Goal: Task Accomplishment & Management: Manage account settings

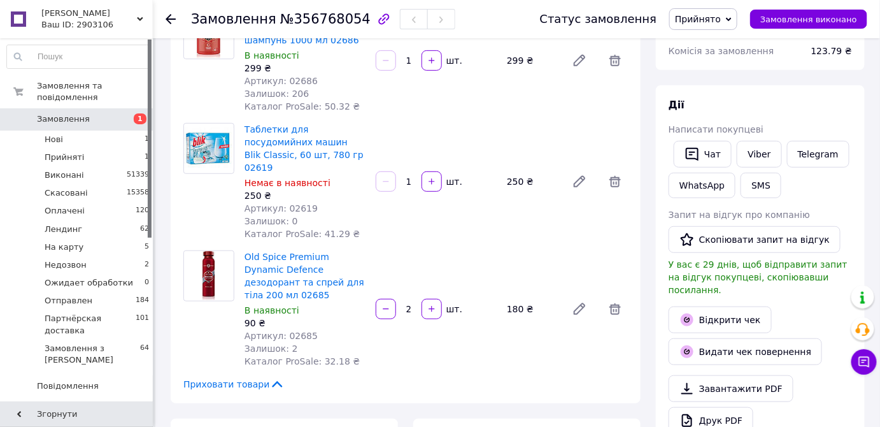
scroll to position [115, 0]
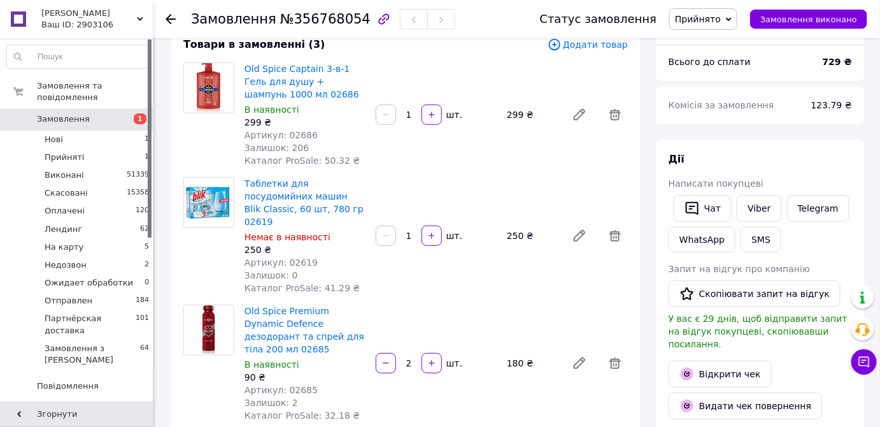
click at [301, 22] on span "№356768054" at bounding box center [325, 18] width 90 height 15
copy span "356768054"
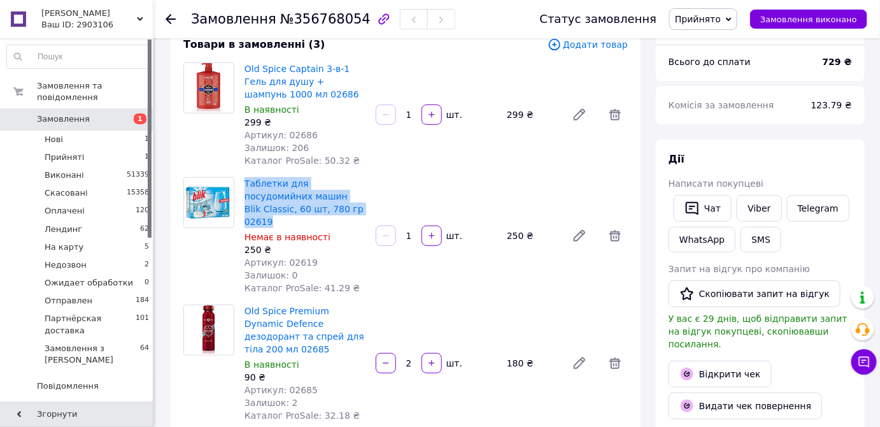
drag, startPoint x: 241, startPoint y: 178, endPoint x: 292, endPoint y: 210, distance: 59.2
click at [292, 210] on div "Таблетки для посудомийних машин Blik Classic, 60 шт, 780 гр 02619 Немає в наявн…" at bounding box center [305, 236] width 131 height 122
copy link "Таблетки для посудомийних машин Blik Classic, 60 шт, 780 гр 02619"
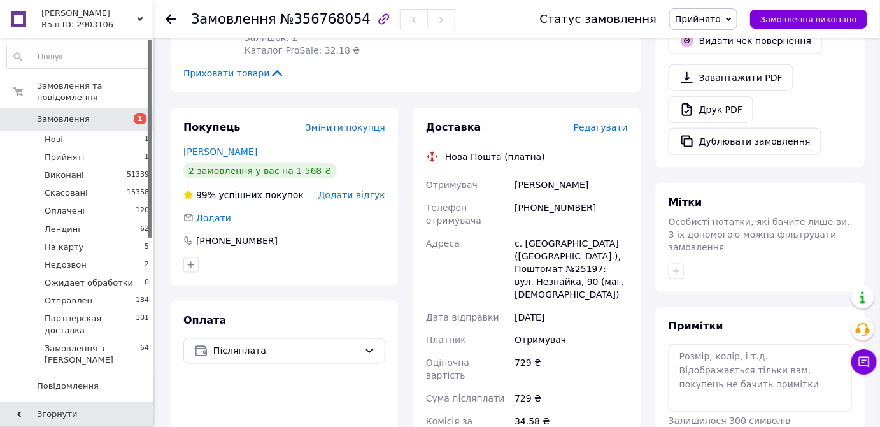
scroll to position [521, 0]
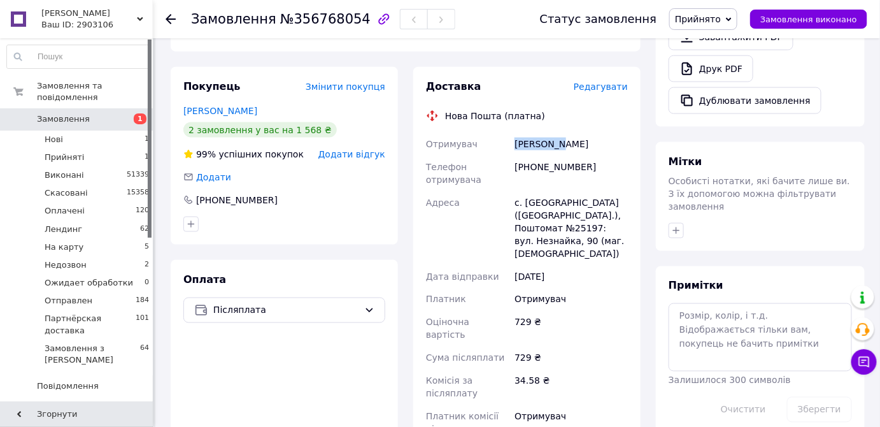
drag, startPoint x: 513, startPoint y: 119, endPoint x: 557, endPoint y: 119, distance: 44.0
click at [557, 133] on div "Філінович Максим" at bounding box center [571, 144] width 118 height 23
copy div "Філінович"
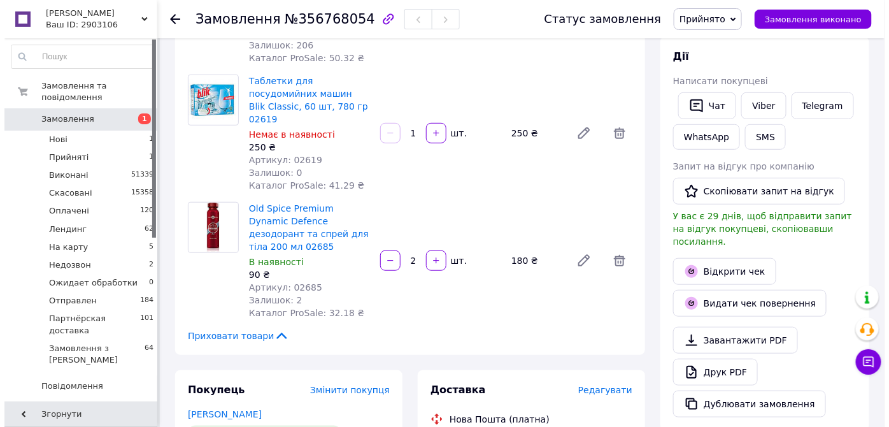
scroll to position [405, 0]
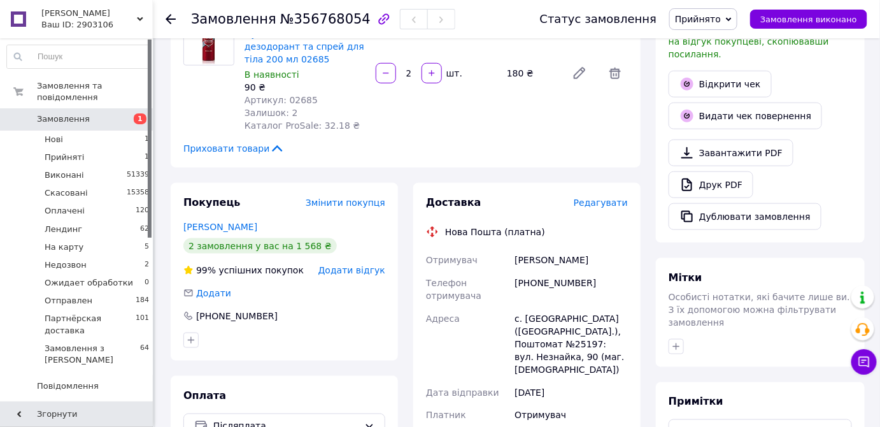
click at [619, 197] on span "Редагувати" at bounding box center [601, 202] width 54 height 10
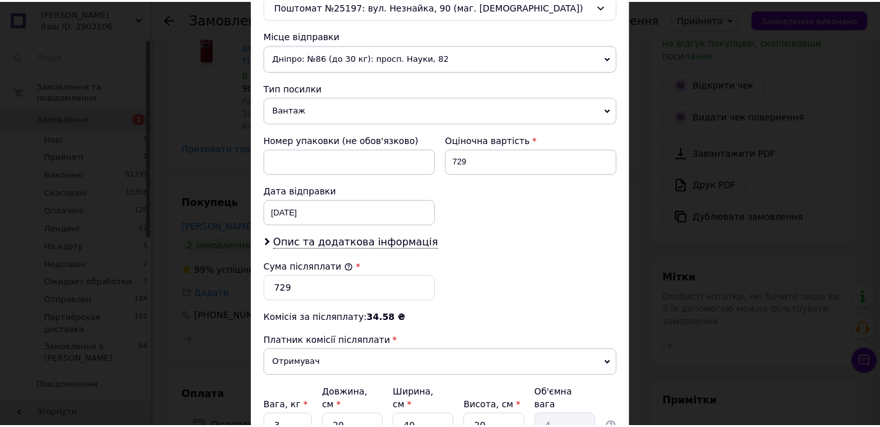
scroll to position [540, 0]
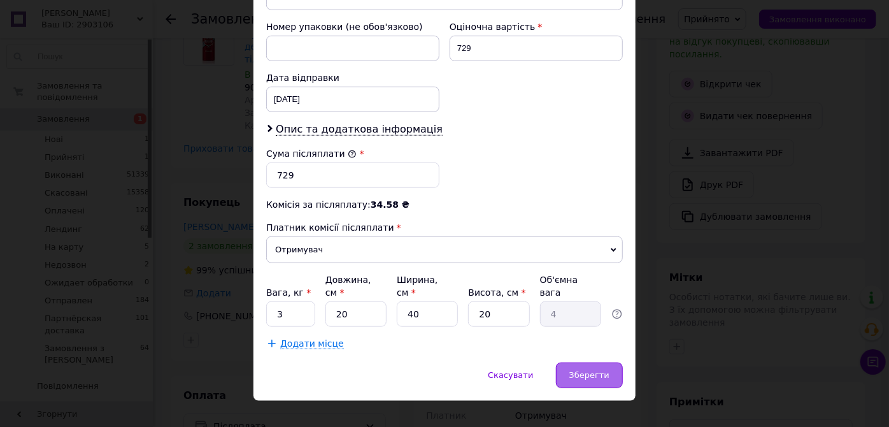
click at [580, 370] on span "Зберегти" at bounding box center [590, 375] width 40 height 10
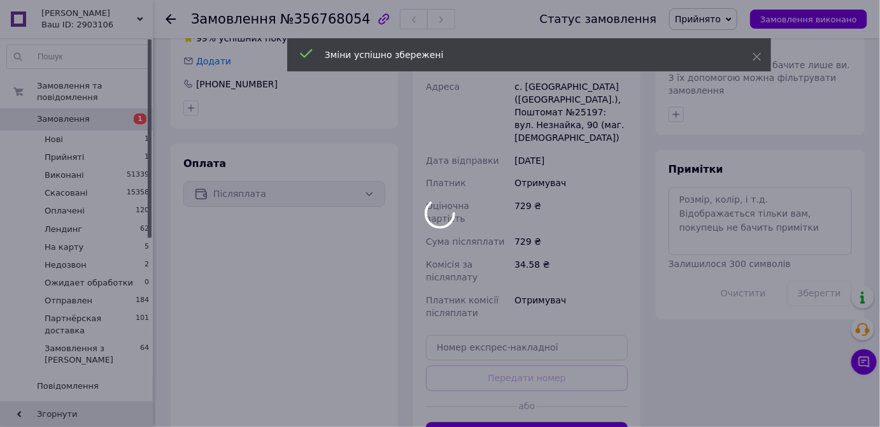
scroll to position [186, 0]
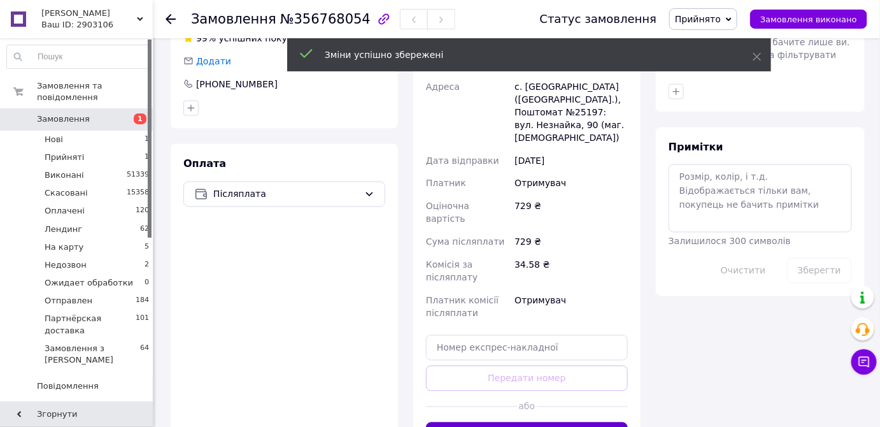
click at [553, 422] on button "Згенерувати ЕН" at bounding box center [527, 434] width 202 height 25
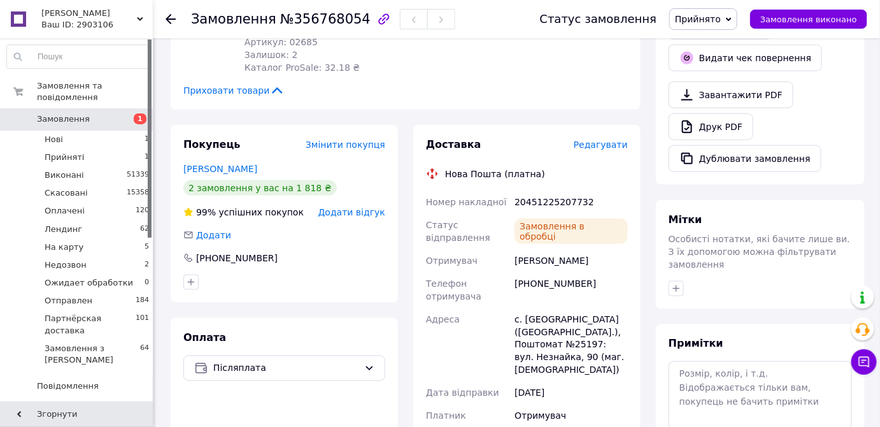
scroll to position [217, 0]
click at [550, 190] on div "20451225207732" at bounding box center [571, 201] width 118 height 23
copy div "20451225207732"
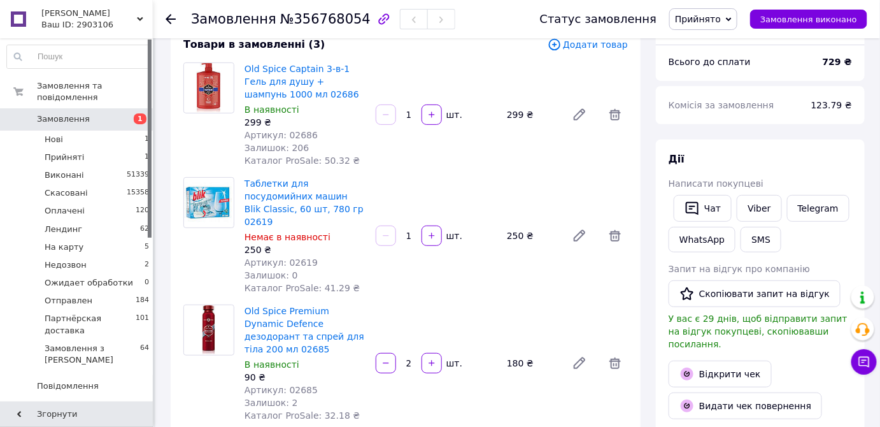
scroll to position [231, 0]
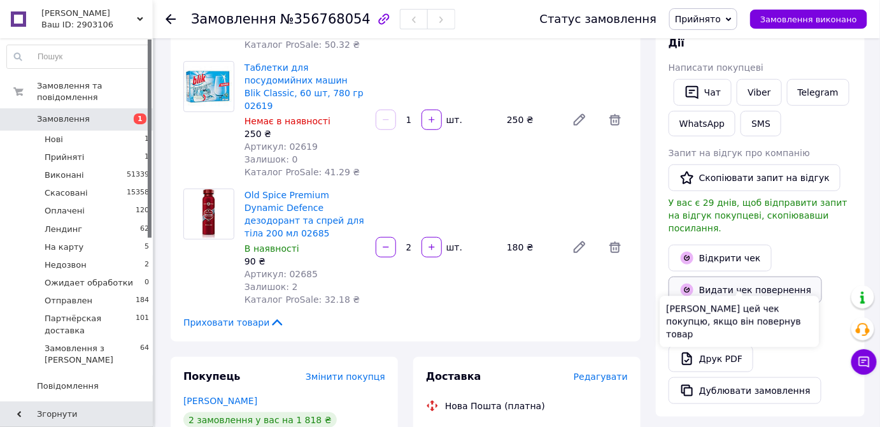
click at [717, 278] on button "Видати чек повернення" at bounding box center [746, 289] width 154 height 27
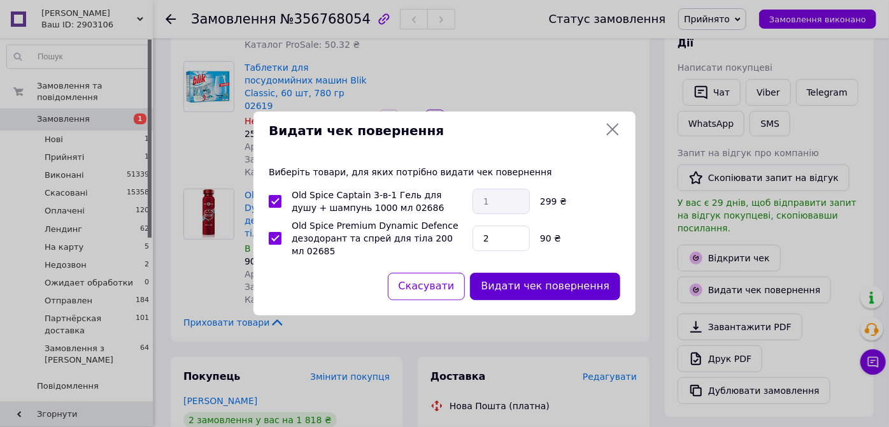
click at [516, 289] on button "Видати чек повернення" at bounding box center [545, 286] width 150 height 27
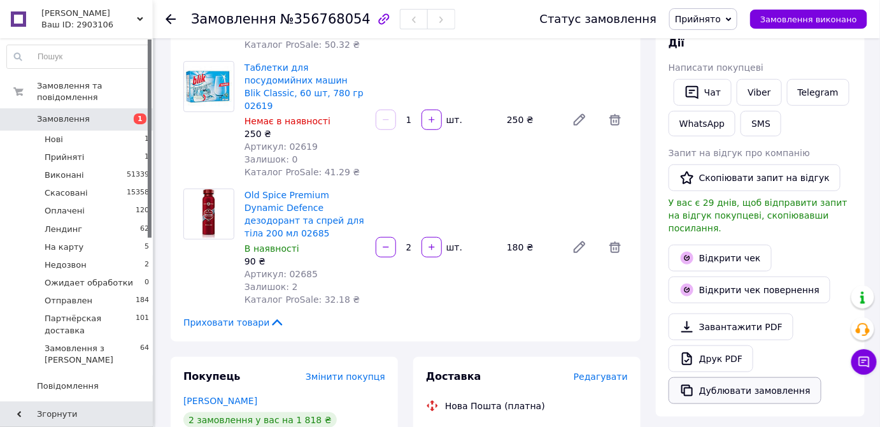
click at [721, 377] on button "Дублювати замовлення" at bounding box center [745, 390] width 153 height 27
click at [309, 16] on span "№356768054" at bounding box center [325, 18] width 90 height 15
copy span "356768054"
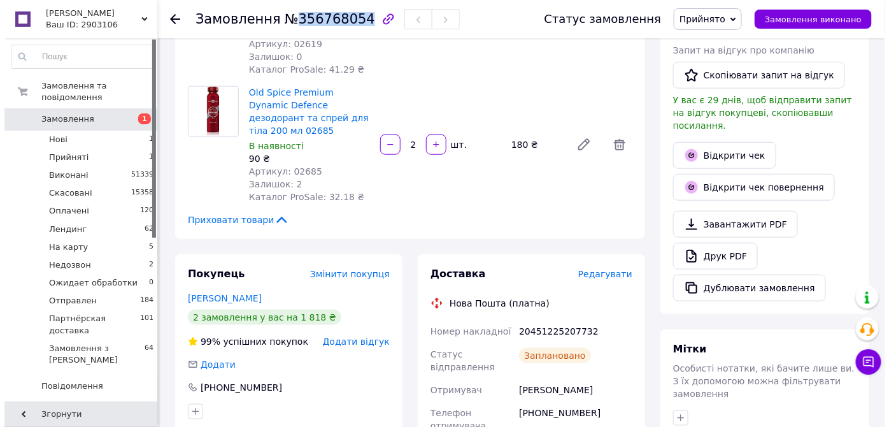
scroll to position [463, 0]
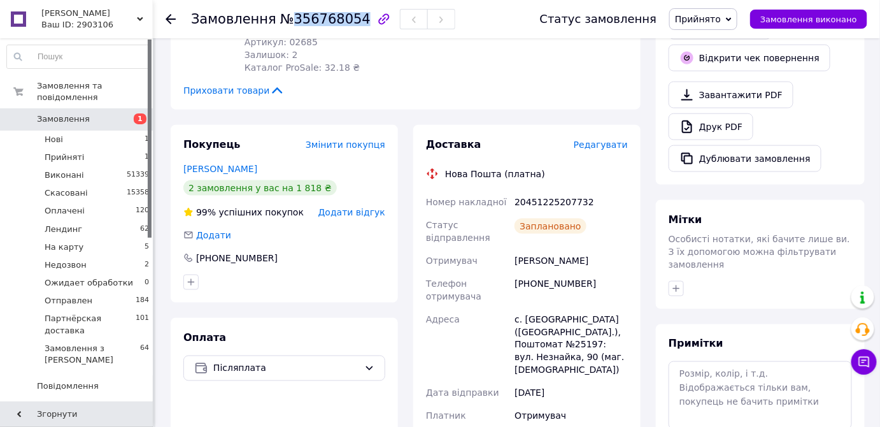
drag, startPoint x: 515, startPoint y: 230, endPoint x: 596, endPoint y: 236, distance: 81.8
click at [596, 249] on div "Філінович Максим" at bounding box center [571, 260] width 118 height 23
copy div "Філінович Максим"
click at [717, 16] on span "Прийнято" at bounding box center [698, 19] width 46 height 10
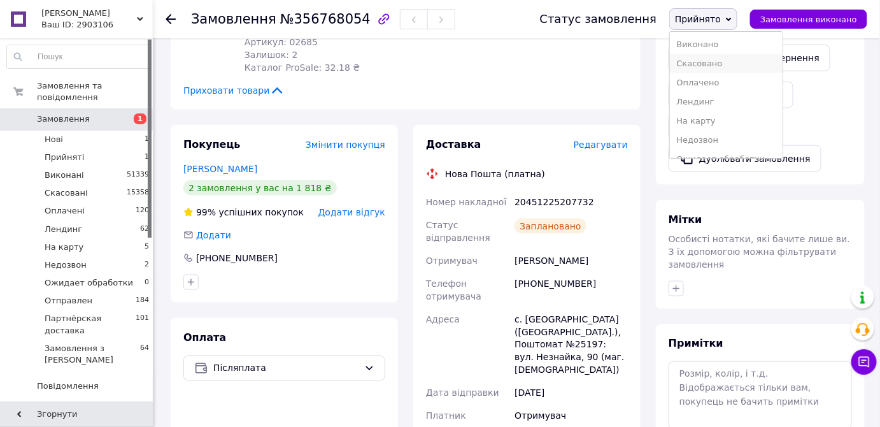
click at [710, 66] on li "Скасовано" at bounding box center [726, 63] width 112 height 19
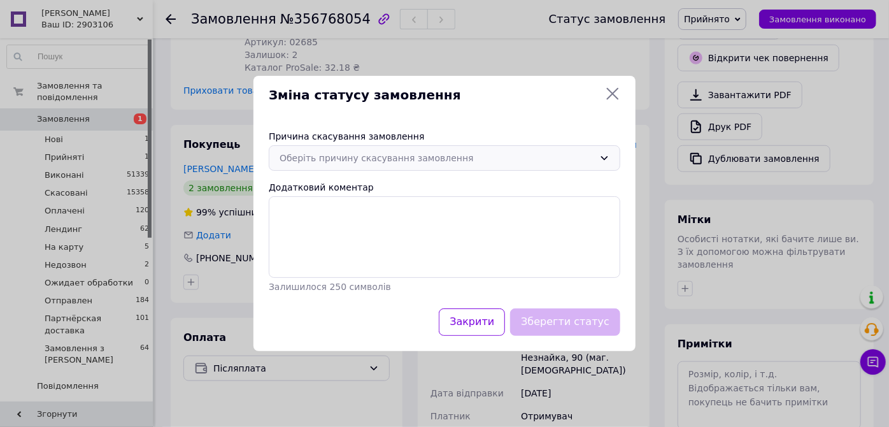
click at [323, 161] on div "Оберіть причину скасування замовлення" at bounding box center [437, 158] width 315 height 14
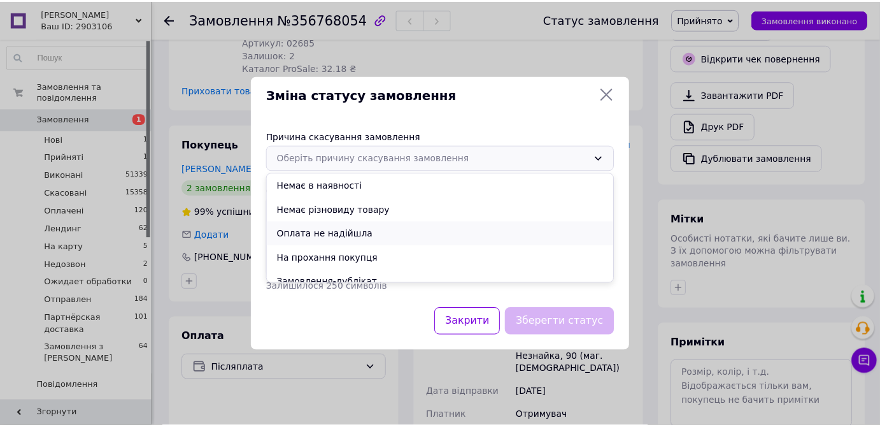
scroll to position [57, 0]
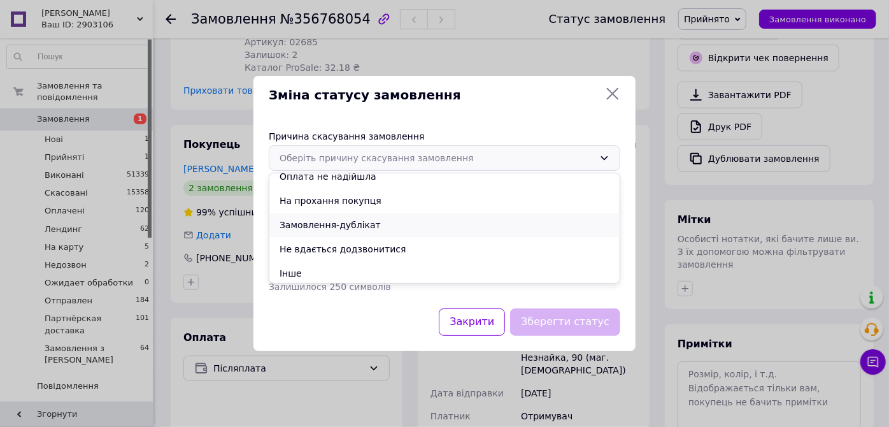
click at [317, 227] on li "Замовлення-дублікат" at bounding box center [444, 225] width 350 height 24
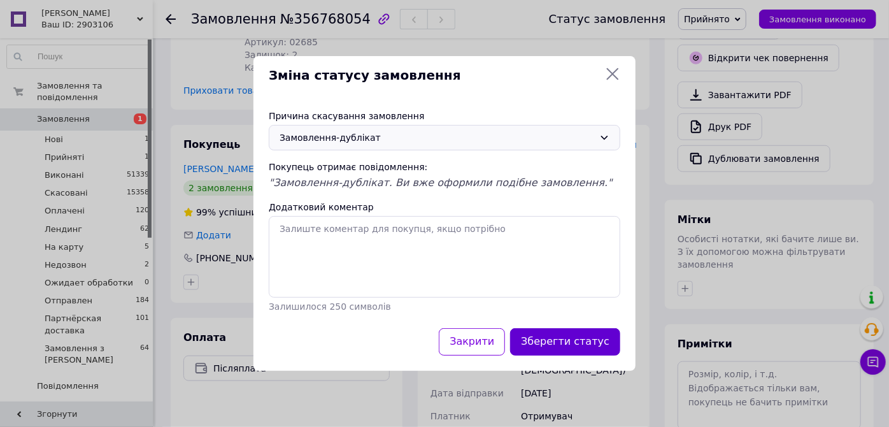
click at [545, 338] on button "Зберегти статус" at bounding box center [565, 341] width 110 height 27
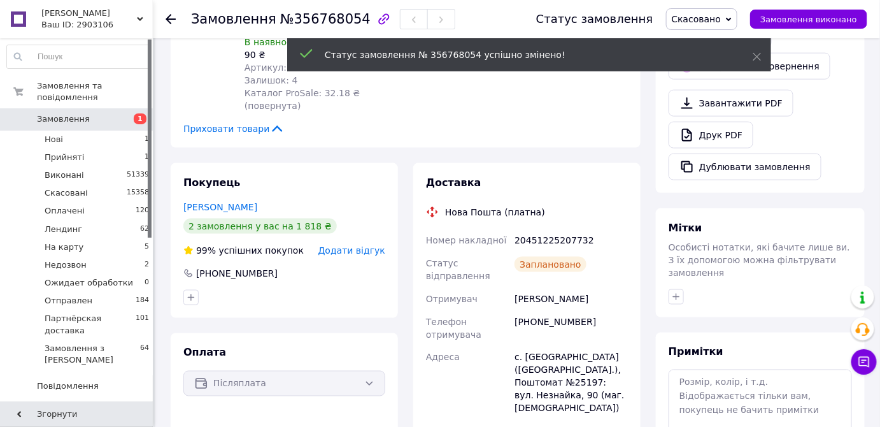
scroll to position [489, 0]
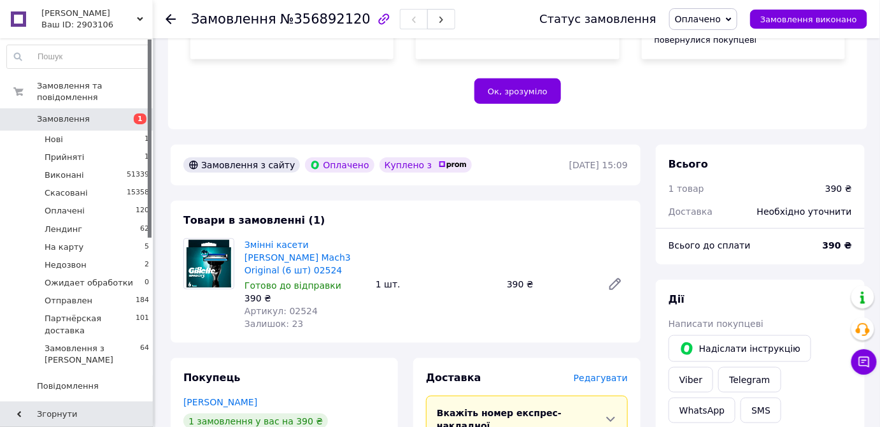
scroll to position [347, 0]
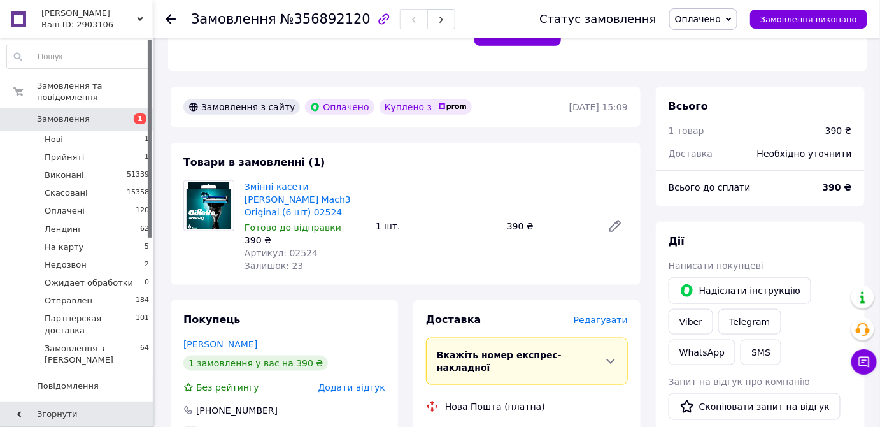
click at [309, 14] on span "№356892120" at bounding box center [325, 18] width 90 height 15
copy span "356892120"
drag, startPoint x: 242, startPoint y: 161, endPoint x: 367, endPoint y: 176, distance: 125.8
click at [367, 178] on div "Змінні касети Gillette Mach3 Original (6 шт) 02524 Готово до відправки 390 ₴ Ар…" at bounding box center [305, 226] width 131 height 97
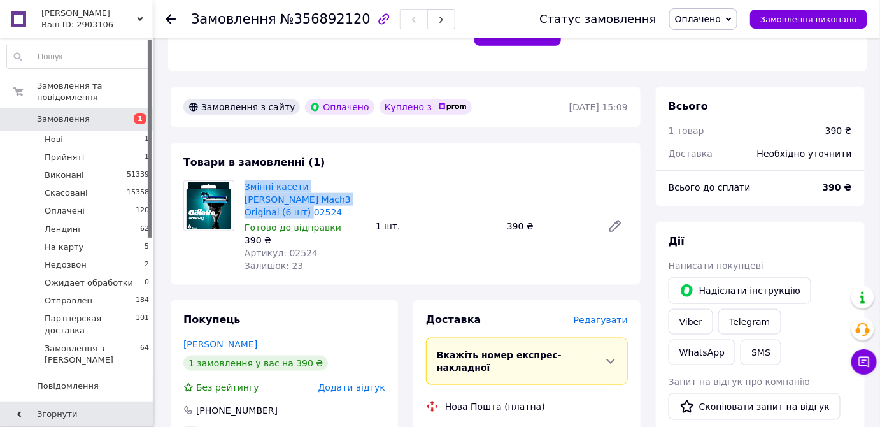
copy link "Змінні касети Gillette Mach3 Original (6 шт) 02524"
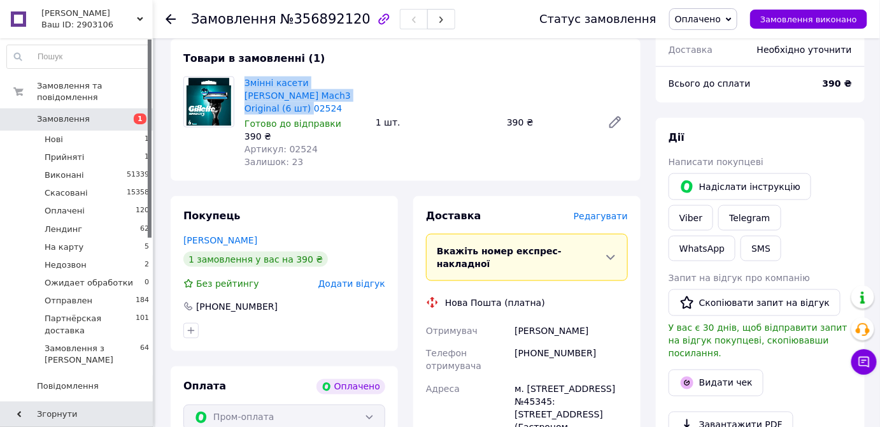
scroll to position [579, 0]
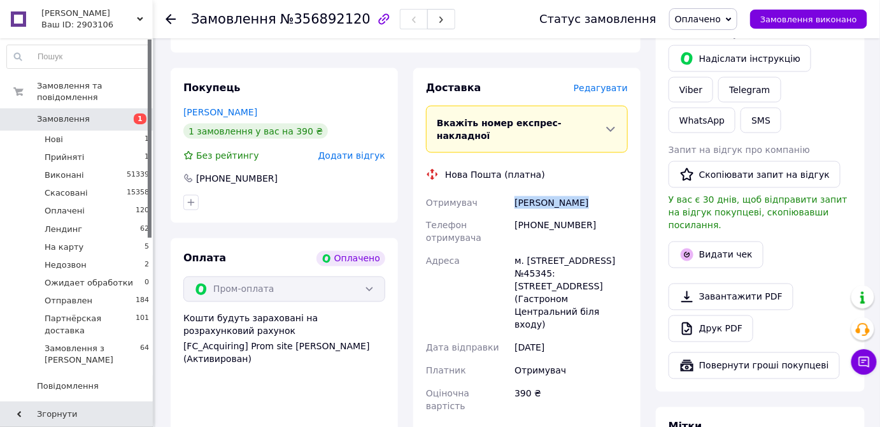
drag, startPoint x: 508, startPoint y: 147, endPoint x: 594, endPoint y: 155, distance: 86.5
click at [594, 191] on div "Отримувач Билык Дмитрий Телефон отримувача +380660353562 Адреса м. Миколаїв (Ми…" at bounding box center [527, 304] width 207 height 227
copy div "Отримувач Билык Дмитрий"
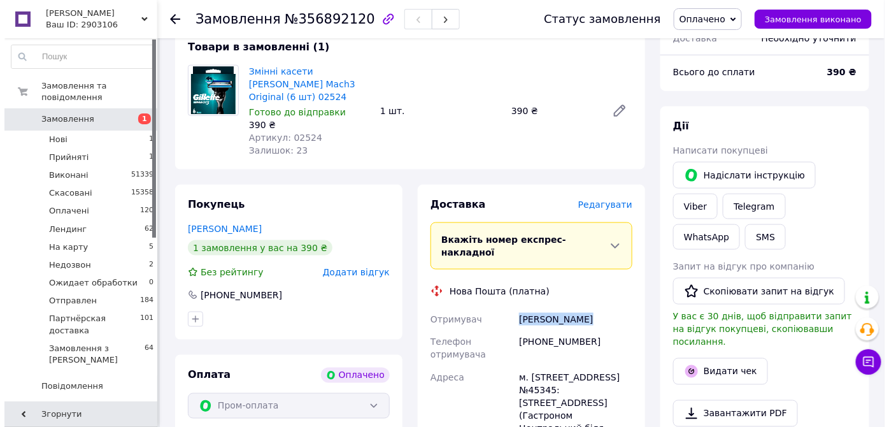
scroll to position [463, 0]
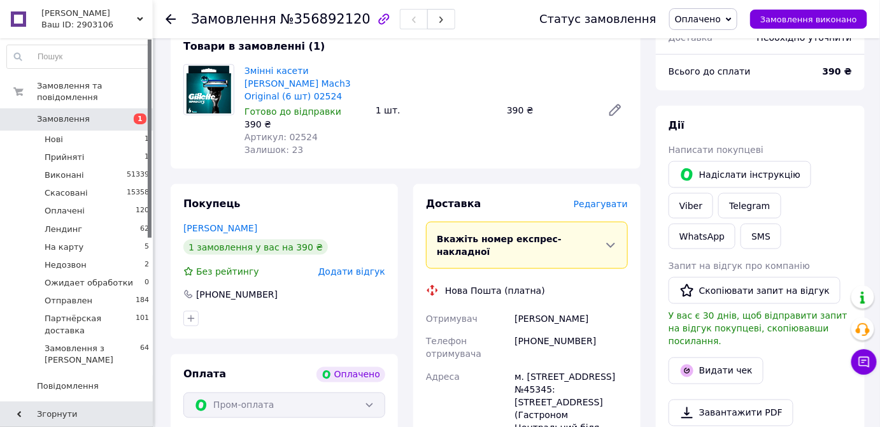
click at [584, 199] on span "Редагувати" at bounding box center [601, 204] width 54 height 10
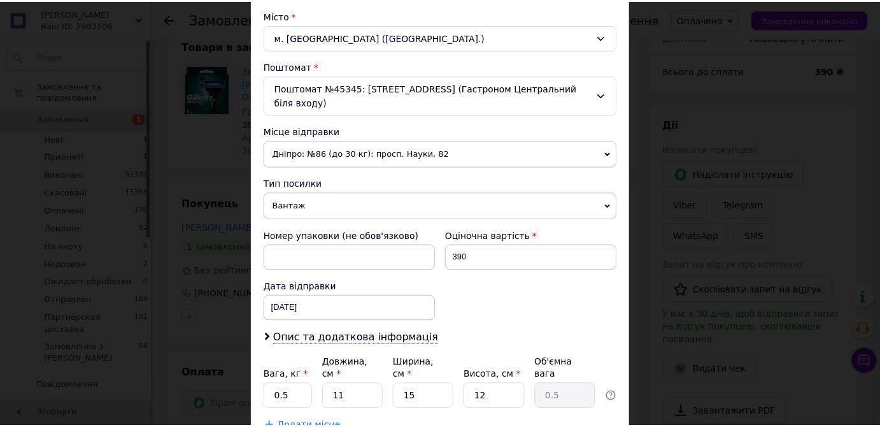
scroll to position [414, 0]
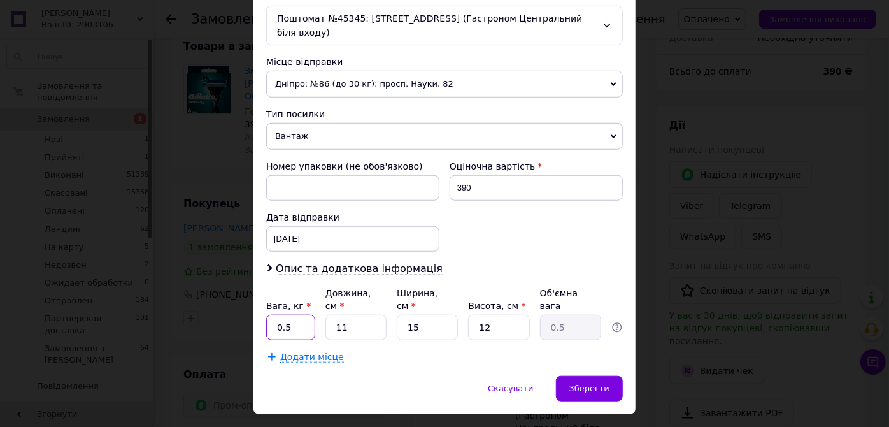
click at [299, 315] on input "0.5" at bounding box center [290, 327] width 49 height 25
type input "0.1"
drag, startPoint x: 418, startPoint y: 291, endPoint x: 401, endPoint y: 292, distance: 16.7
click at [403, 315] on input "15" at bounding box center [427, 327] width 61 height 25
type input "3"
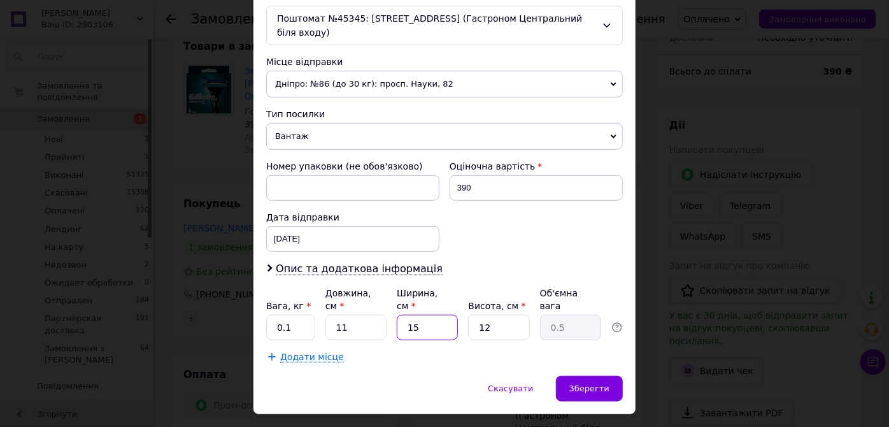
type input "0.1"
type input "3"
click at [589, 384] on span "Зберегти" at bounding box center [590, 389] width 40 height 10
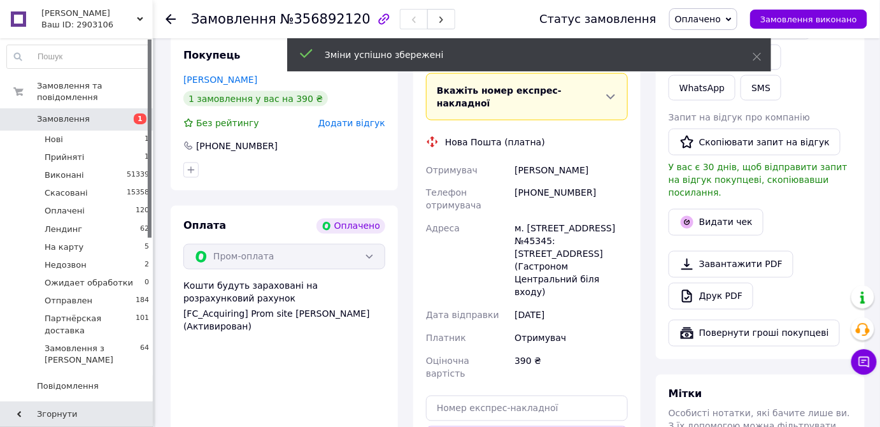
scroll to position [637, 0]
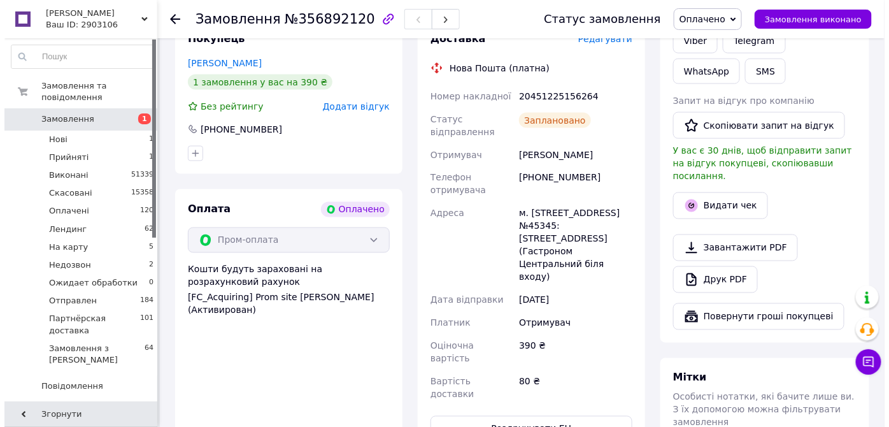
scroll to position [463, 0]
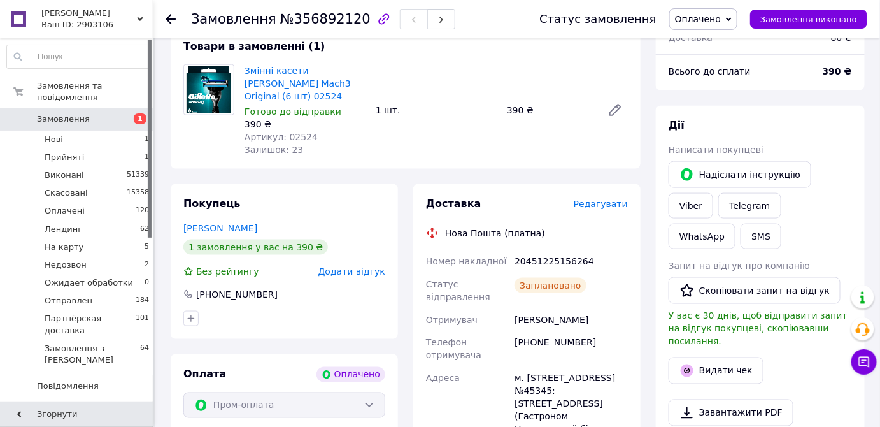
click at [552, 250] on div "20451225156264" at bounding box center [571, 261] width 118 height 23
click at [551, 250] on div "20451225156264" at bounding box center [571, 261] width 118 height 23
copy div "20451225156264"
click at [707, 357] on button "Видати чек" at bounding box center [716, 370] width 95 height 27
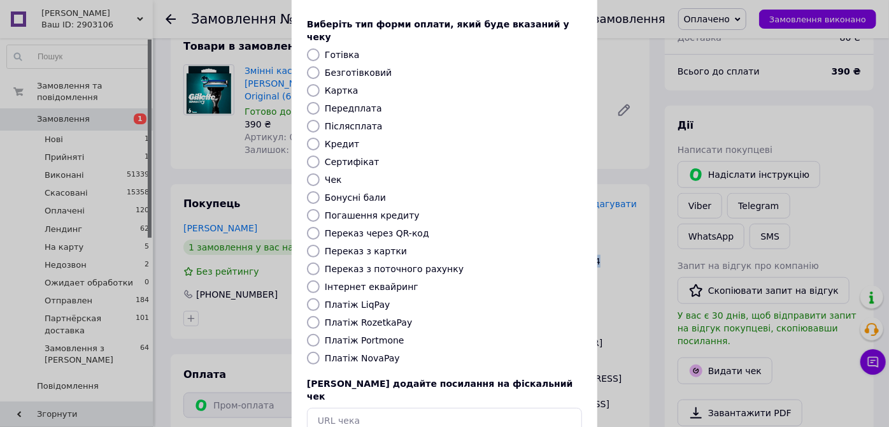
scroll to position [120, 0]
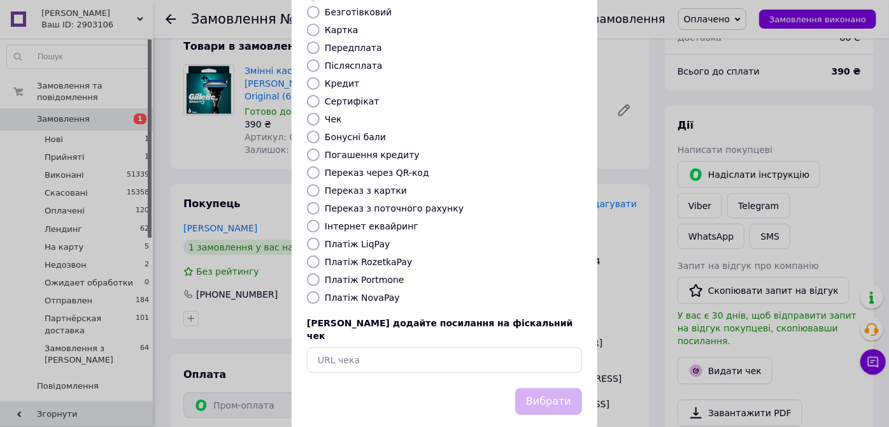
click at [357, 257] on label "Платіж RozetkaPay" at bounding box center [368, 262] width 87 height 10
click at [320, 255] on input "Платіж RozetkaPay" at bounding box center [313, 261] width 13 height 13
radio input "true"
click at [542, 388] on button "Вибрати" at bounding box center [548, 401] width 67 height 27
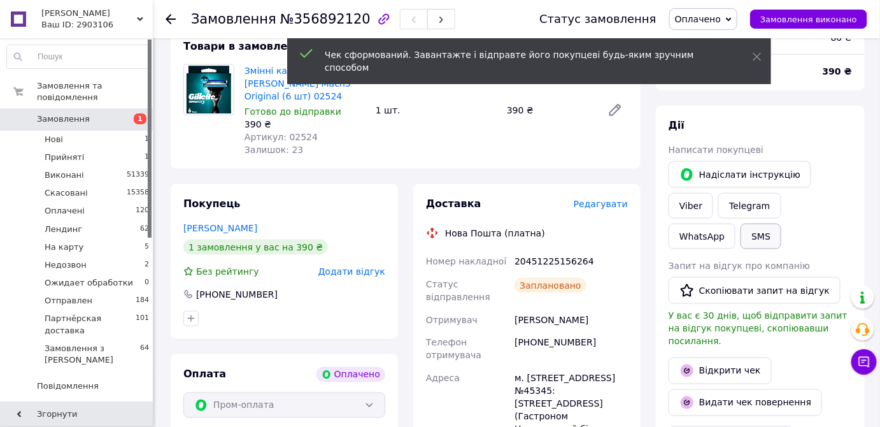
click at [782, 224] on button "SMS" at bounding box center [761, 236] width 41 height 25
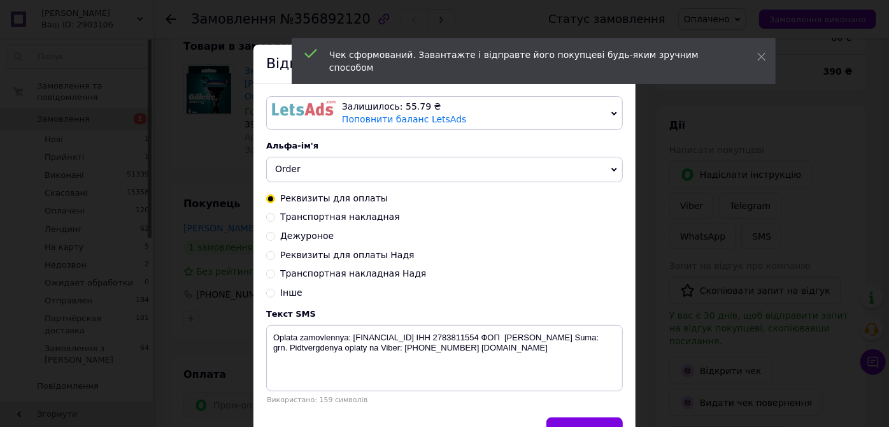
click at [368, 222] on span "Транспортная накладная" at bounding box center [340, 217] width 120 height 10
click at [275, 220] on input "Транспортная накладная" at bounding box center [270, 216] width 9 height 9
radio input "true"
radio input "false"
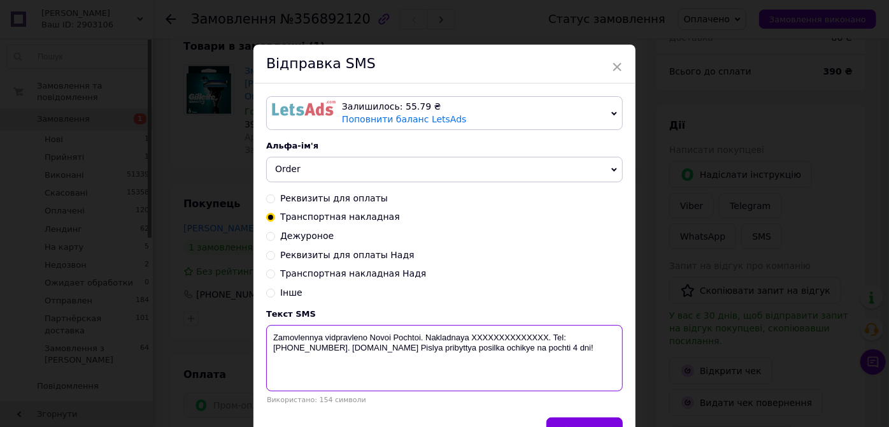
click at [505, 330] on textarea "Zamovlennya vidpravleno Novoi Pochtoi. Nakladnaya XXXXXXXXXXXXXX. Tel: +3806600…" at bounding box center [444, 358] width 357 height 66
paste textarea "20451225156264"
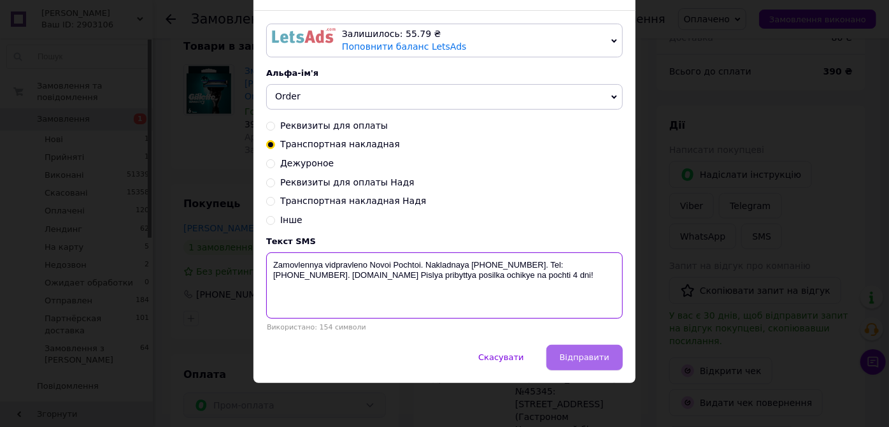
scroll to position [74, 0]
type textarea "Zamovlennya vidpravleno Novoi Pochtoi. Nakladnaya 20451225156264. Tel: +3806600…"
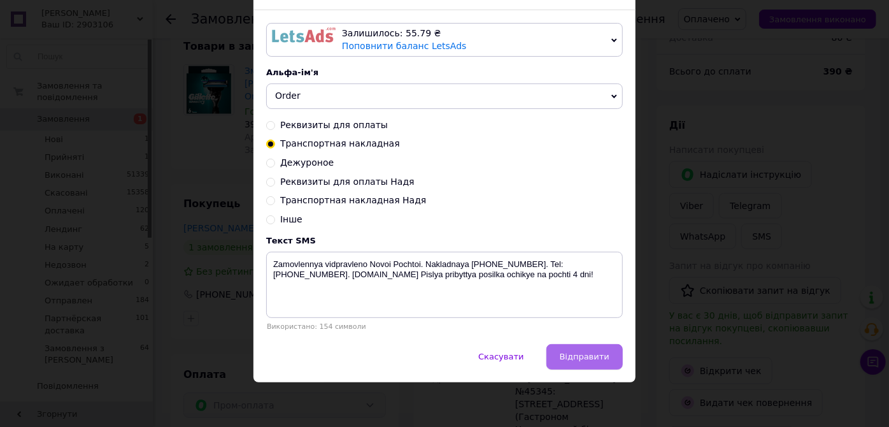
click at [603, 360] on span "Відправити" at bounding box center [585, 357] width 50 height 10
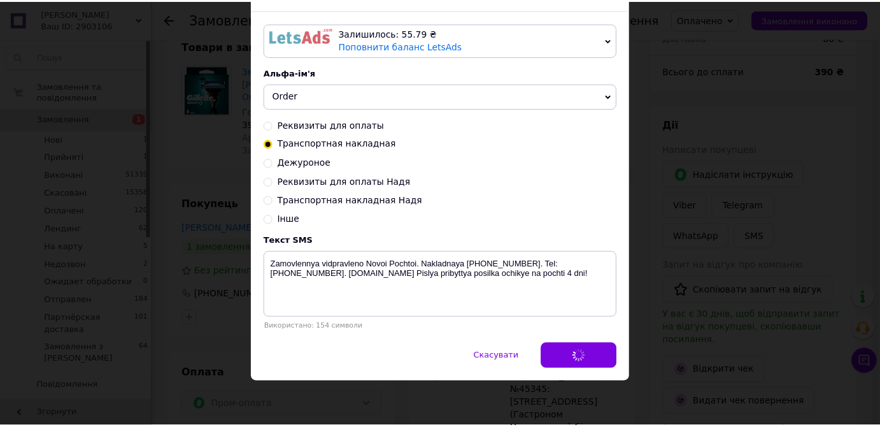
scroll to position [0, 0]
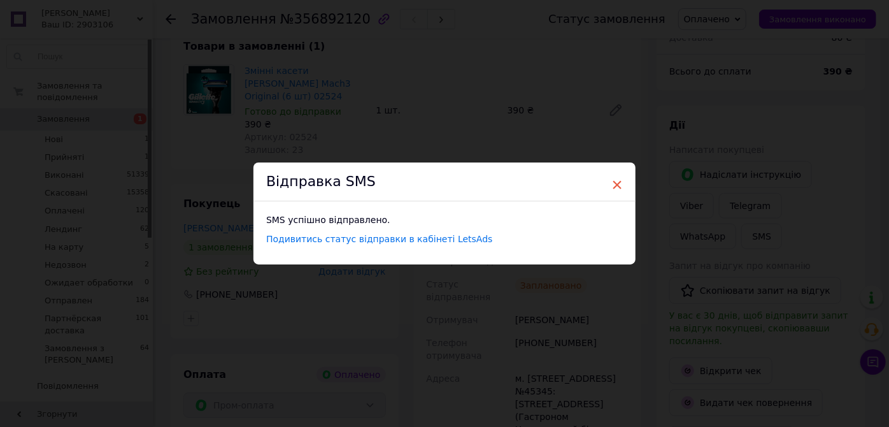
click at [612, 182] on span "×" at bounding box center [617, 185] width 11 height 22
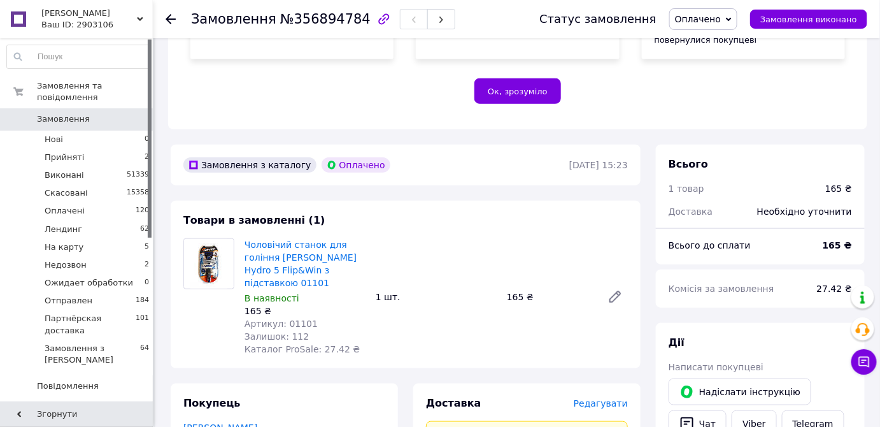
scroll to position [347, 0]
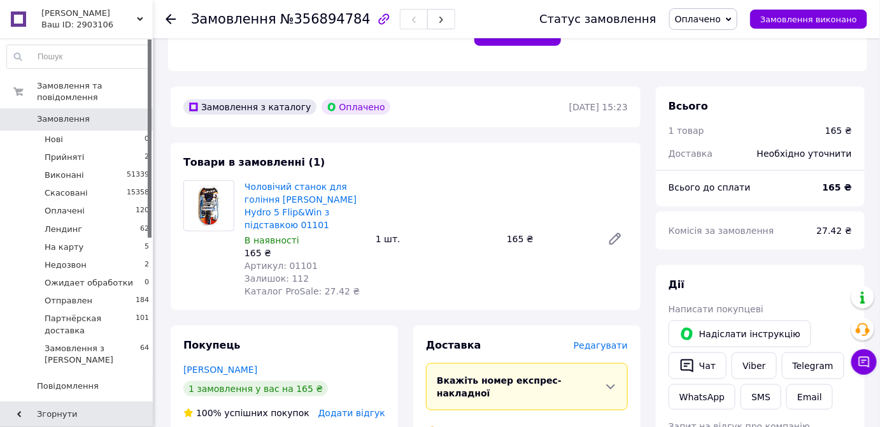
click at [307, 21] on span "№356894784" at bounding box center [325, 18] width 90 height 15
copy span "356894784"
drag, startPoint x: 240, startPoint y: 158, endPoint x: 324, endPoint y: 197, distance: 92.1
click at [324, 197] on div "Чоловічий станок для гоління Wilkinson Sword Hydro 5 Flip&Win з підставкою 0110…" at bounding box center [305, 239] width 131 height 122
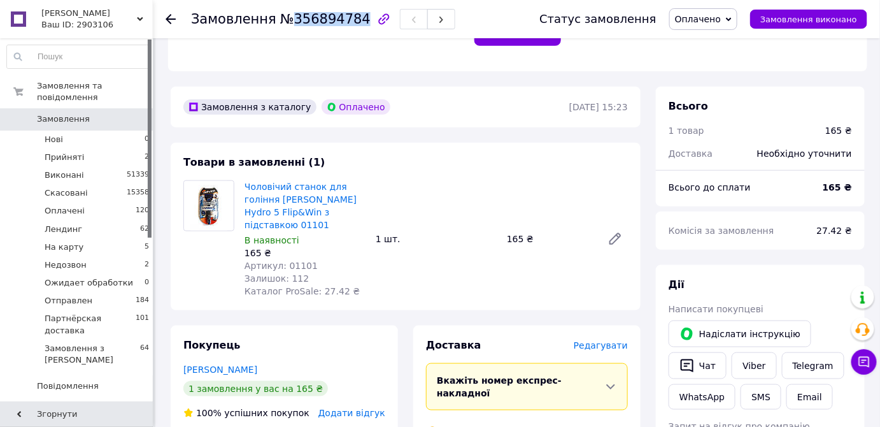
copy link "Чоловічий станок для гоління [PERSON_NAME] Hydro 5 Flip&Win з підставкою 01101"
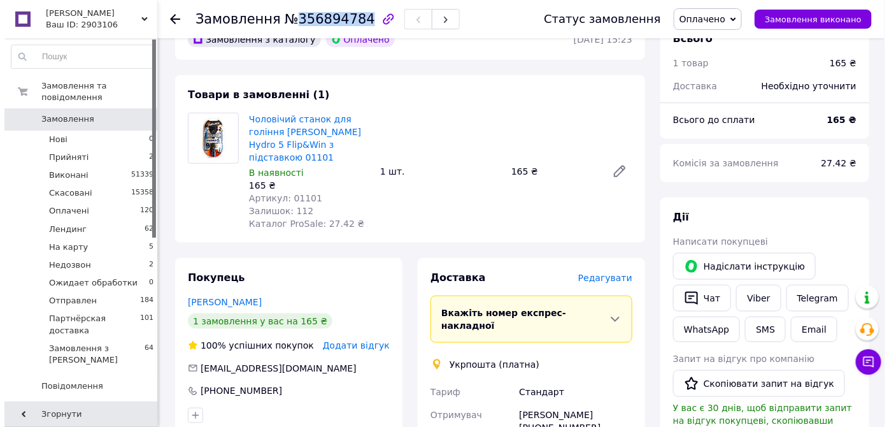
scroll to position [463, 0]
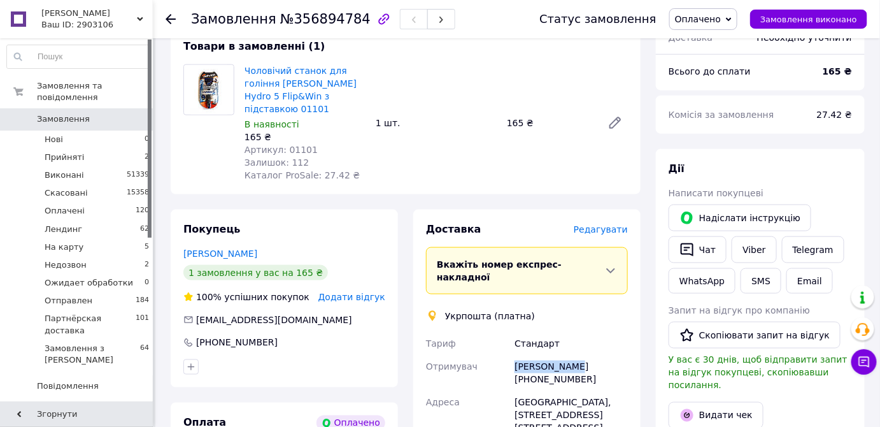
drag, startPoint x: 512, startPoint y: 328, endPoint x: 584, endPoint y: 327, distance: 72.0
click at [584, 355] on div "Ігор Юрченко +380974357653" at bounding box center [571, 373] width 118 height 36
copy div "[PERSON_NAME]"
click at [614, 224] on span "Редагувати" at bounding box center [601, 229] width 54 height 10
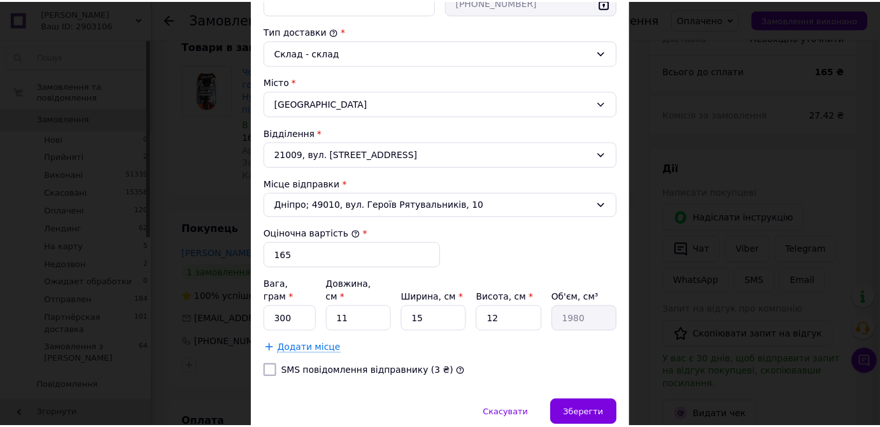
scroll to position [365, 0]
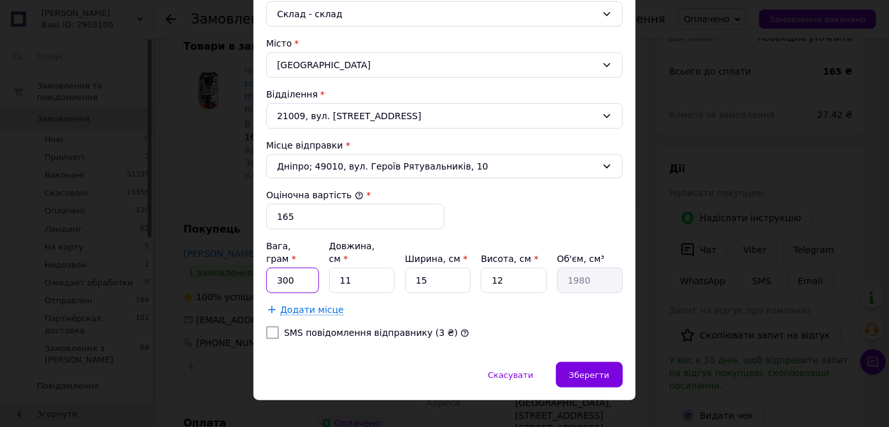
drag, startPoint x: 294, startPoint y: 264, endPoint x: 278, endPoint y: 262, distance: 15.4
click at [279, 268] on input "300" at bounding box center [292, 280] width 53 height 25
type input "3"
type input "100"
click at [411, 268] on input "15" at bounding box center [438, 280] width 66 height 25
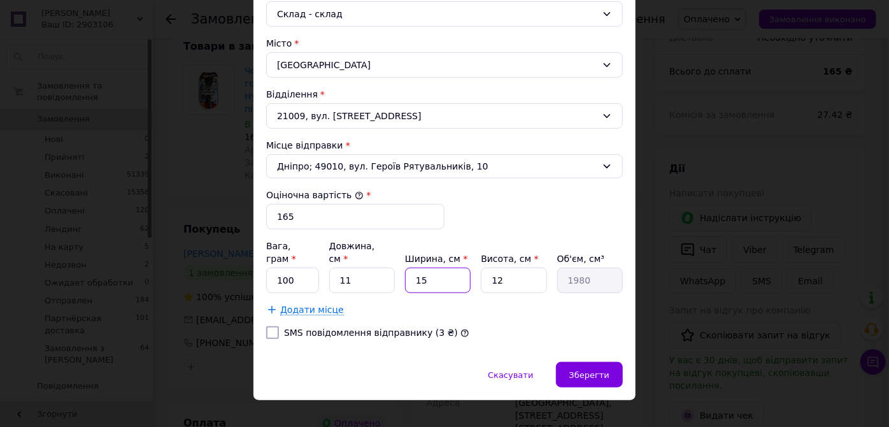
type input "3"
type input "396"
type input "3"
drag, startPoint x: 503, startPoint y: 264, endPoint x: 486, endPoint y: 259, distance: 17.9
click at [486, 268] on input "12" at bounding box center [514, 280] width 66 height 25
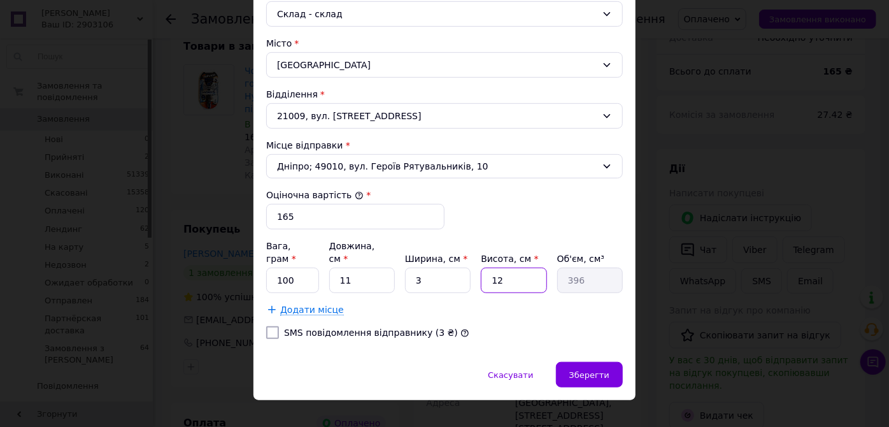
type input "1"
type input "33"
type input "10"
type input "330"
type input "10"
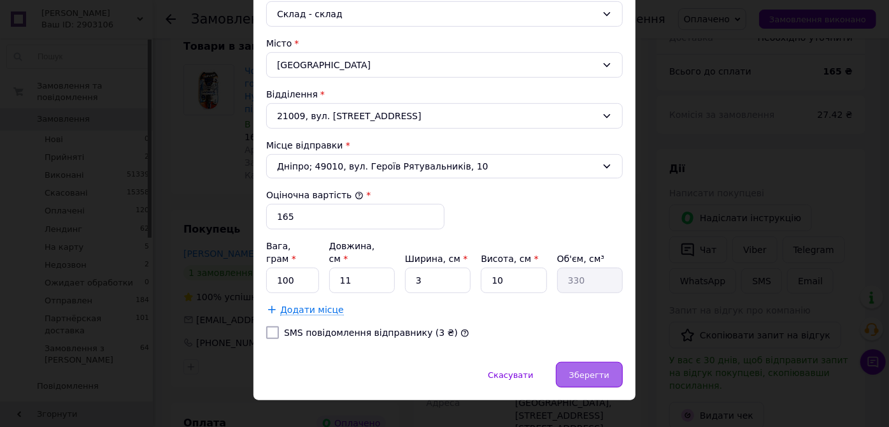
click at [583, 370] on span "Зберегти" at bounding box center [590, 375] width 40 height 10
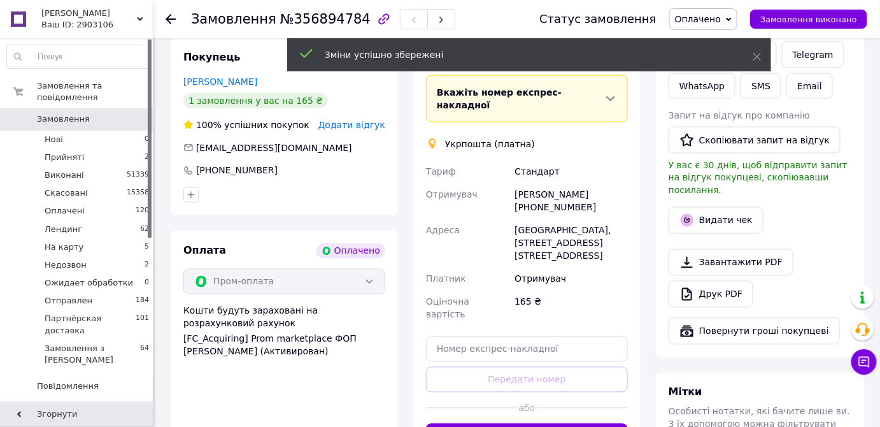
scroll to position [637, 0]
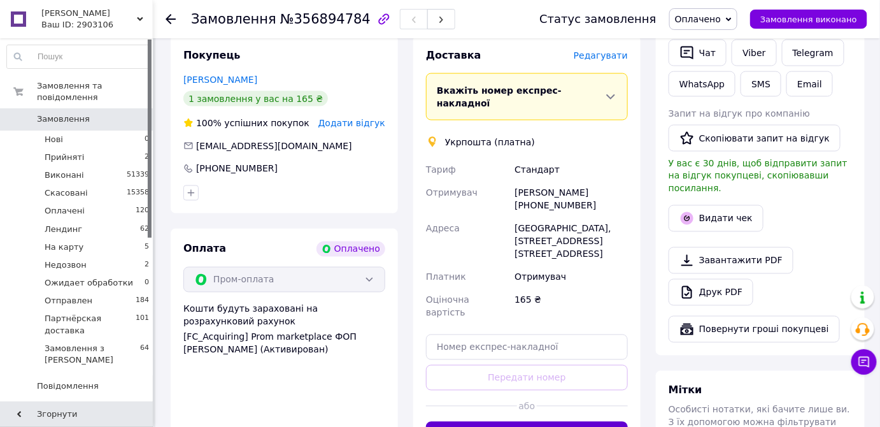
click at [534, 422] on button "Створити ярлик" at bounding box center [527, 434] width 202 height 25
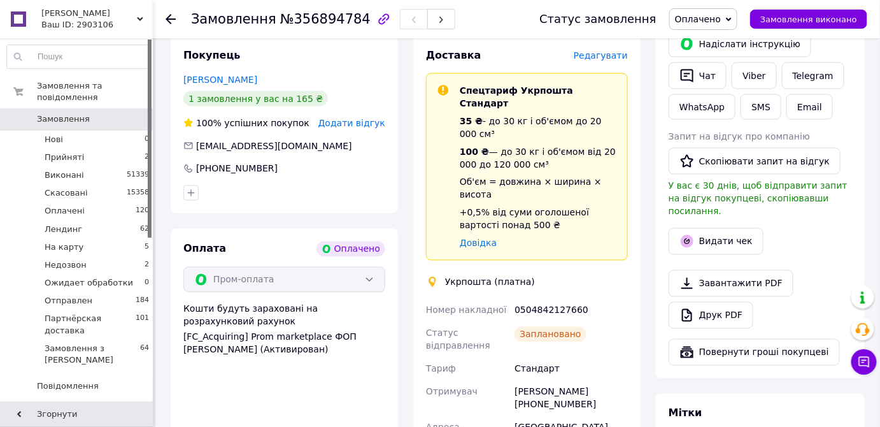
click at [544, 299] on div "0504842127660" at bounding box center [571, 310] width 118 height 23
copy div "0504842127660"
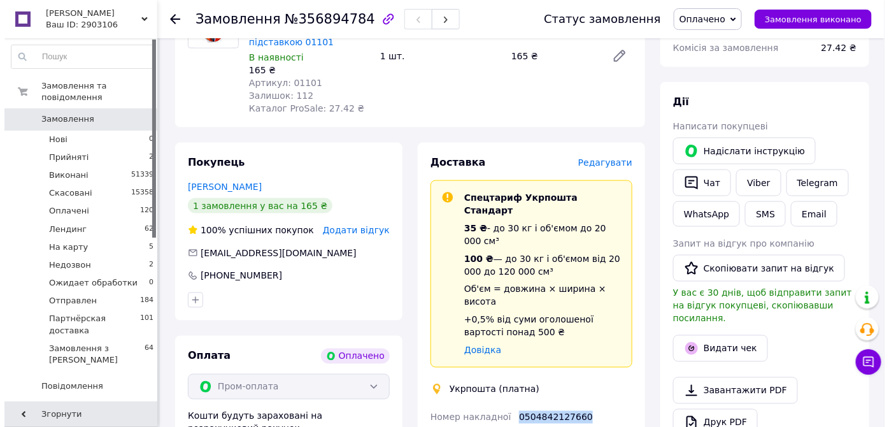
scroll to position [521, 0]
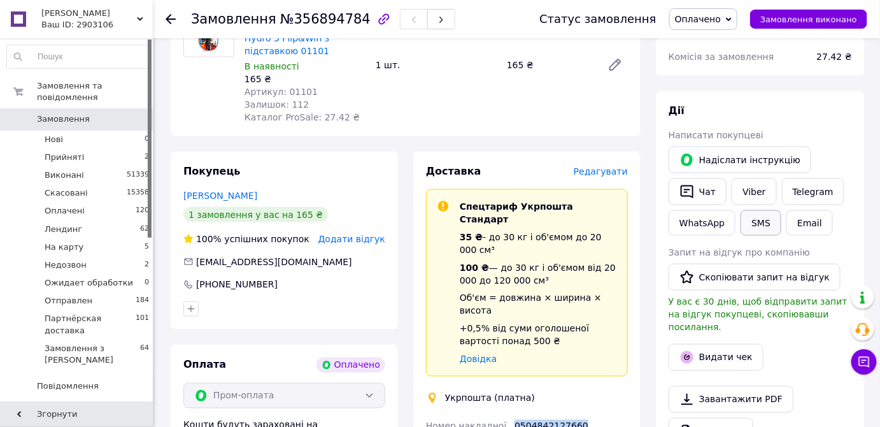
click at [750, 210] on button "SMS" at bounding box center [761, 222] width 41 height 25
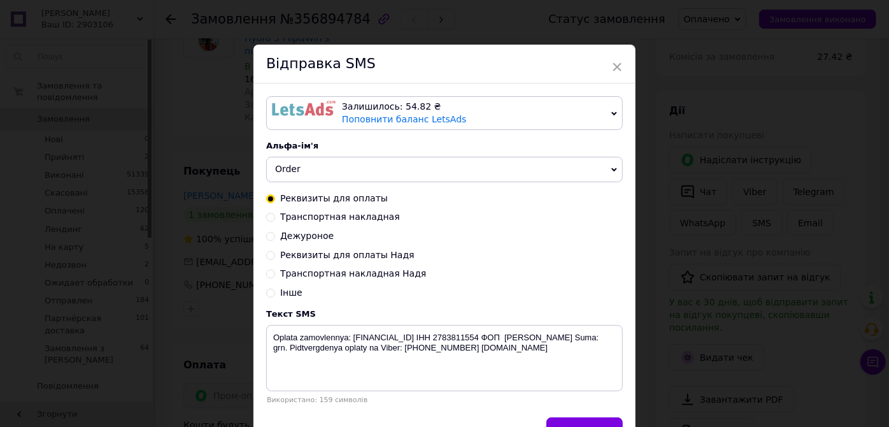
click at [369, 215] on span "Транспортная накладная" at bounding box center [340, 217] width 120 height 10
click at [275, 215] on input "Транспортная накладная" at bounding box center [270, 216] width 9 height 9
radio input "true"
radio input "false"
click at [507, 345] on textarea "Zamovlennya vidpravleno Novoi Pochtoi. Nakladnaya XXXXXXXXXXXXXX. Tel: +3806600…" at bounding box center [444, 358] width 357 height 66
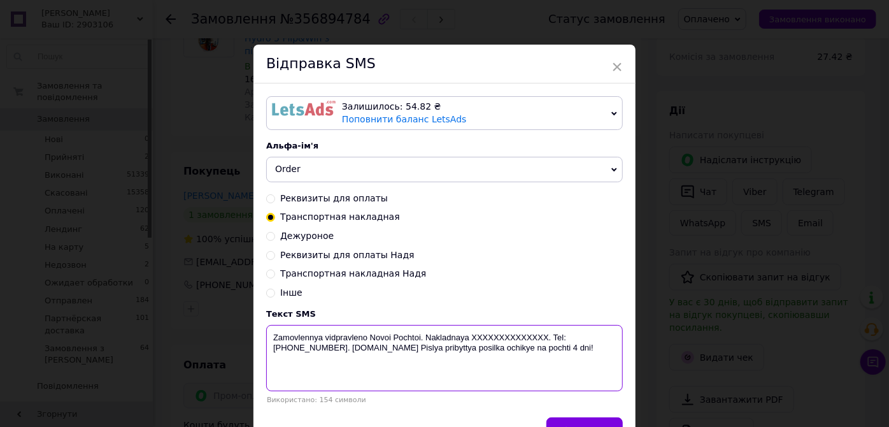
click at [506, 336] on textarea "Zamovlennya vidpravleno Novoi Pochtoi. Nakladnaya XXXXXXXXXXXXXX. Tel: +3806600…" at bounding box center [444, 358] width 357 height 66
paste textarea "0504842127660"
drag, startPoint x: 423, startPoint y: 338, endPoint x: 269, endPoint y: 329, distance: 154.4
click at [269, 329] on textarea "Zamovlennya vidpravleno Novoi Pochtoi. Nakladnaya 0504842127660. Tel: +38066000…" at bounding box center [444, 358] width 357 height 66
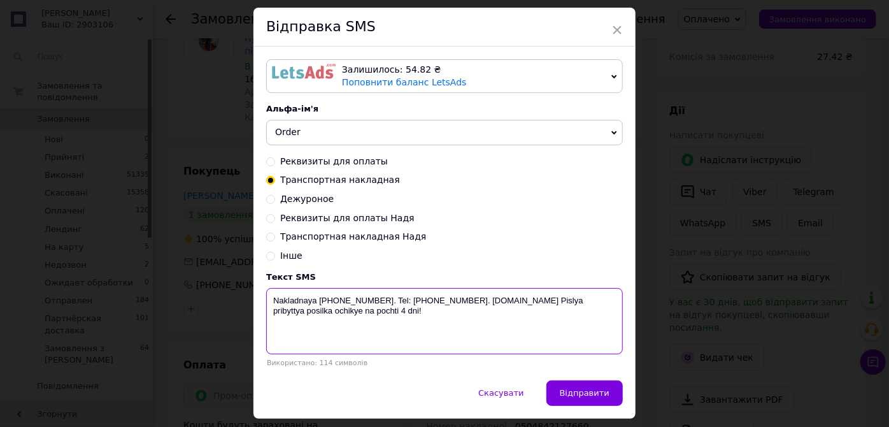
scroll to position [74, 0]
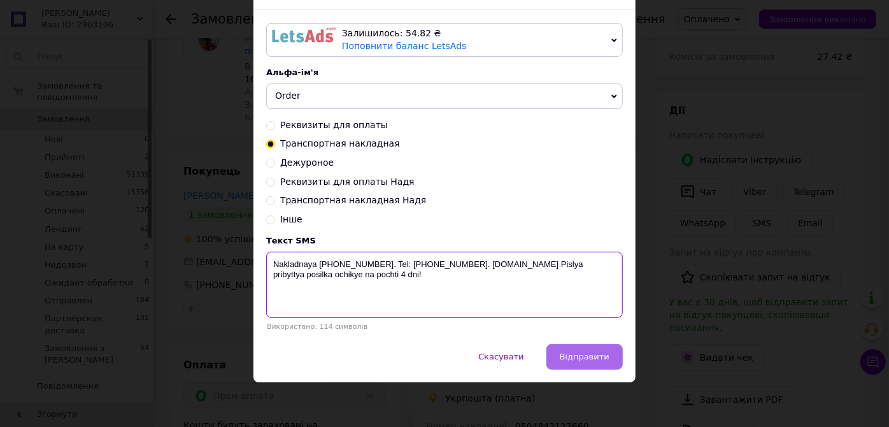
type textarea "Nakladnaya 0504842127660. Tel: +380660002777. biotrading.com.ua Pislya pribytty…"
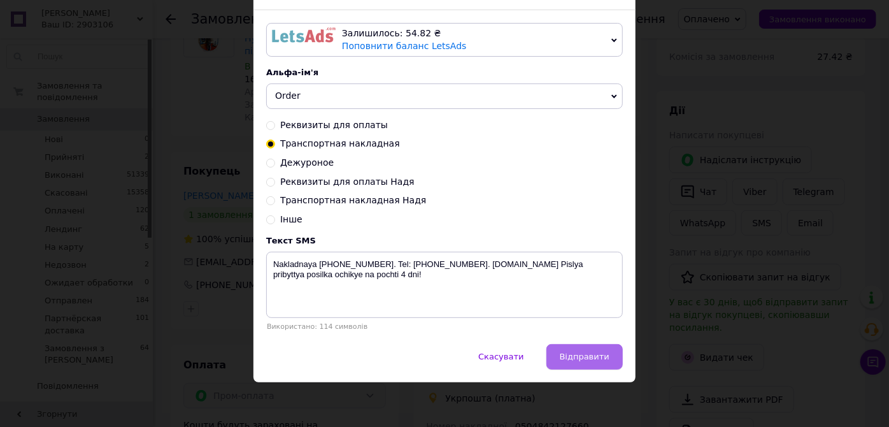
click at [571, 359] on span "Відправити" at bounding box center [585, 357] width 50 height 10
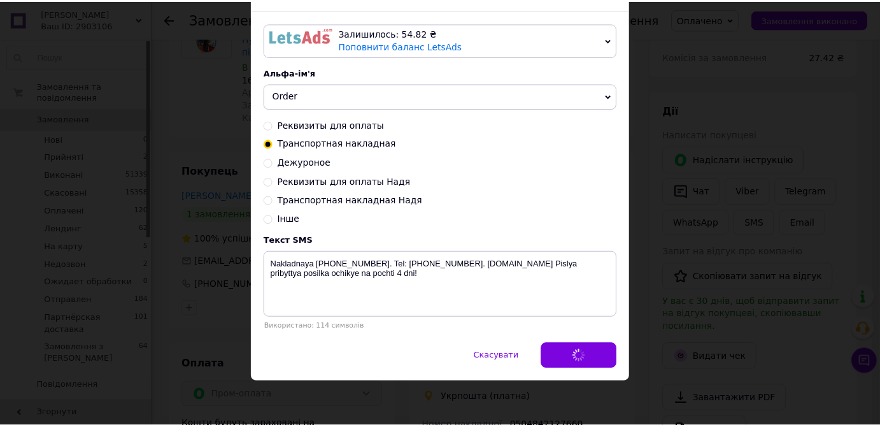
scroll to position [0, 0]
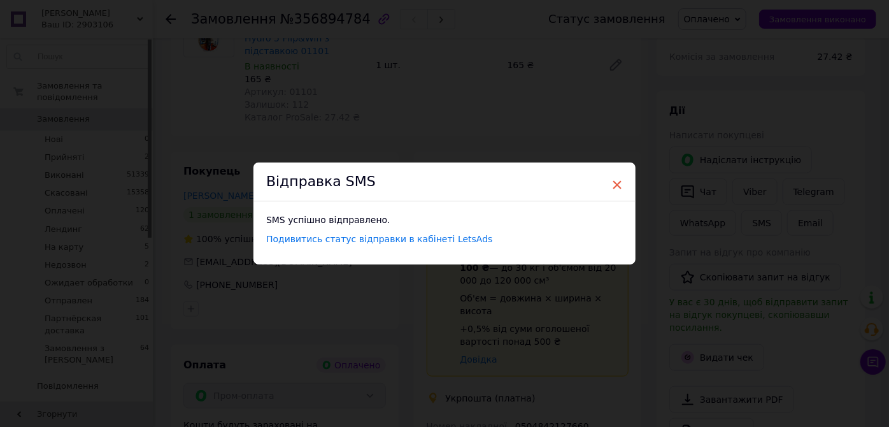
click at [615, 182] on span "×" at bounding box center [617, 185] width 11 height 22
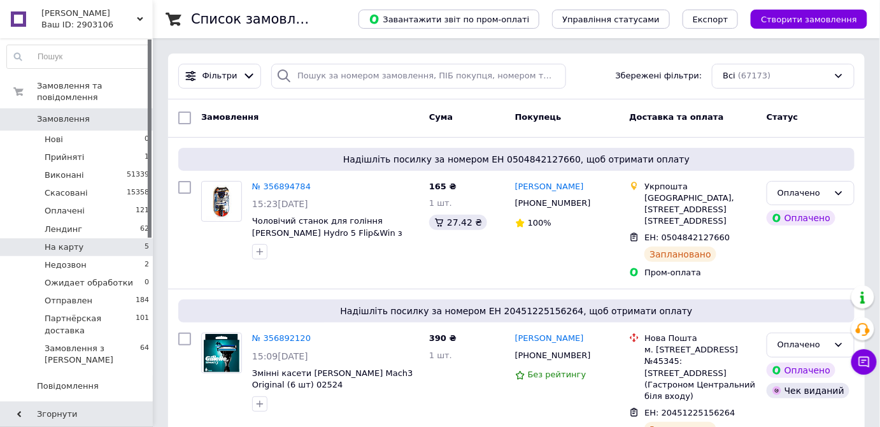
click at [76, 241] on span "На карту" at bounding box center [64, 246] width 39 height 11
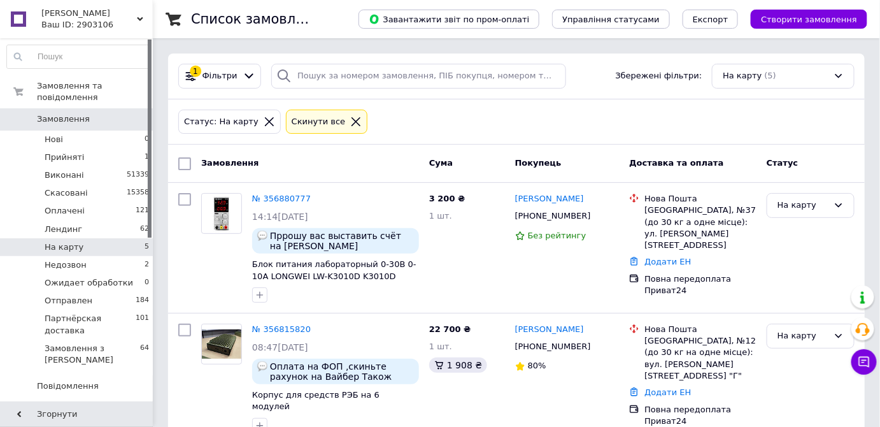
click at [52, 113] on span "Замовлення" at bounding box center [63, 118] width 53 height 11
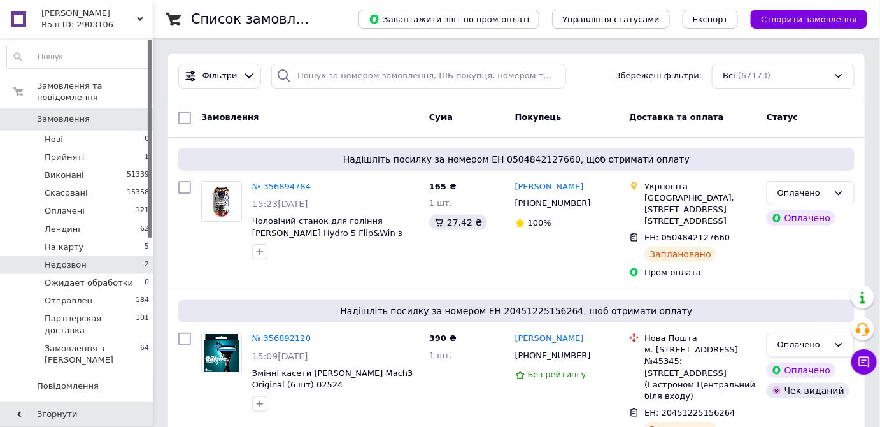
click at [62, 259] on span "Недозвон" at bounding box center [66, 264] width 42 height 11
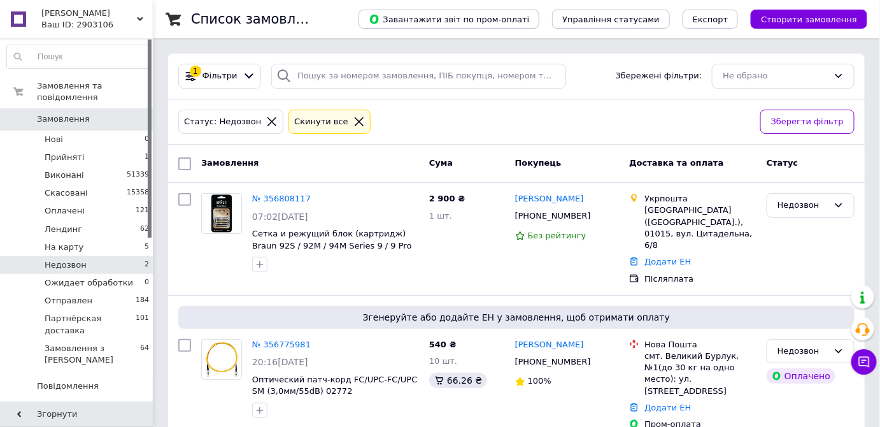
click at [66, 113] on span "Замовлення" at bounding box center [63, 118] width 53 height 11
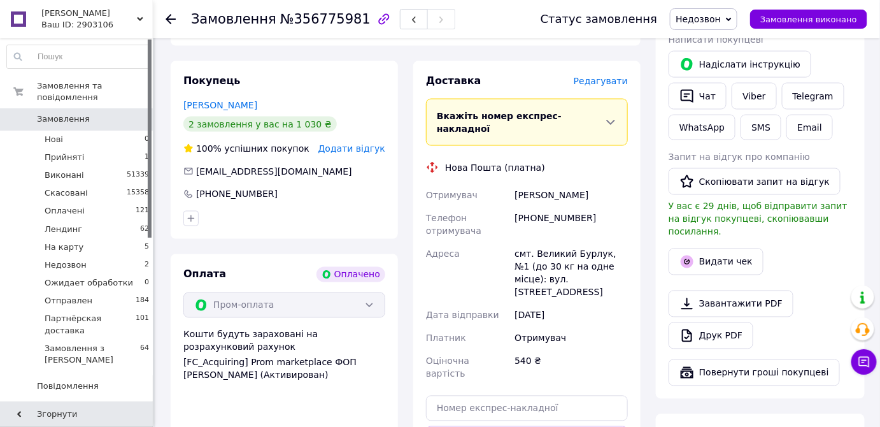
scroll to position [637, 0]
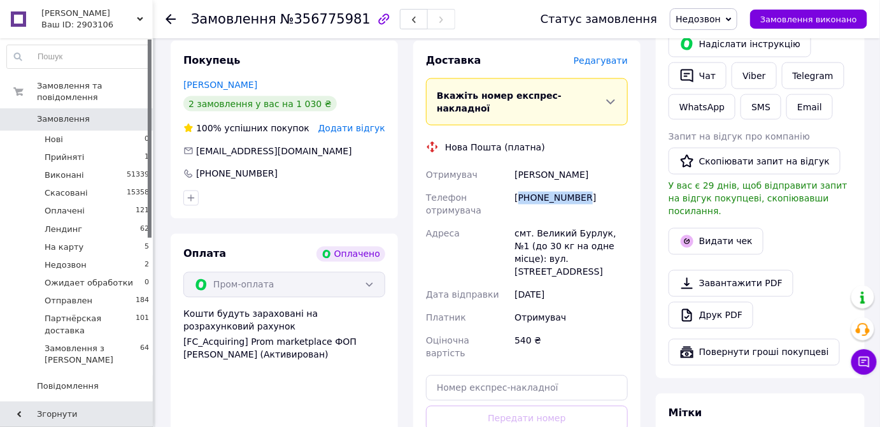
drag, startPoint x: 584, startPoint y: 161, endPoint x: 522, endPoint y: 155, distance: 62.1
click at [522, 187] on div "[PHONE_NUMBER]" at bounding box center [571, 205] width 118 height 36
copy div "380664148698"
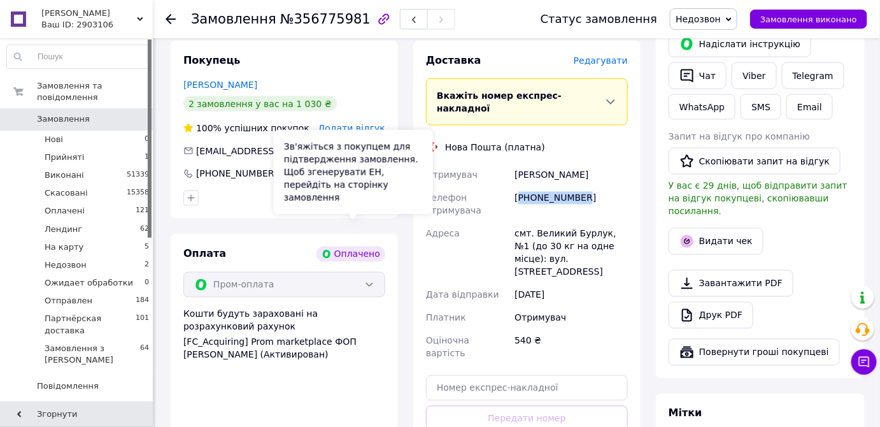
scroll to position [463, 0]
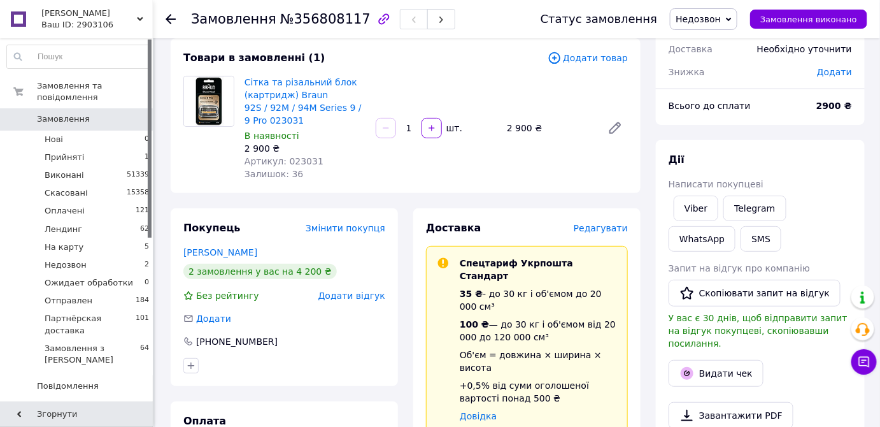
scroll to position [57, 0]
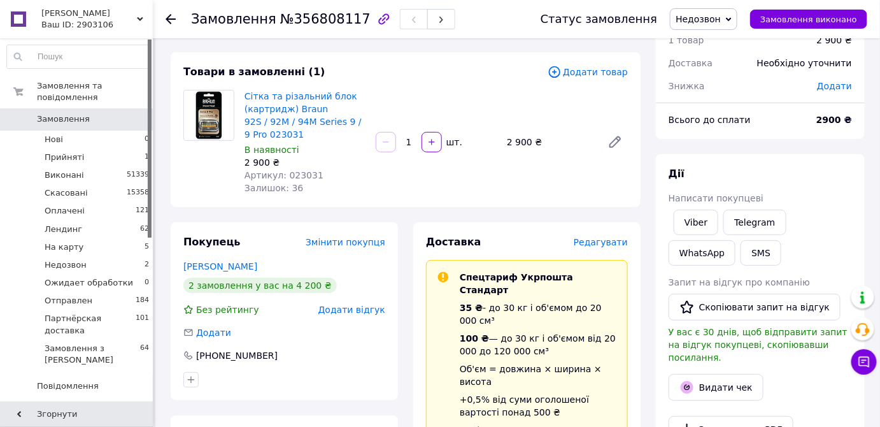
click at [319, 21] on span "№356808117" at bounding box center [325, 18] width 90 height 15
copy span "356808117"
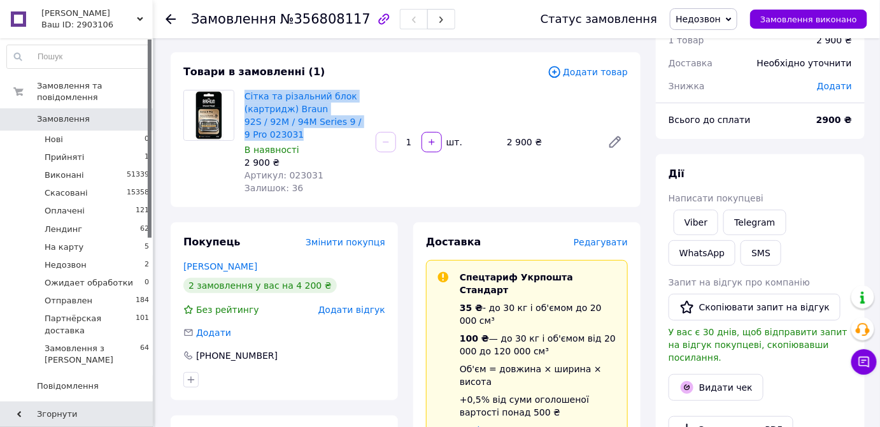
drag, startPoint x: 243, startPoint y: 92, endPoint x: 289, endPoint y: 131, distance: 60.5
click at [289, 131] on div "Сітка та різальний блок (картридж) Braun 92S / 92M / 94M Series 9 / 9 Pro 02303…" at bounding box center [305, 142] width 131 height 110
copy link "Сітка та різальний блок (картридж) Braun 92S / 92M / 94M Series 9 / 9 Pro 023031"
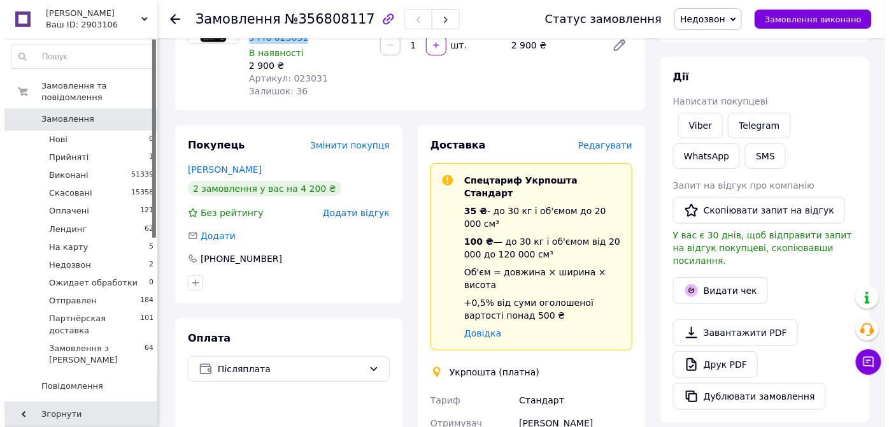
scroll to position [231, 0]
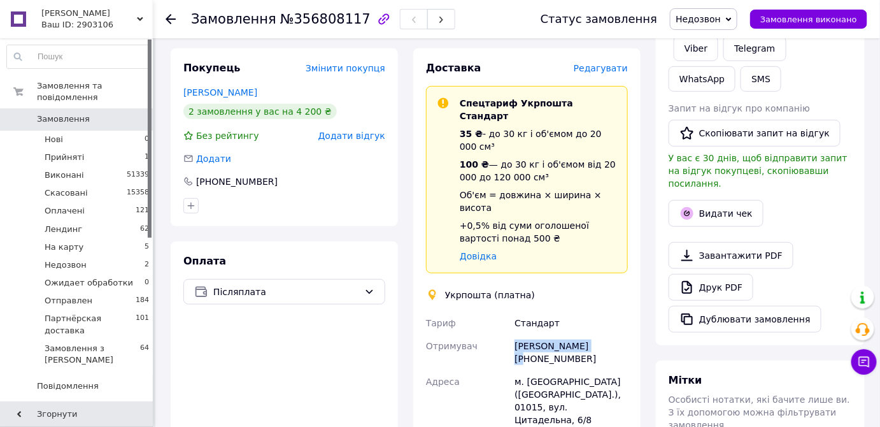
drag, startPoint x: 503, startPoint y: 301, endPoint x: 614, endPoint y: 304, distance: 110.9
copy div "Отримувач Олексій Яременко"
click at [599, 70] on span "Редагувати" at bounding box center [601, 68] width 54 height 10
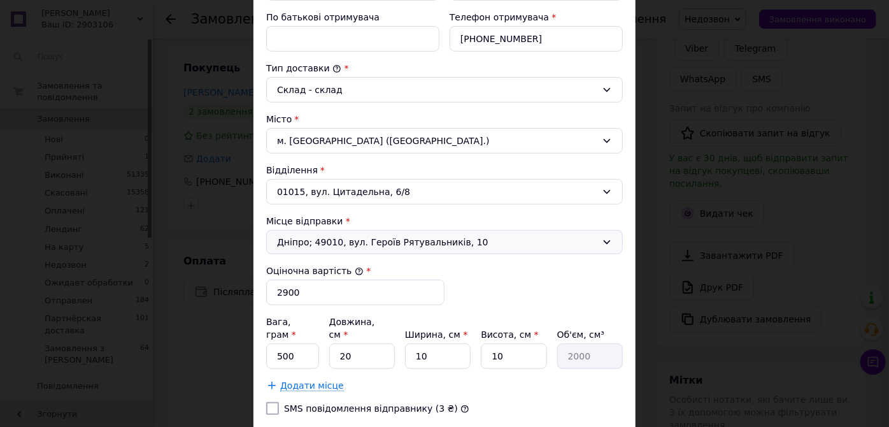
scroll to position [405, 0]
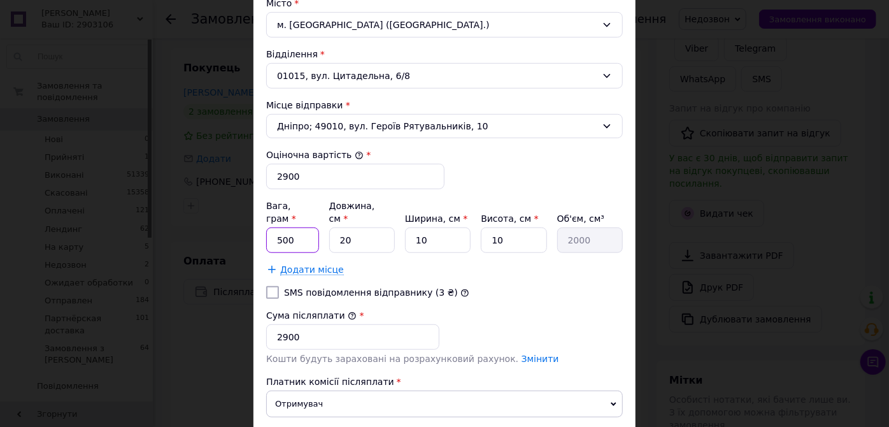
drag, startPoint x: 296, startPoint y: 219, endPoint x: 273, endPoint y: 219, distance: 22.9
click at [273, 227] on input "500" at bounding box center [292, 239] width 53 height 25
type input "100"
drag, startPoint x: 429, startPoint y: 223, endPoint x: 402, endPoint y: 221, distance: 27.5
click at [402, 221] on div "Вага, грам * 100 Довжина, см * 20 Ширина, см * 10 Висота, см * 10 Об'єм, см³ 20…" at bounding box center [444, 226] width 357 height 54
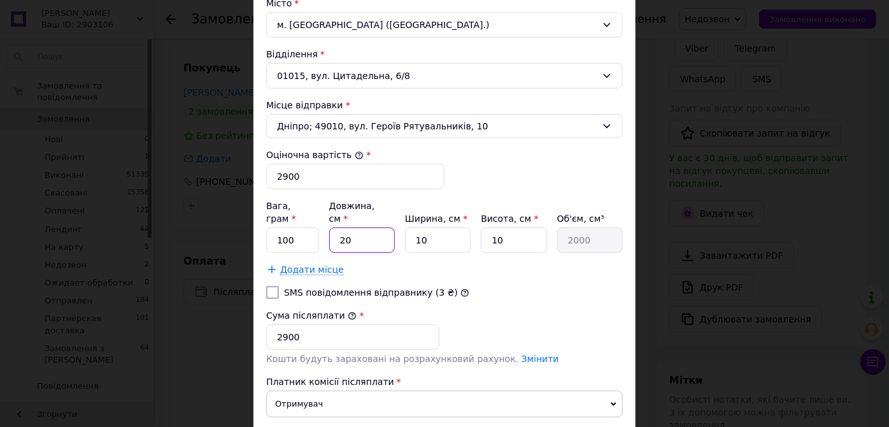
drag, startPoint x: 353, startPoint y: 222, endPoint x: 328, endPoint y: 221, distance: 24.9
click at [329, 227] on input "20" at bounding box center [362, 239] width 66 height 25
type input "2"
type input "200"
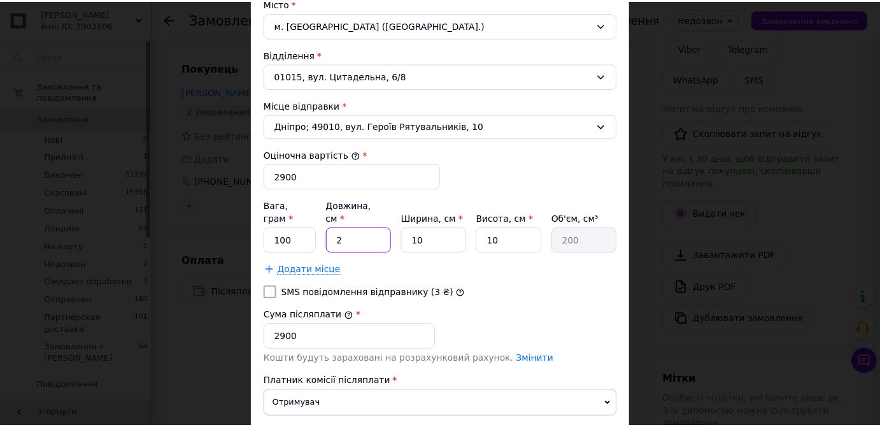
scroll to position [483, 0]
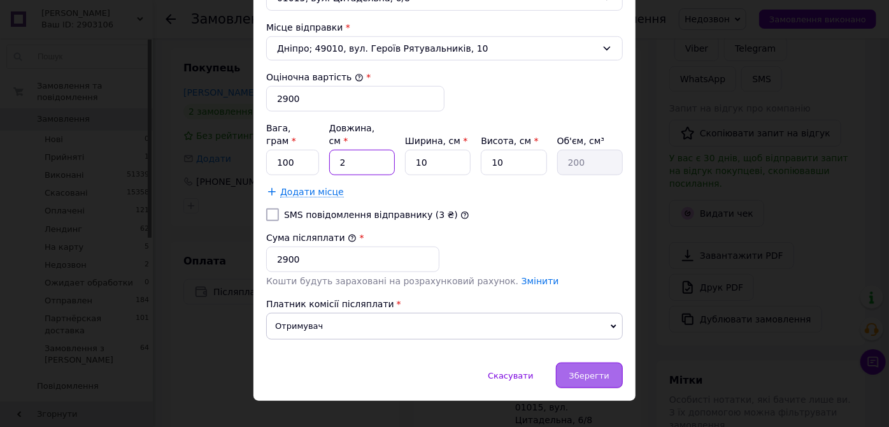
type input "2"
click at [580, 371] on span "Зберегти" at bounding box center [590, 376] width 40 height 10
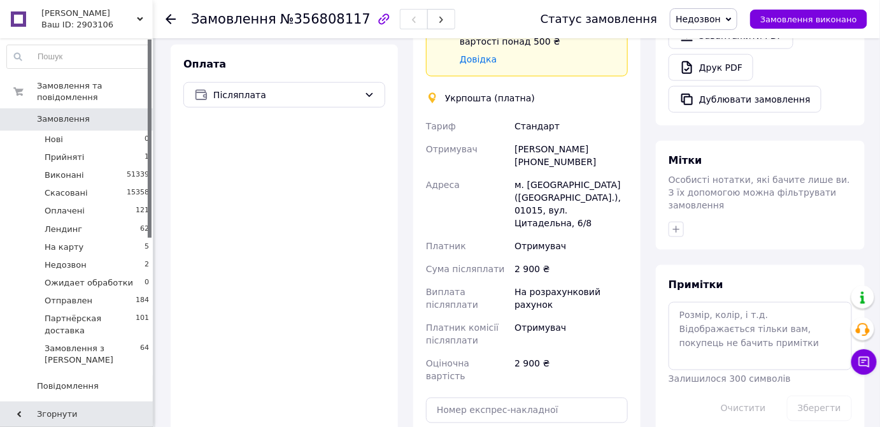
scroll to position [521, 0]
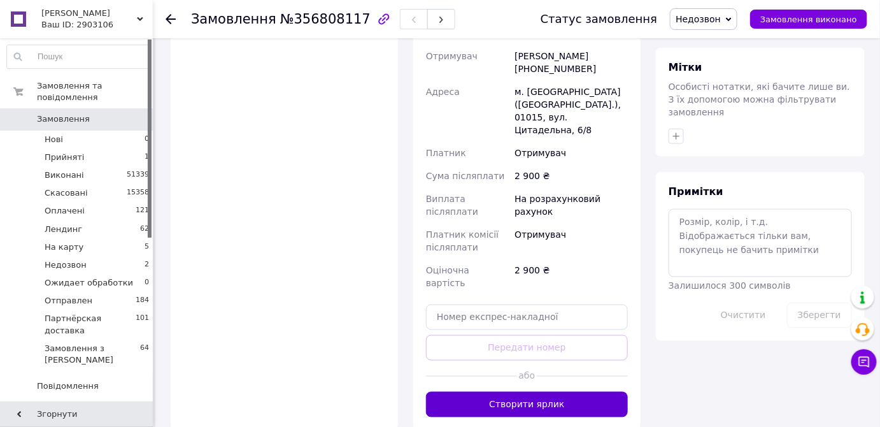
click at [527, 392] on button "Створити ярлик" at bounding box center [527, 404] width 202 height 25
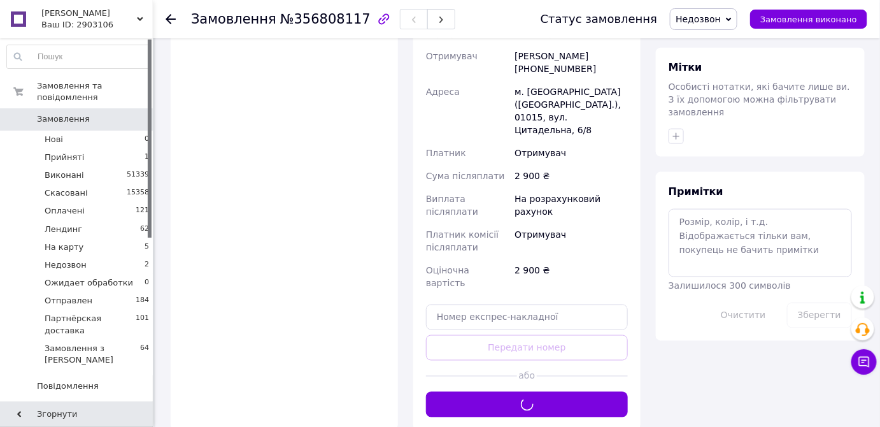
scroll to position [405, 0]
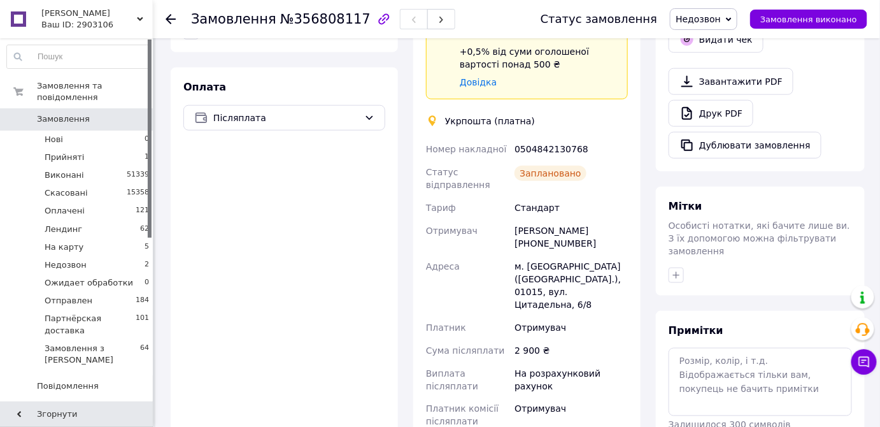
click at [549, 138] on div "0504842130768" at bounding box center [571, 149] width 118 height 23
copy div "0504842130768"
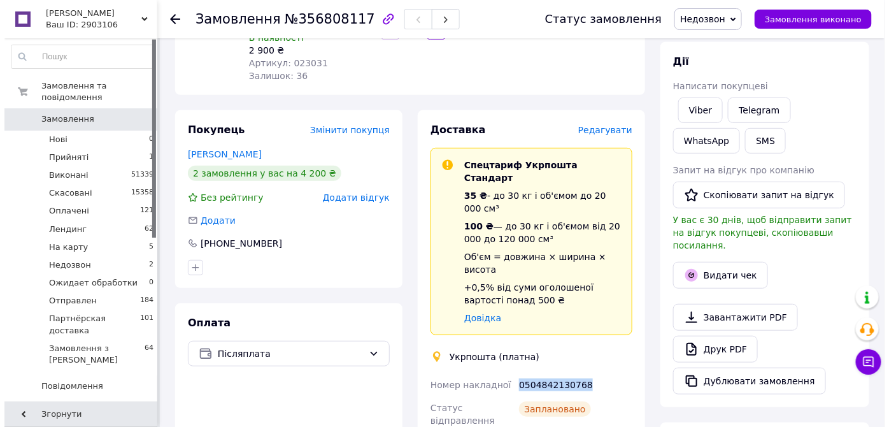
scroll to position [115, 0]
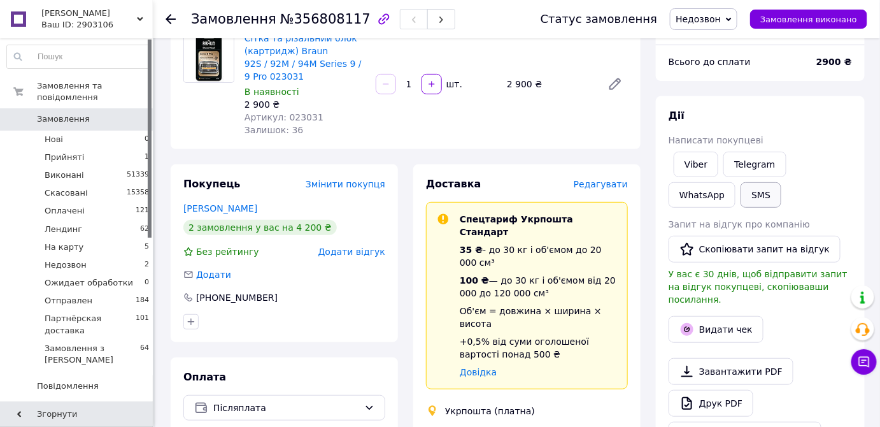
click at [741, 194] on button "SMS" at bounding box center [761, 194] width 41 height 25
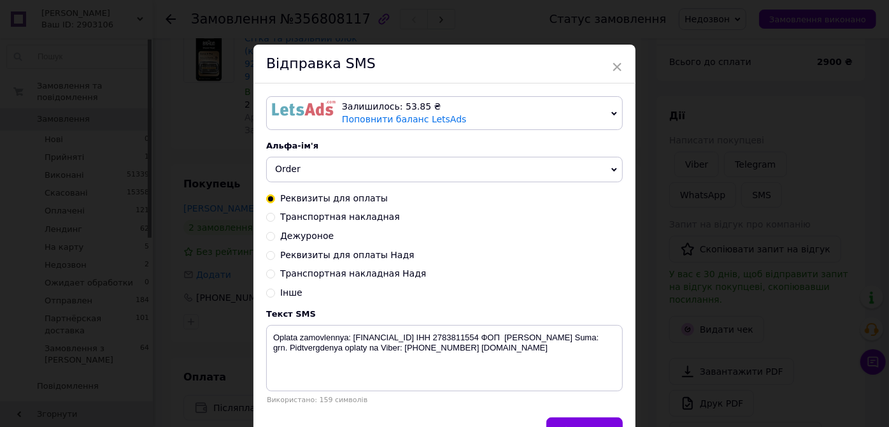
click at [367, 219] on span "Транспортная накладная" at bounding box center [340, 217] width 120 height 10
click at [275, 219] on input "Транспортная накладная" at bounding box center [270, 216] width 9 height 9
radio input "true"
radio input "false"
click at [503, 336] on textarea "Zamovlennya vidpravleno Novoi Pochtoi. Nakladnaya XXXXXXXXXXXXXX. Tel: +3806600…" at bounding box center [444, 358] width 357 height 66
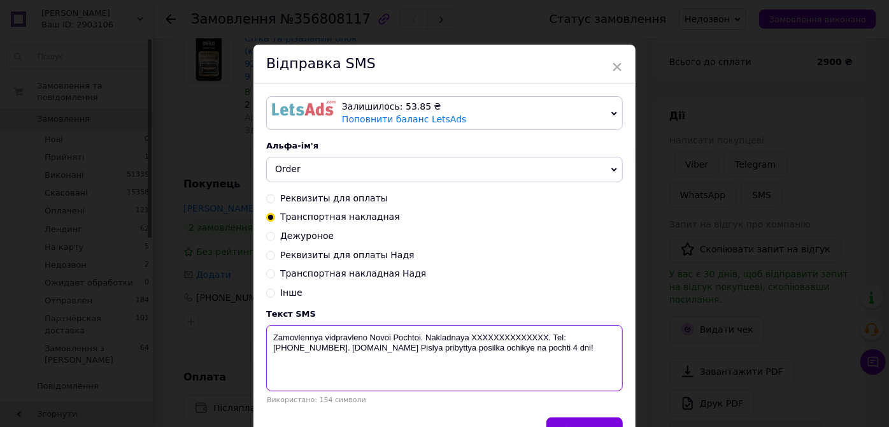
click at [503, 336] on textarea "Zamovlennya vidpravleno Novoi Pochtoi. Nakladnaya XXXXXXXXXXXXXX. Tel: +3806600…" at bounding box center [444, 358] width 357 height 66
paste textarea "0504842130768"
drag, startPoint x: 412, startPoint y: 336, endPoint x: 271, endPoint y: 331, distance: 140.9
click at [271, 331] on textarea "Zamovlennya vidpravleno Novoi Pochtoi. Nakladnaya 0504842130768. Tel: +38066000…" at bounding box center [444, 358] width 357 height 66
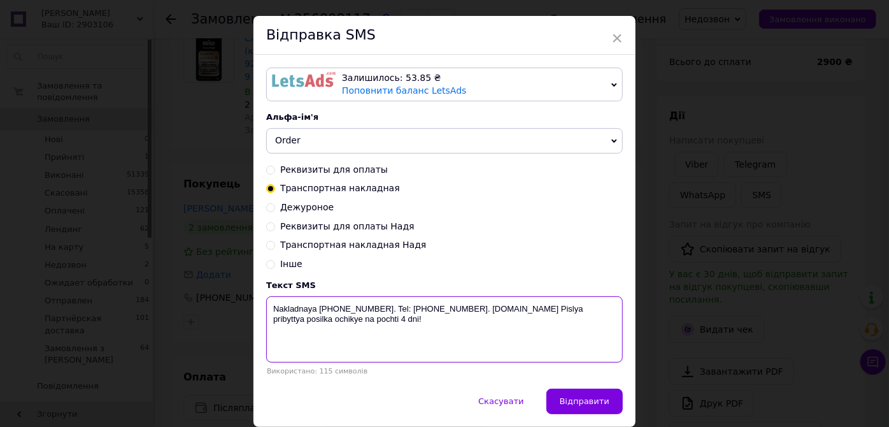
scroll to position [74, 0]
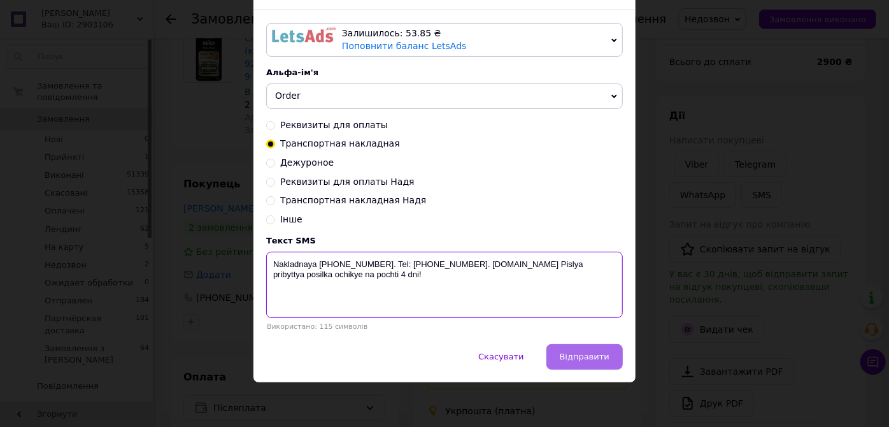
type textarea "Nakladnaya 0504842130768. Tel: +380660002777. biotrading.com.ua Pislya pribytty…"
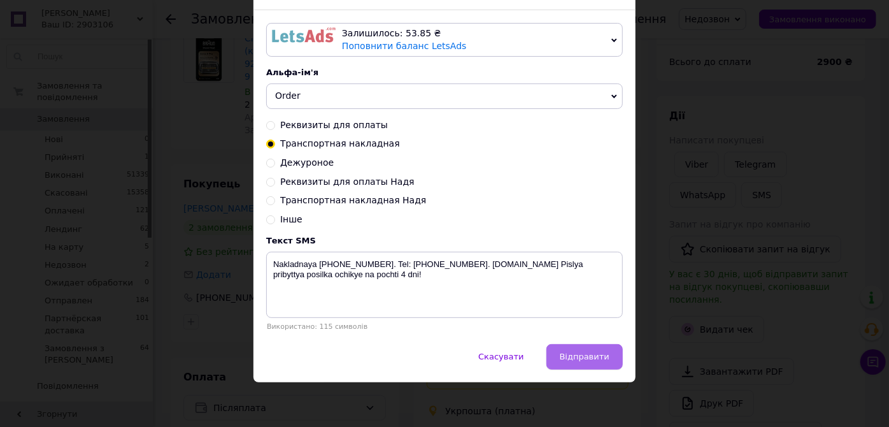
click at [580, 355] on span "Відправити" at bounding box center [585, 357] width 50 height 10
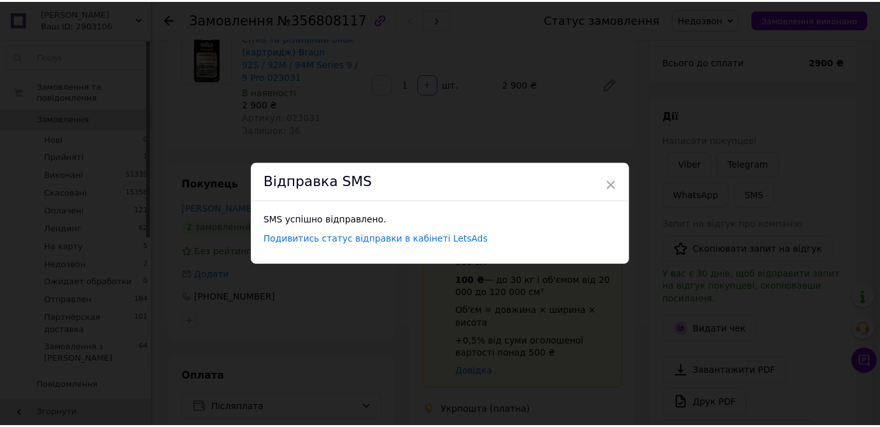
scroll to position [0, 0]
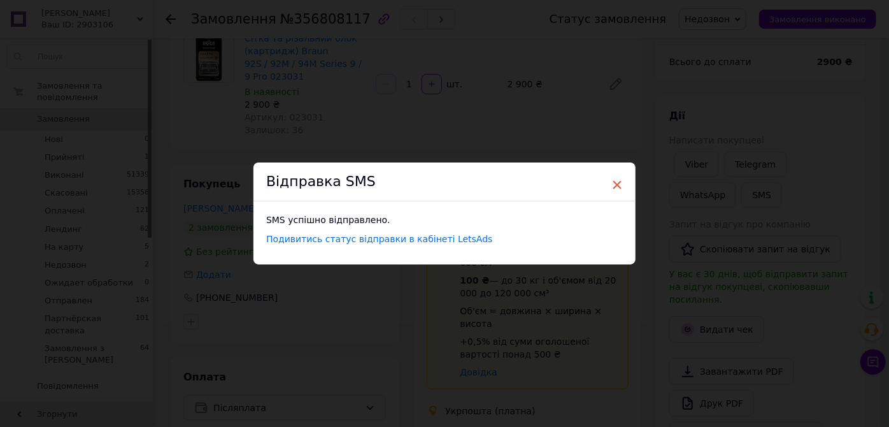
click at [617, 182] on span "×" at bounding box center [617, 185] width 11 height 22
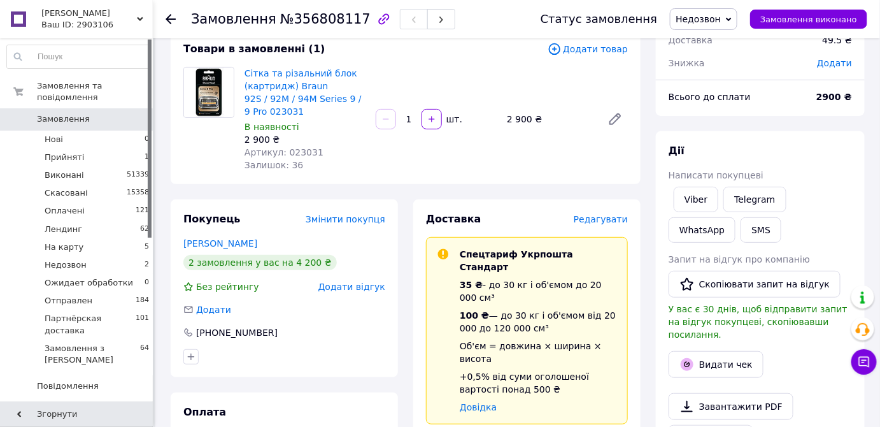
scroll to position [57, 0]
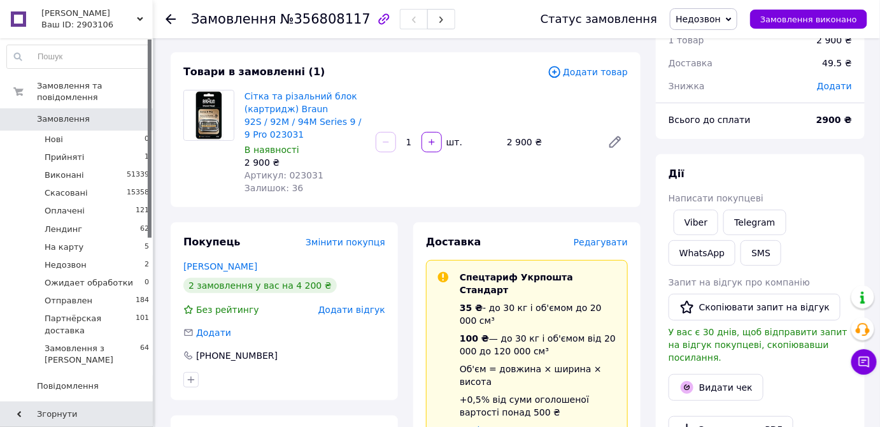
click at [717, 14] on span "Недозвон" at bounding box center [698, 19] width 45 height 10
click at [719, 123] on li "Отправлен" at bounding box center [727, 126] width 112 height 19
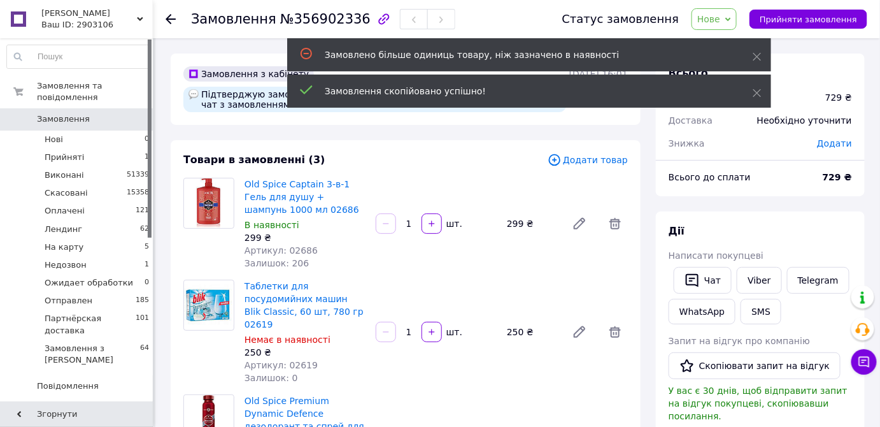
click at [306, 21] on span "№356902336" at bounding box center [325, 18] width 90 height 15
copy span "356902336"
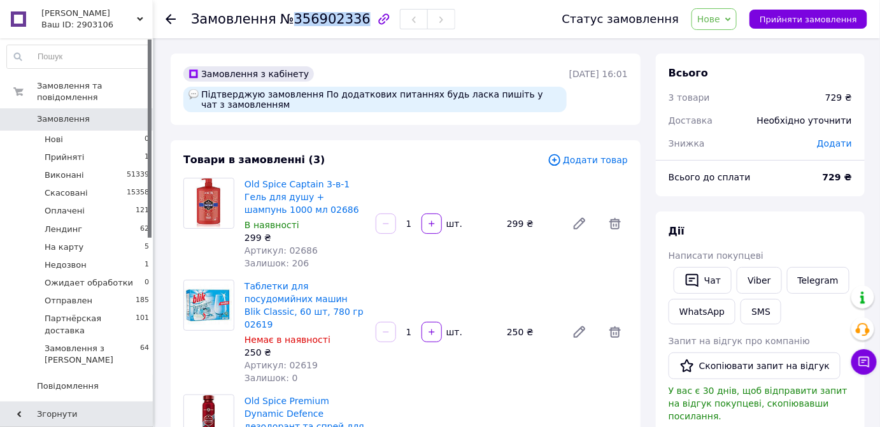
copy span "356902336"
click at [719, 15] on span "Нове" at bounding box center [709, 19] width 23 height 10
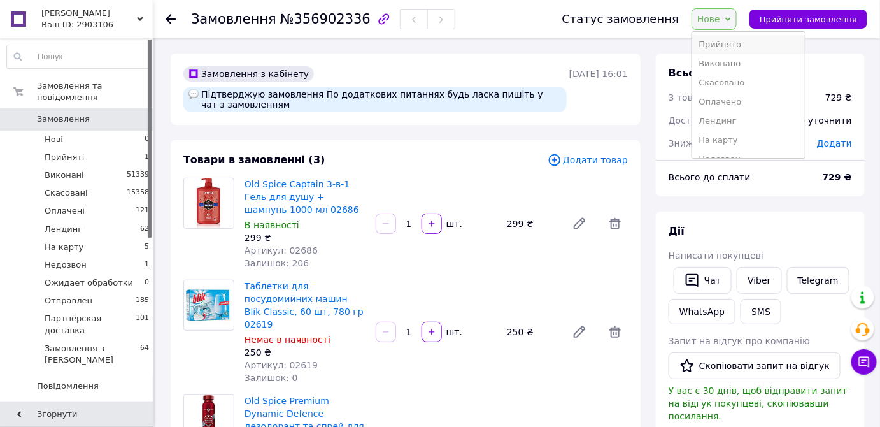
click at [721, 41] on li "Прийнято" at bounding box center [749, 44] width 112 height 19
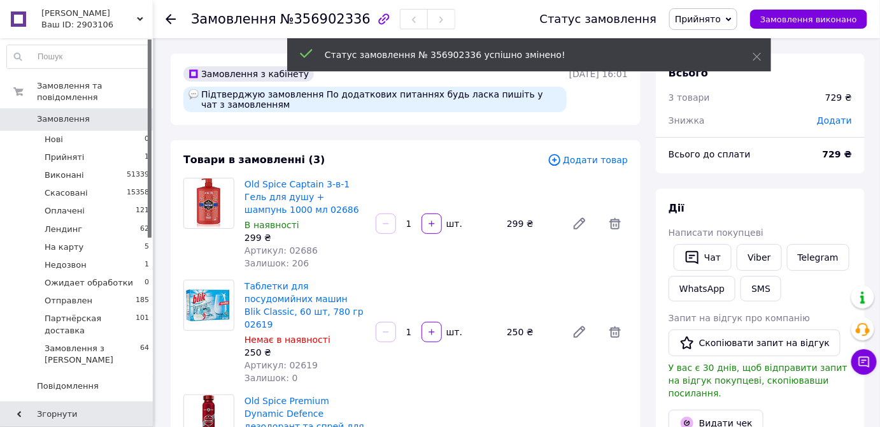
click at [719, 19] on span "Прийнято" at bounding box center [698, 19] width 46 height 10
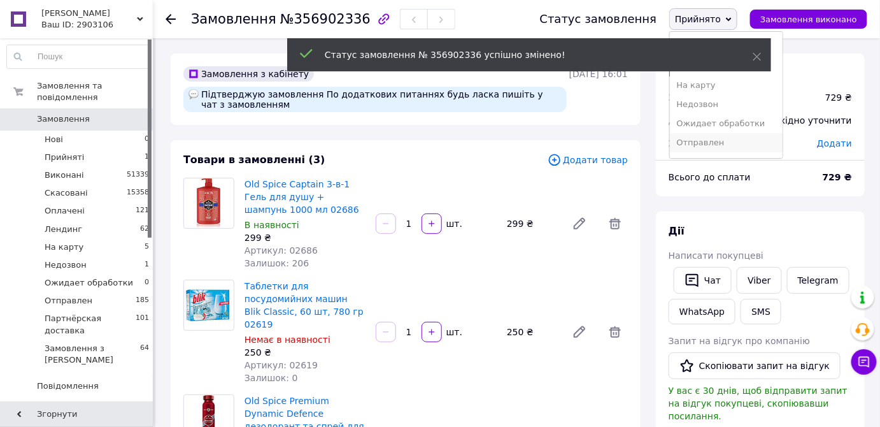
scroll to position [52, 0]
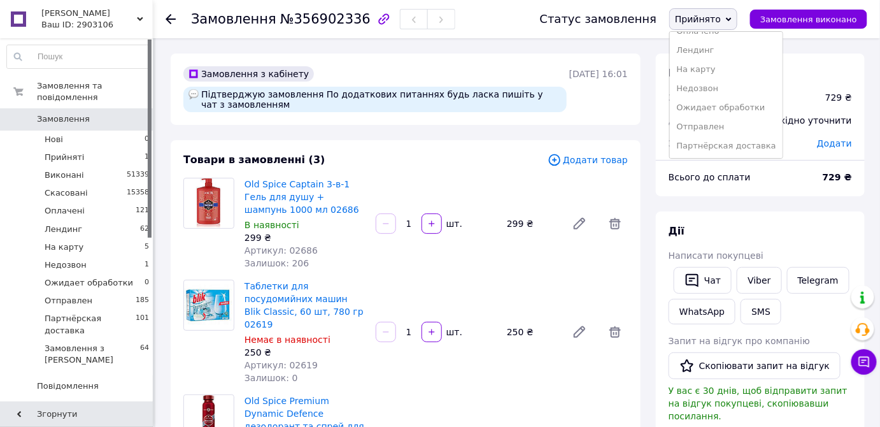
click at [605, 104] on div "12.08.2025 | 16:01" at bounding box center [598, 89] width 61 height 46
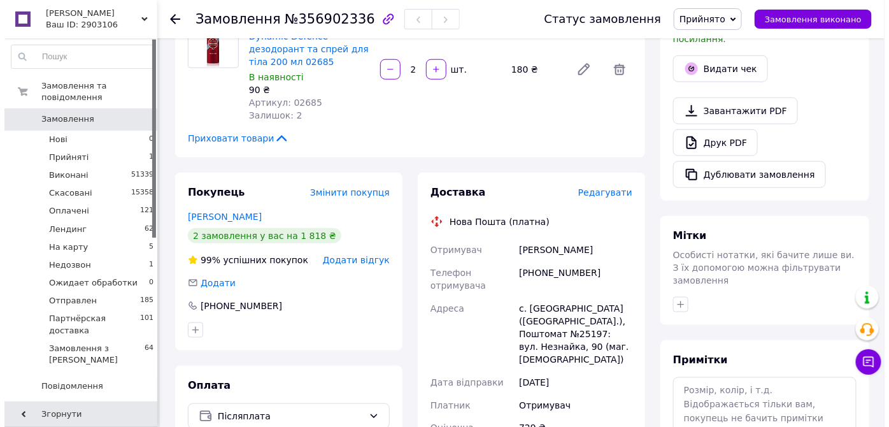
scroll to position [405, 0]
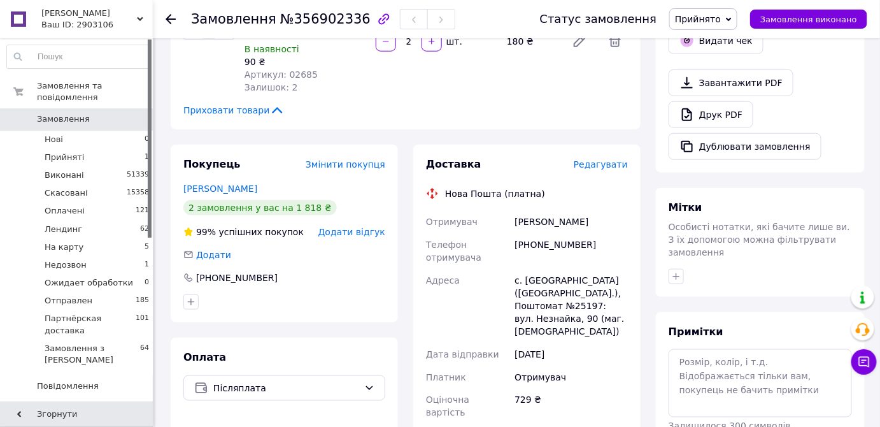
click at [596, 159] on span "Редагувати" at bounding box center [601, 164] width 54 height 10
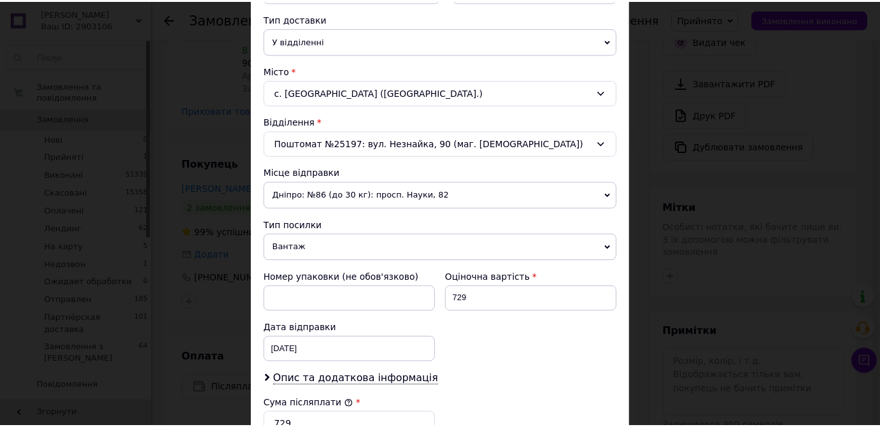
scroll to position [540, 0]
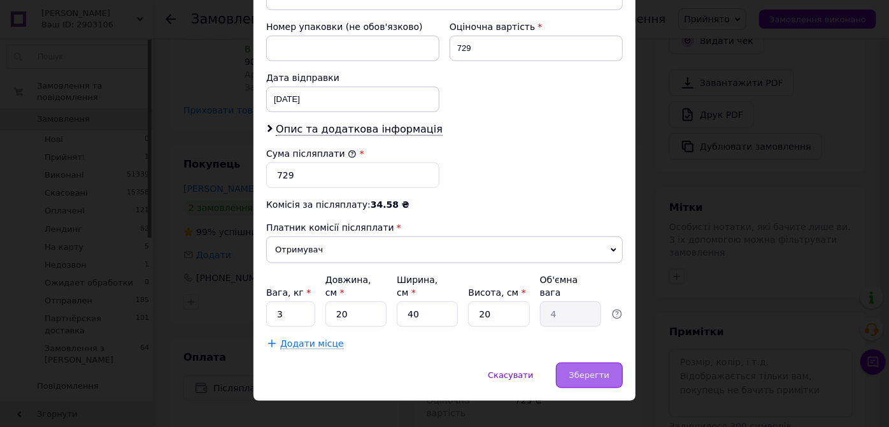
click at [582, 370] on span "Зберегти" at bounding box center [590, 375] width 40 height 10
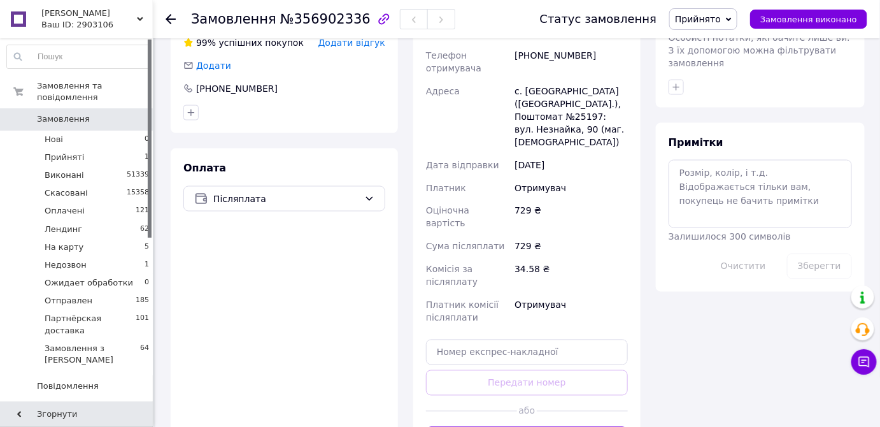
scroll to position [637, 0]
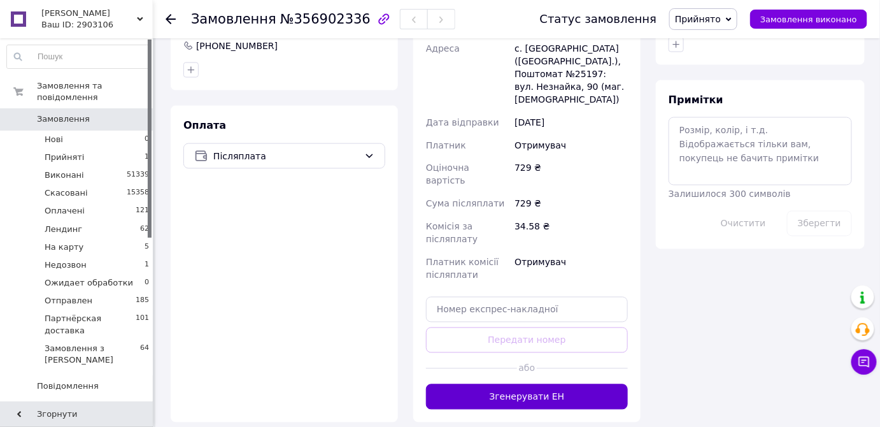
click at [548, 384] on button "Згенерувати ЕН" at bounding box center [527, 396] width 202 height 25
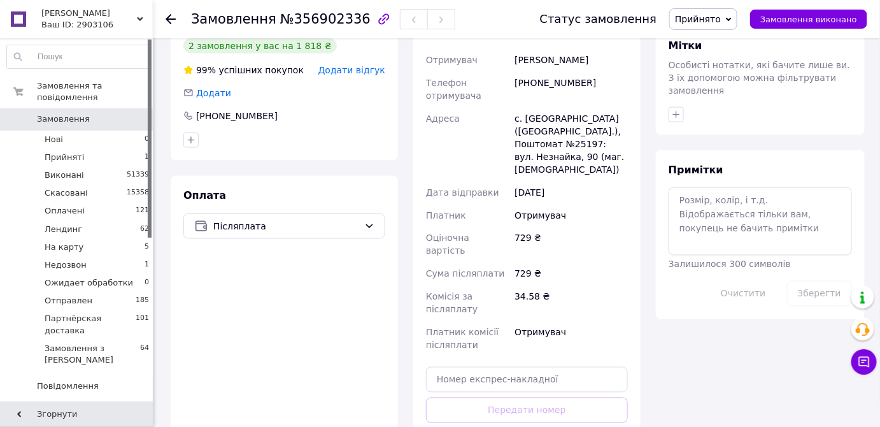
scroll to position [521, 0]
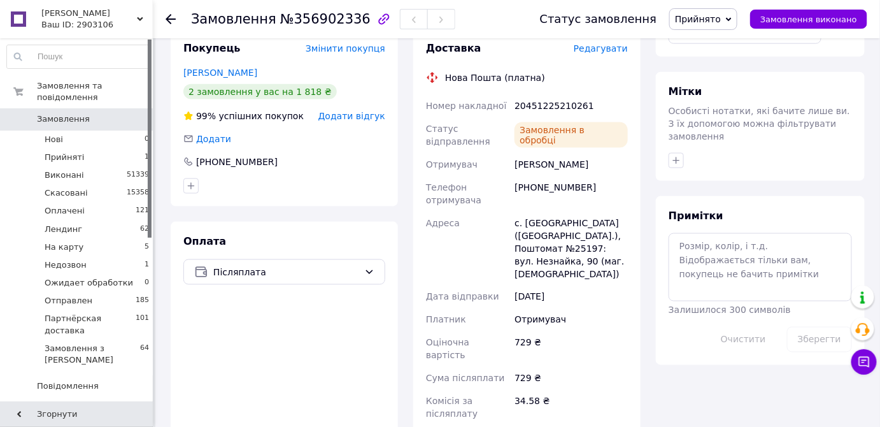
click at [551, 94] on div "20451225210261" at bounding box center [571, 105] width 118 height 23
copy div "20451225210261"
click at [551, 94] on div "20451225210261" at bounding box center [571, 105] width 118 height 23
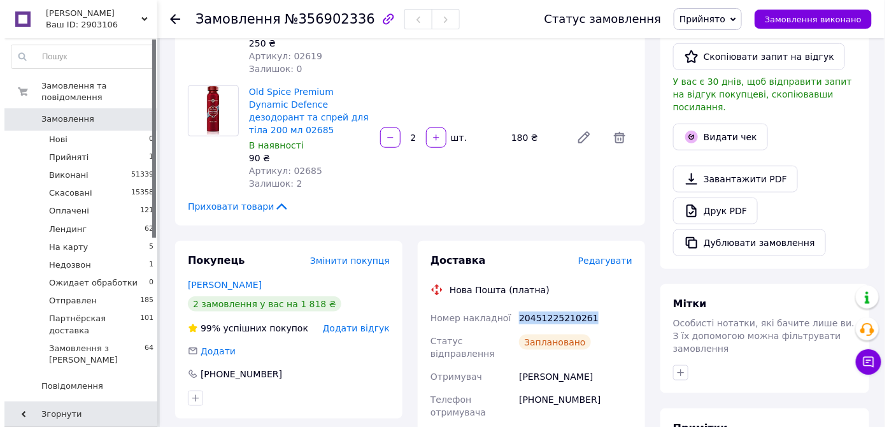
scroll to position [289, 0]
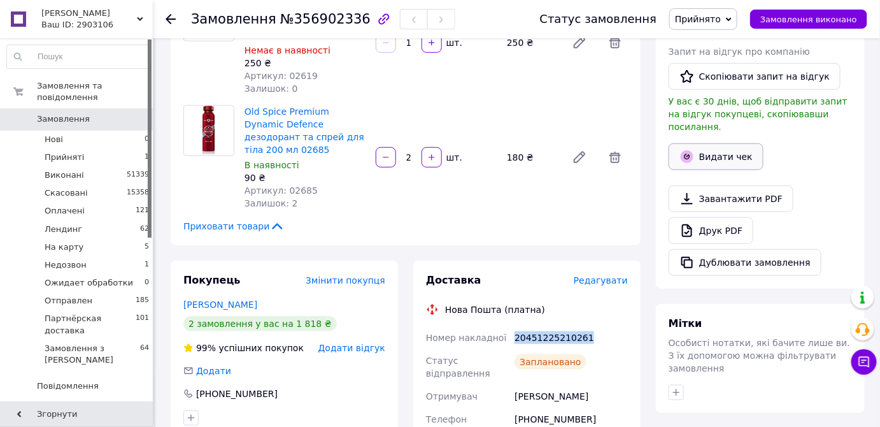
click at [721, 143] on button "Видати чек" at bounding box center [716, 156] width 95 height 27
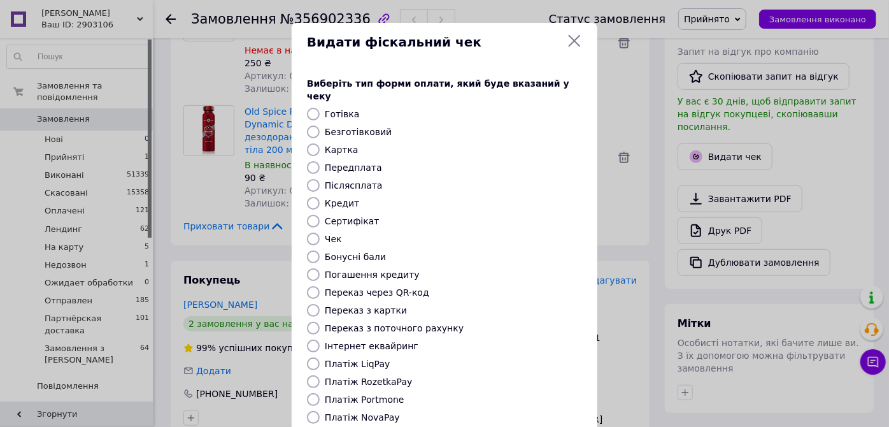
click at [357, 412] on label "Платіж NovaPay" at bounding box center [362, 417] width 75 height 10
click at [320, 411] on input "Платіж NovaPay" at bounding box center [313, 417] width 13 height 13
radio input "true"
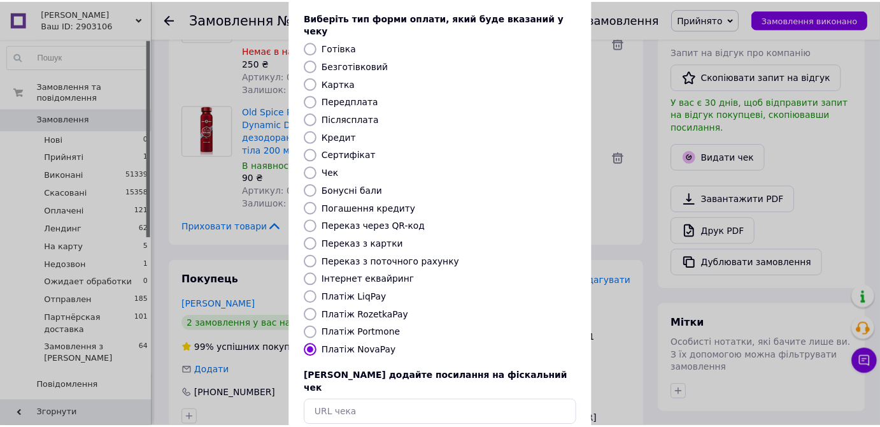
scroll to position [115, 0]
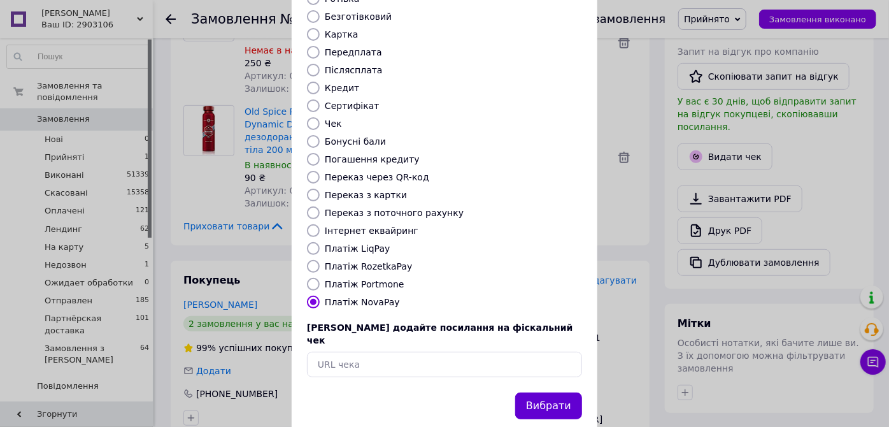
click at [554, 392] on button "Вибрати" at bounding box center [548, 405] width 67 height 27
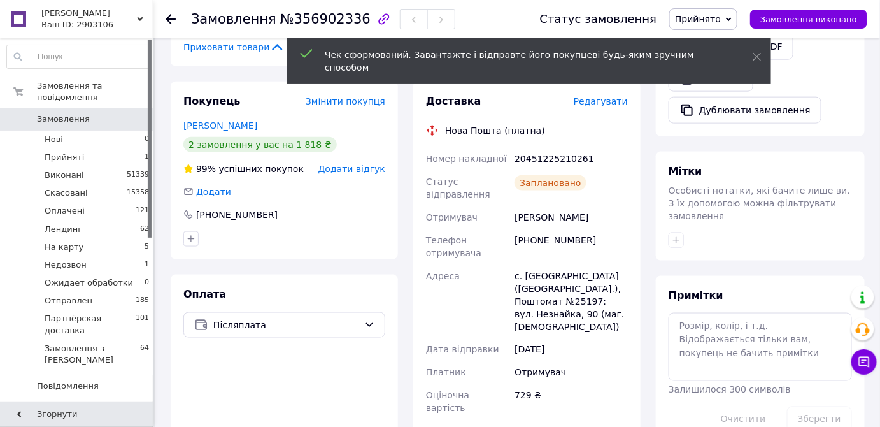
scroll to position [521, 0]
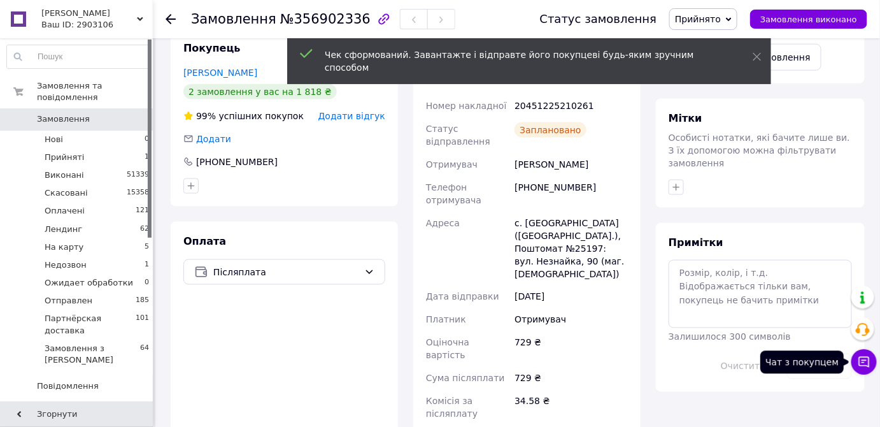
click at [863, 359] on icon at bounding box center [864, 361] width 13 height 13
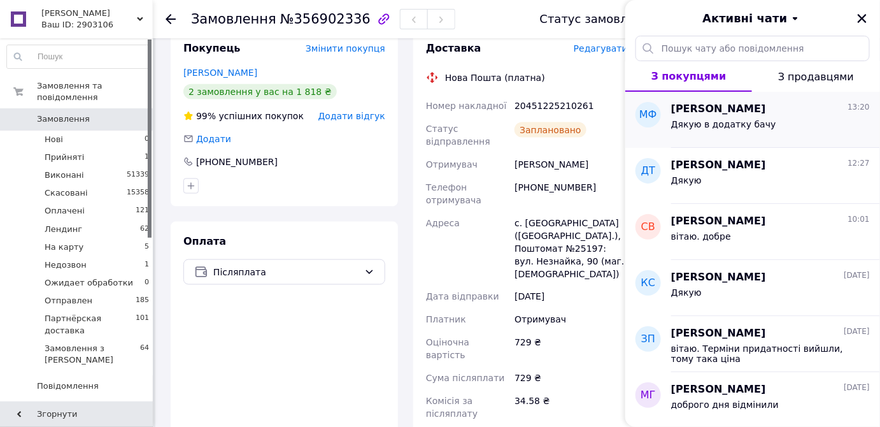
click at [732, 106] on span "[PERSON_NAME]" at bounding box center [718, 109] width 95 height 15
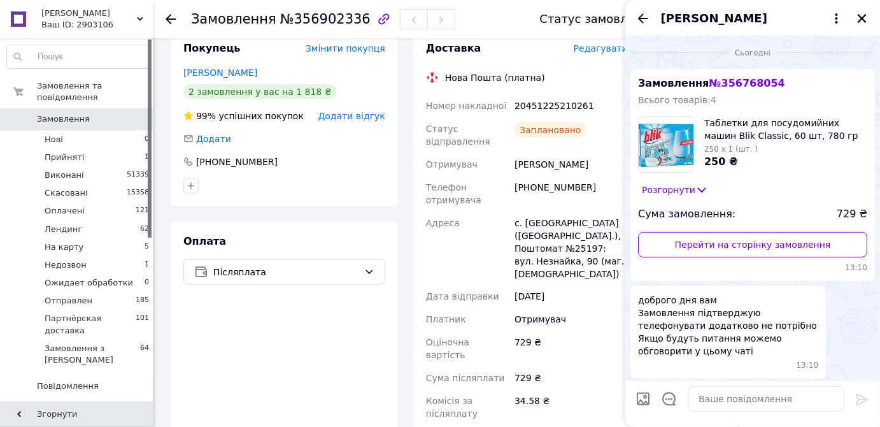
scroll to position [277, 0]
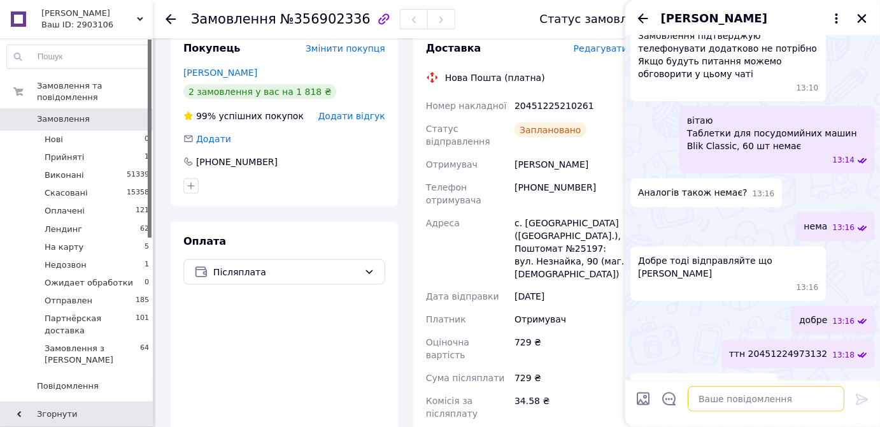
click at [725, 396] on textarea at bounding box center [766, 398] width 157 height 25
paste textarea "20451225210261"
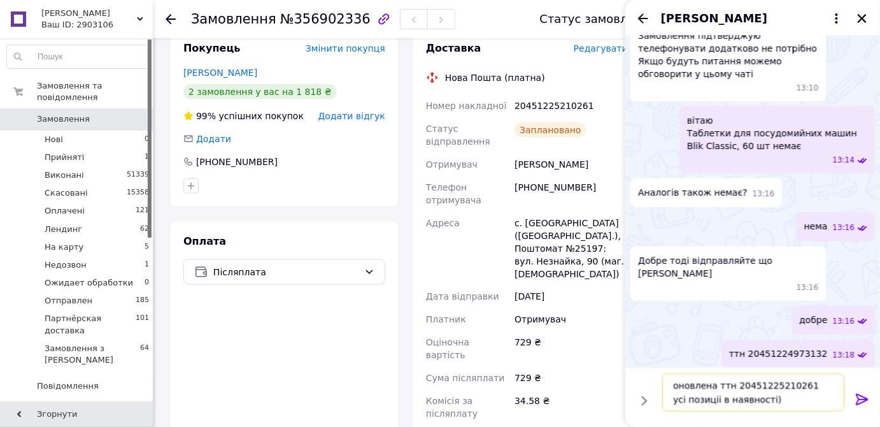
type textarea "оновлена ттн 20451225210261 усі позиціі в наявності)"
click at [863, 399] on icon at bounding box center [862, 399] width 12 height 11
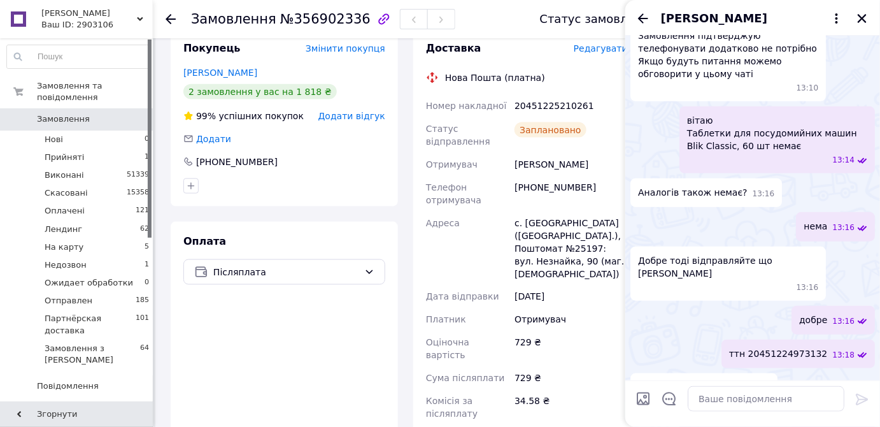
scroll to position [323, 0]
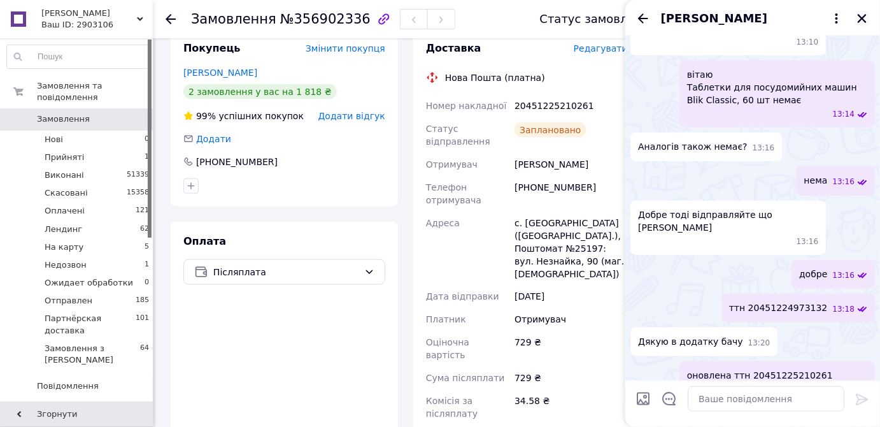
click at [861, 17] on icon "Закрити" at bounding box center [862, 18] width 9 height 9
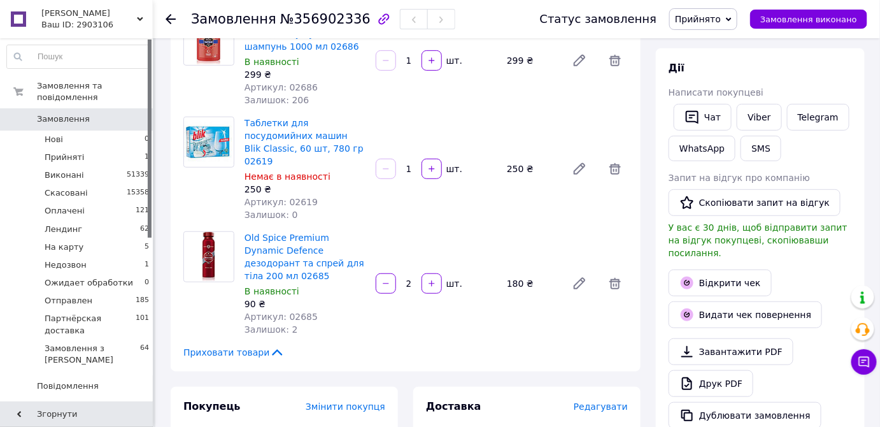
scroll to position [0, 0]
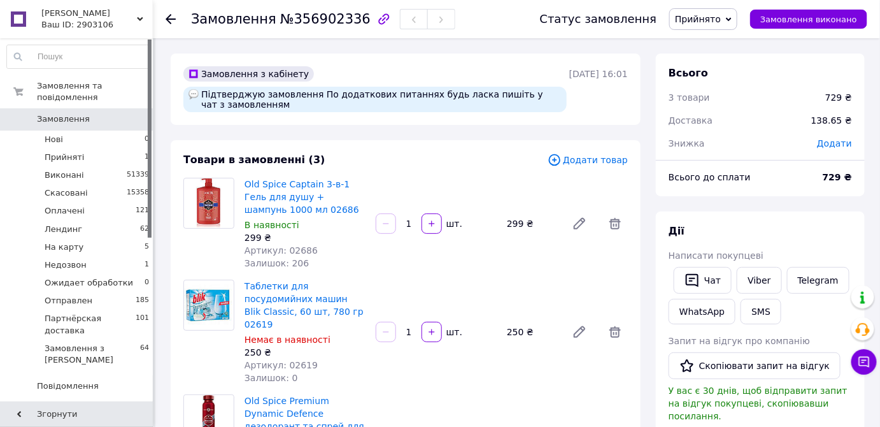
click at [720, 22] on span "Прийнято" at bounding box center [698, 19] width 46 height 10
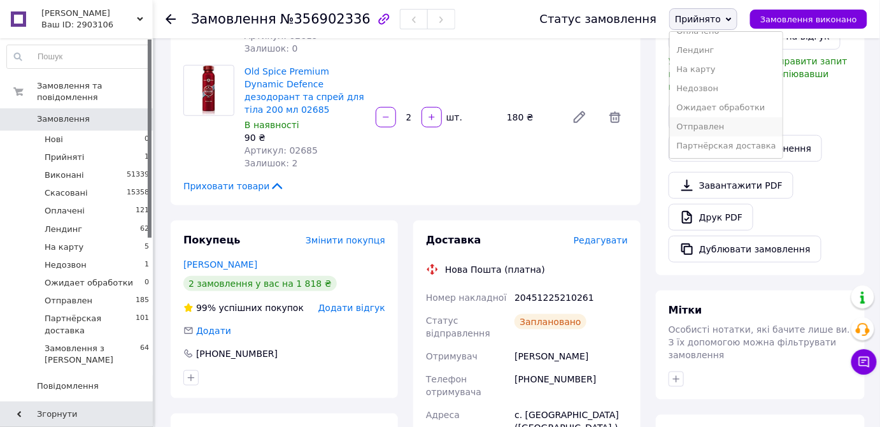
scroll to position [405, 0]
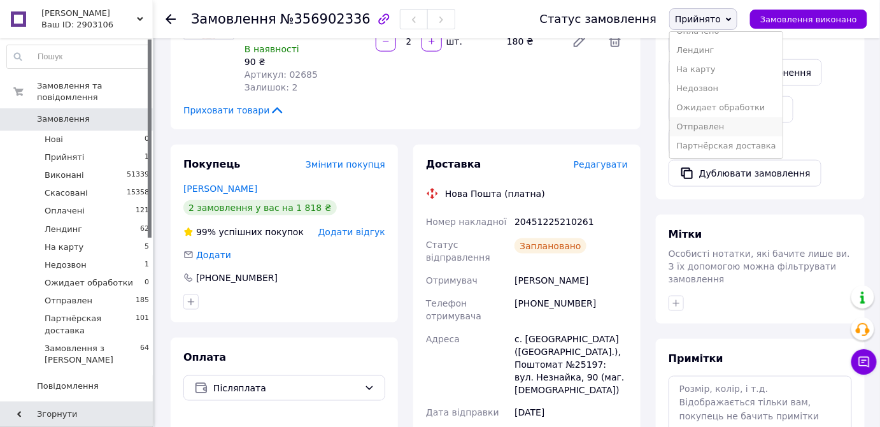
click at [717, 122] on li "Отправлен" at bounding box center [726, 126] width 112 height 19
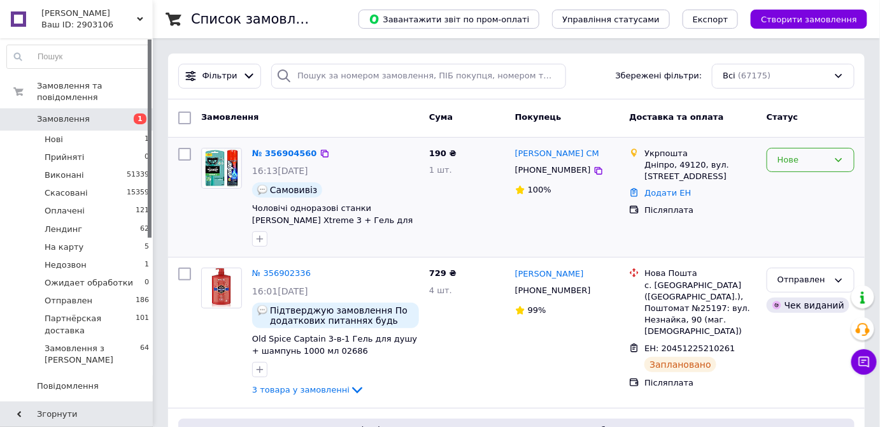
click at [783, 161] on div "Нове" at bounding box center [803, 160] width 51 height 13
click at [783, 183] on li "Прийнято" at bounding box center [811, 187] width 87 height 24
click at [287, 155] on link "№ 356904560" at bounding box center [281, 153] width 59 height 10
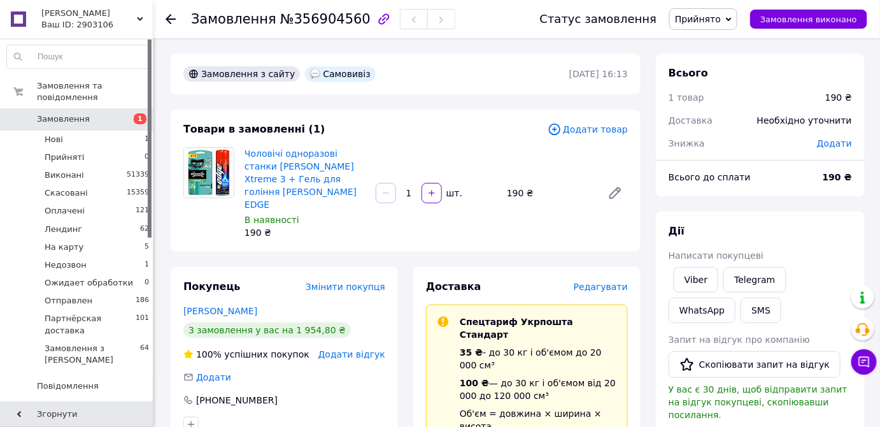
click at [321, 20] on span "№356904560" at bounding box center [325, 18] width 90 height 15
copy span "356904560"
drag, startPoint x: 242, startPoint y: 151, endPoint x: 306, endPoint y: 193, distance: 76.9
click at [306, 193] on div "Чоловічі одноразові станки [PERSON_NAME] Xtreme 3 + Гель для гоління [PERSON_NA…" at bounding box center [305, 193] width 131 height 97
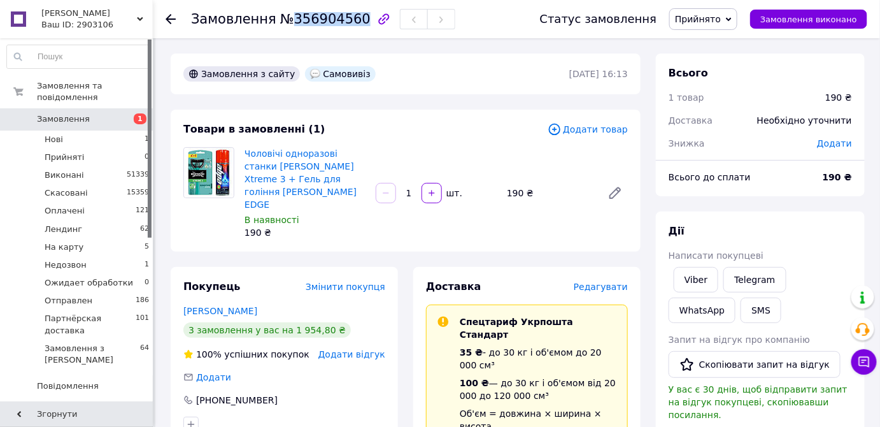
copy link "Чоловічі одноразові станки [PERSON_NAME] Xtreme 3 + Гель для гоління [PERSON_NA…"
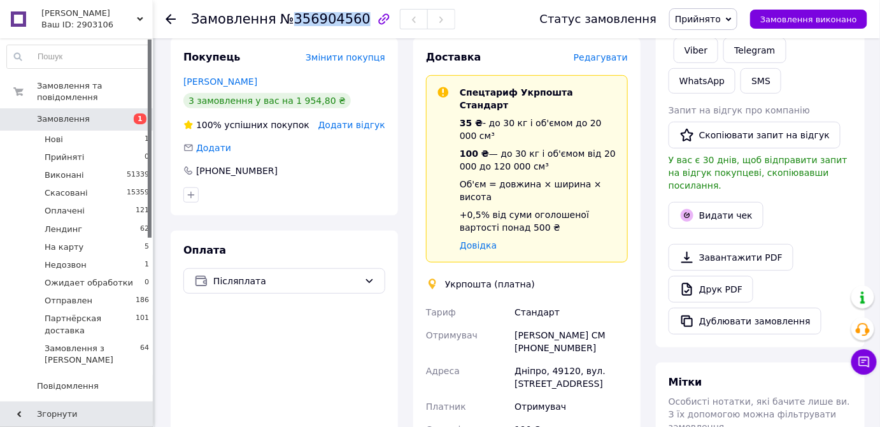
scroll to position [231, 0]
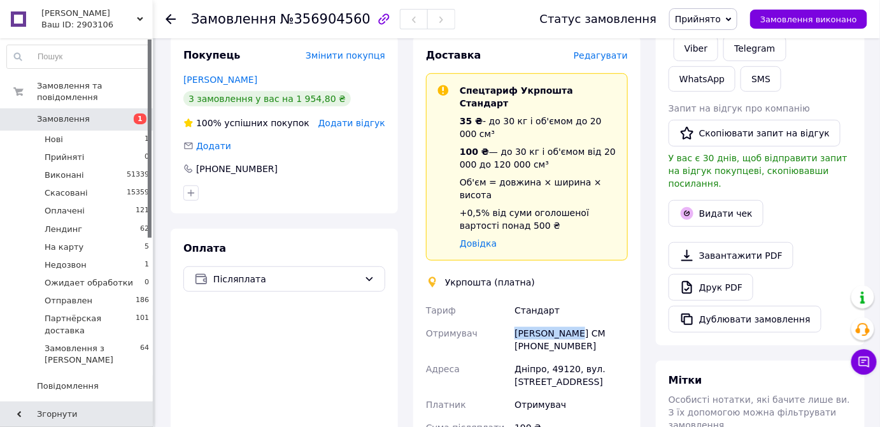
drag, startPoint x: 510, startPoint y: 281, endPoint x: 597, endPoint y: 280, distance: 86.6
click at [597, 299] on div "[PERSON_NAME] Отримувач [PERSON_NAME] СМ [PHONE_NUMBER] [GEOGRAPHIC_DATA]. [STR…" at bounding box center [527, 422] width 207 height 247
copy div "Отримувач [PERSON_NAME] СМ"
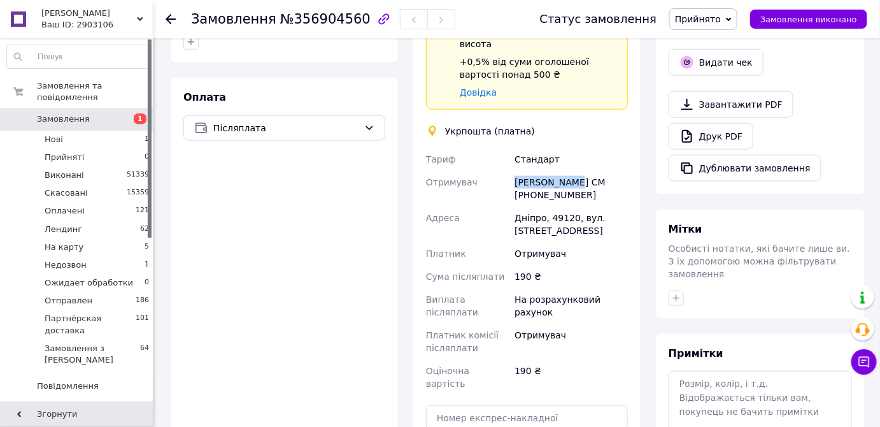
scroll to position [463, 0]
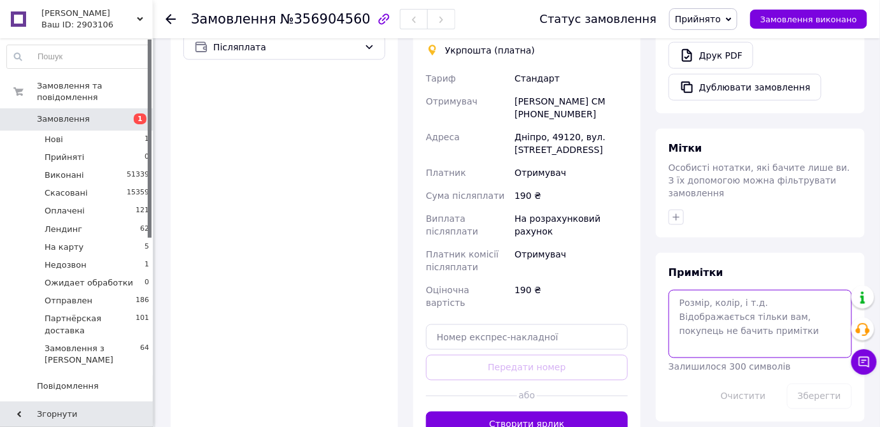
click at [700, 290] on textarea at bounding box center [760, 324] width 183 height 68
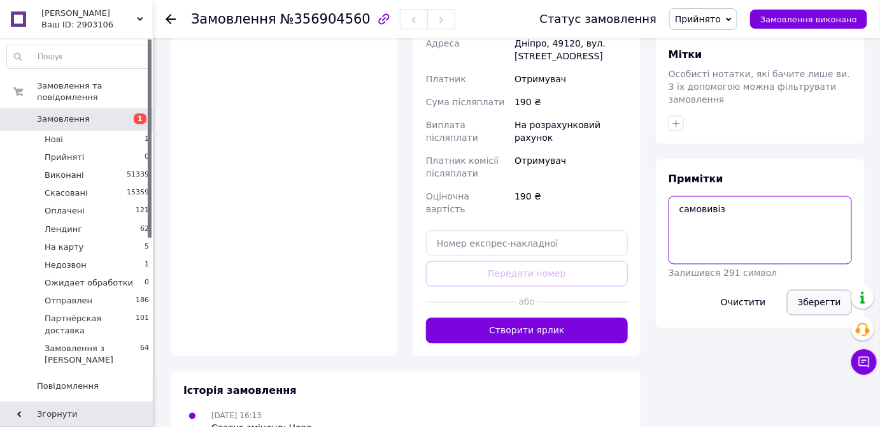
type textarea "самовивіз"
click at [821, 290] on button "Зберегти" at bounding box center [819, 302] width 65 height 25
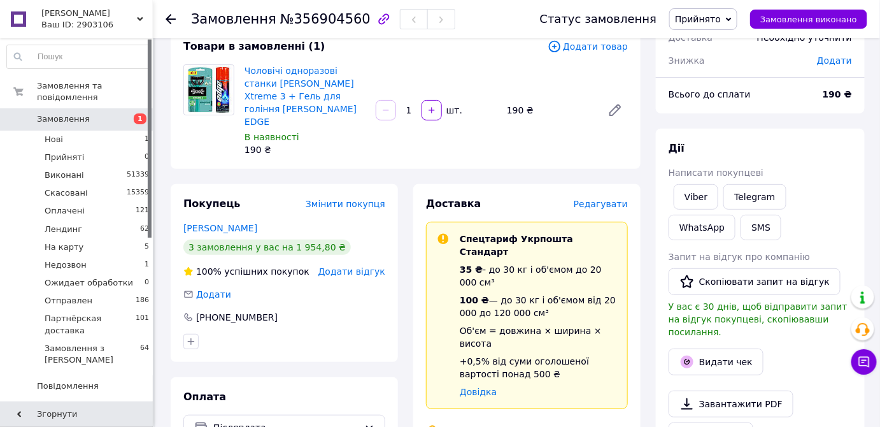
scroll to position [0, 0]
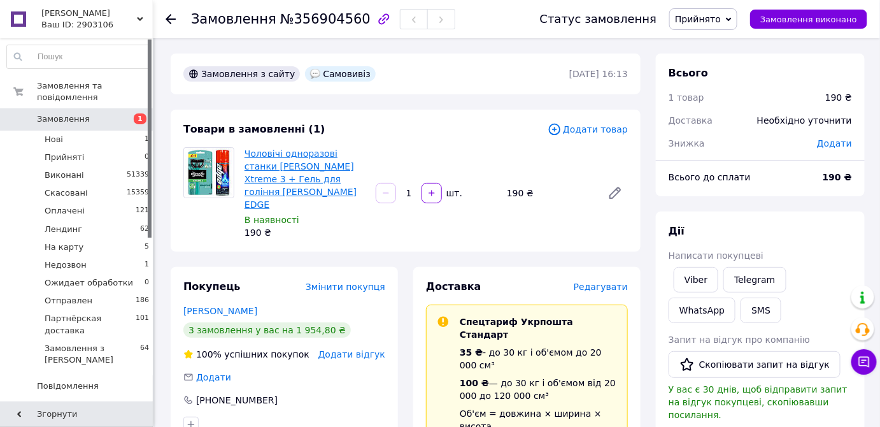
click at [285, 154] on link "Чоловічі одноразові станки [PERSON_NAME] Xtreme 3 + Гель для гоління [PERSON_NA…" at bounding box center [301, 178] width 112 height 61
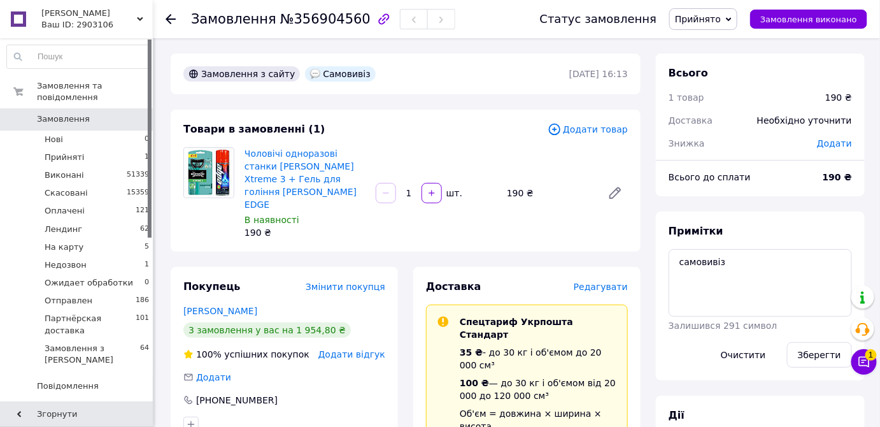
click at [59, 113] on span "Замовлення" at bounding box center [63, 118] width 53 height 11
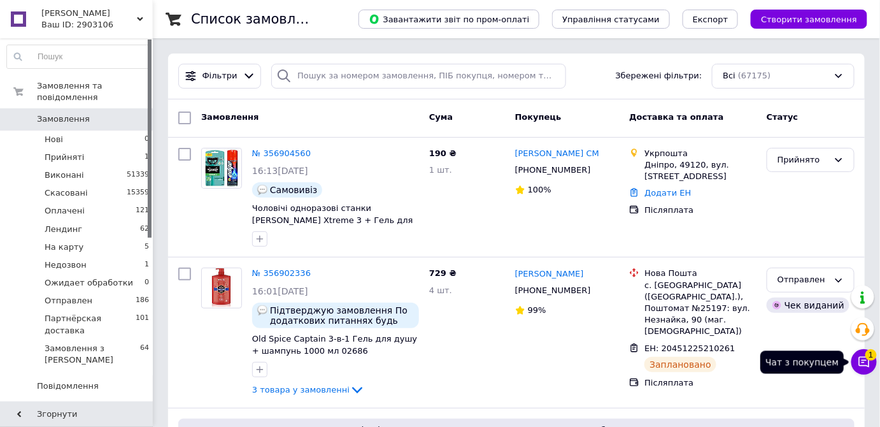
click at [858, 363] on icon at bounding box center [864, 361] width 13 height 13
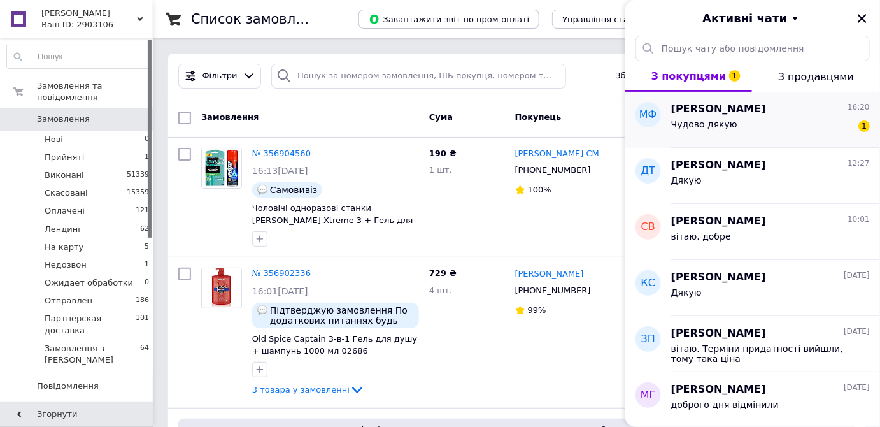
click at [752, 127] on div "Чудово дякую 1" at bounding box center [770, 127] width 199 height 20
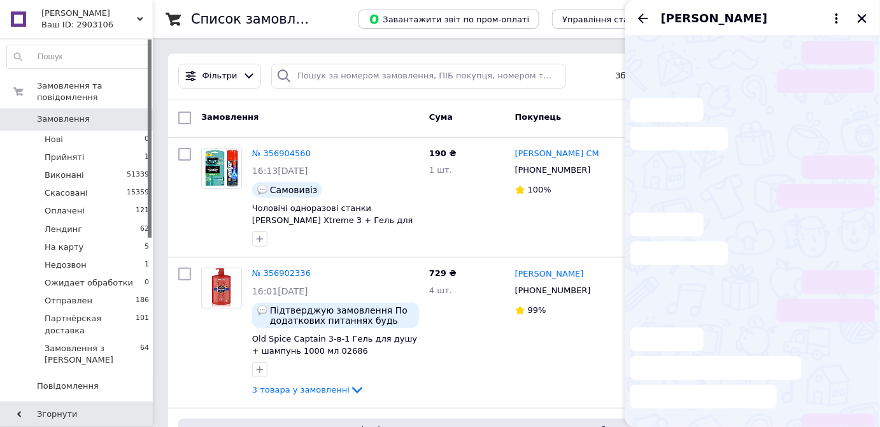
scroll to position [380, 0]
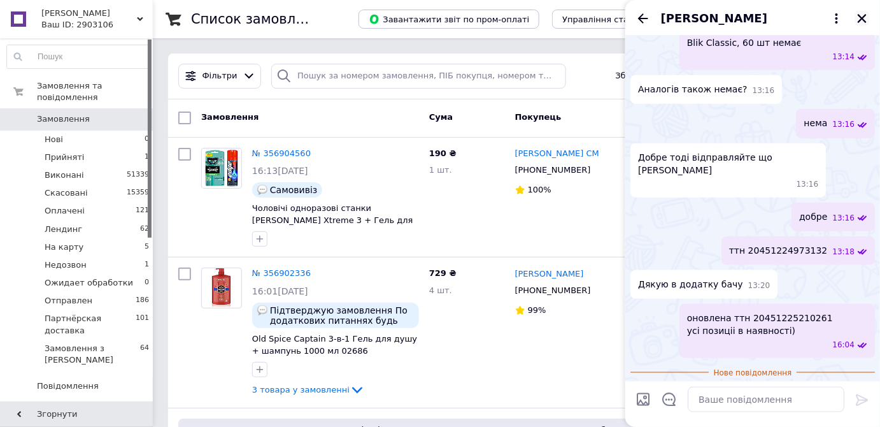
click at [866, 14] on icon "Закрити" at bounding box center [862, 18] width 9 height 9
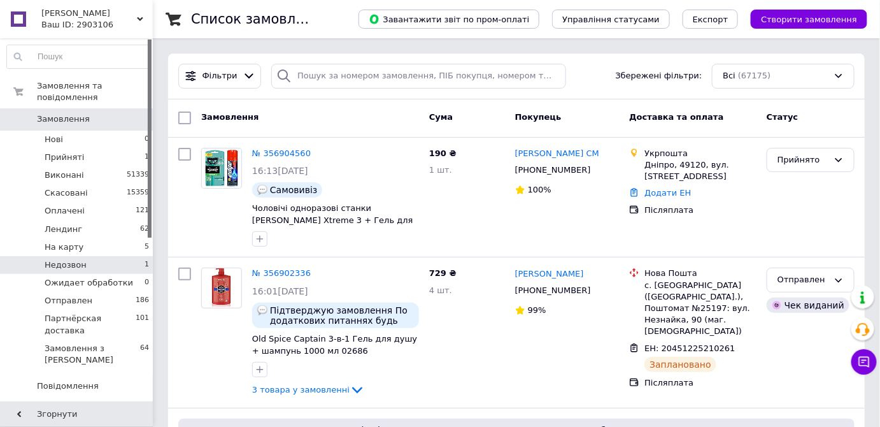
click at [67, 259] on span "Недозвон" at bounding box center [66, 264] width 42 height 11
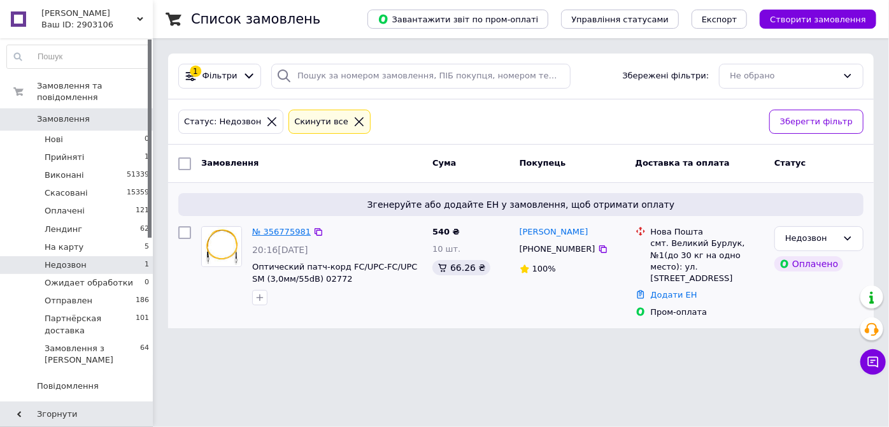
click at [275, 232] on link "№ 356775981" at bounding box center [281, 232] width 59 height 10
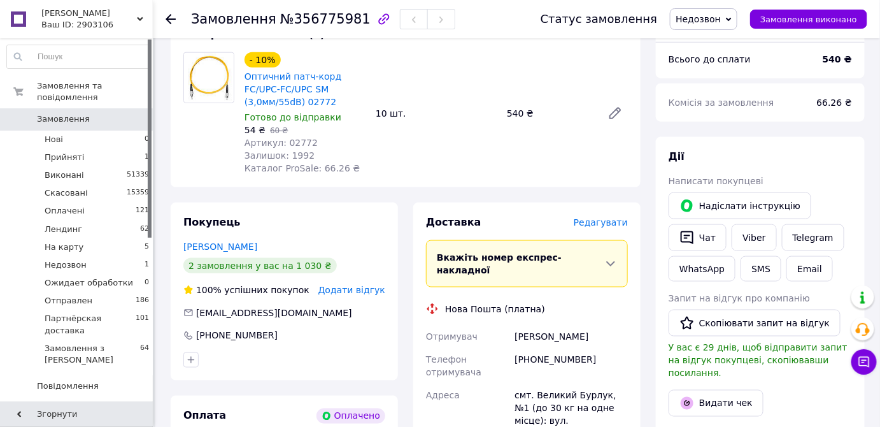
scroll to position [405, 0]
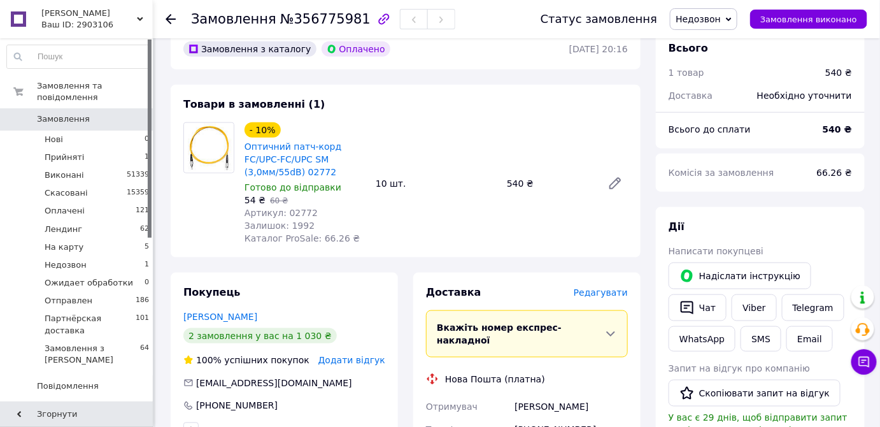
click at [321, 19] on span "№356775981" at bounding box center [325, 18] width 90 height 15
copy span "356775981"
click at [702, 17] on span "Недозвон" at bounding box center [698, 19] width 45 height 10
click at [708, 41] on li "Прийнято" at bounding box center [727, 44] width 112 height 19
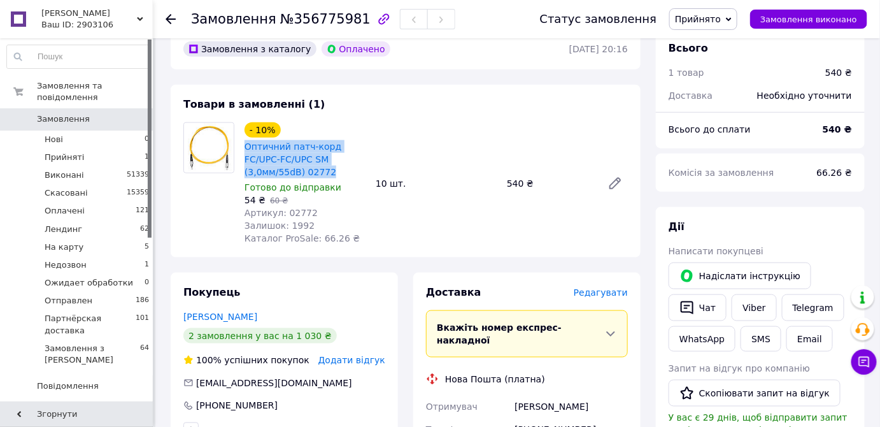
drag, startPoint x: 243, startPoint y: 117, endPoint x: 332, endPoint y: 152, distance: 95.6
click at [332, 152] on div "Оптичний патч-корд FC/UPC-FC/UPC SM (3,0мм/55dB) 02772" at bounding box center [305, 159] width 124 height 41
copy link "Оптичний патч-корд FC/UPC-FC/UPC SM (3,0мм/55dB) 02772"
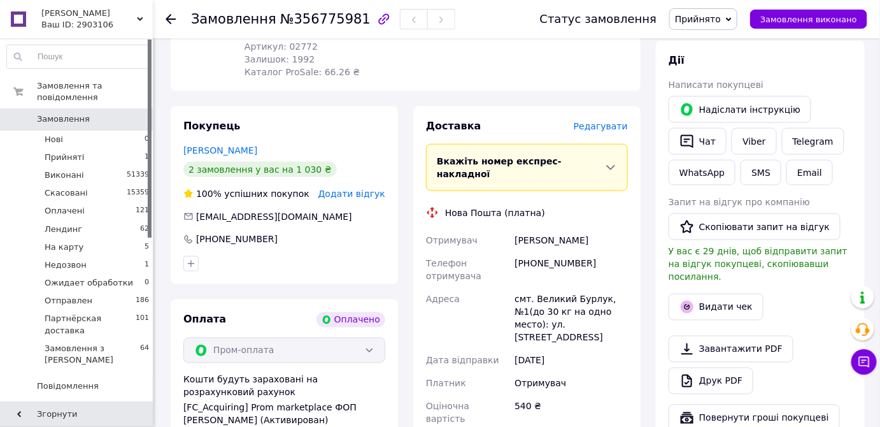
scroll to position [579, 0]
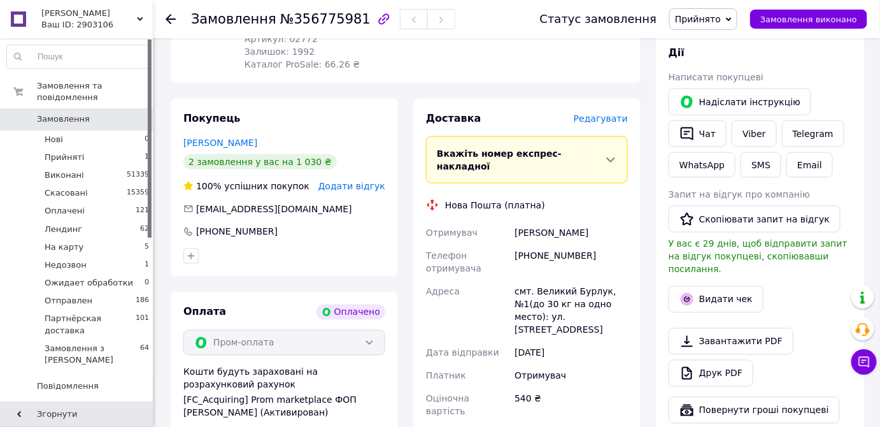
drag, startPoint x: 506, startPoint y: 194, endPoint x: 606, endPoint y: 192, distance: 100.0
click at [606, 222] on div "Отримувач Лубенський Сергій Телефон отримувача +380664148698 Адреса смт. Велики…" at bounding box center [527, 322] width 207 height 201
copy div "Отримувач Лубенський Сергій"
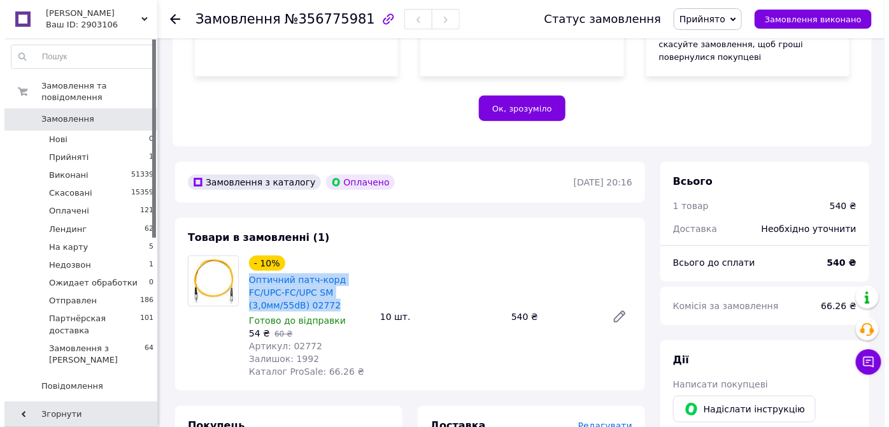
scroll to position [405, 0]
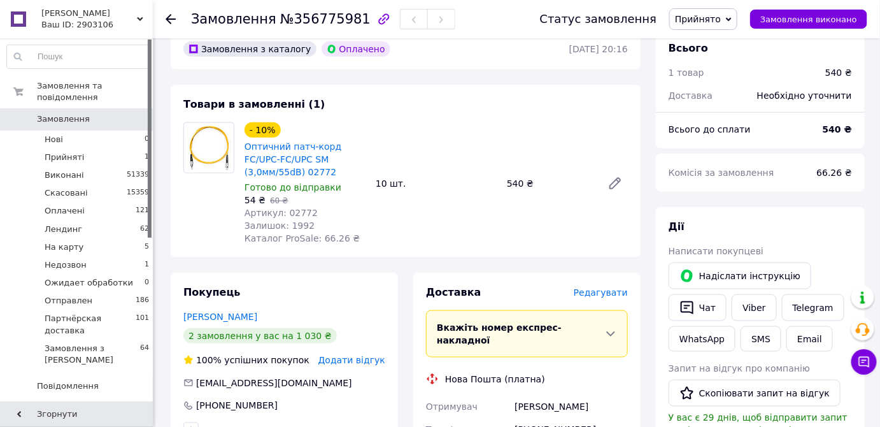
click at [608, 287] on span "Редагувати" at bounding box center [601, 292] width 54 height 10
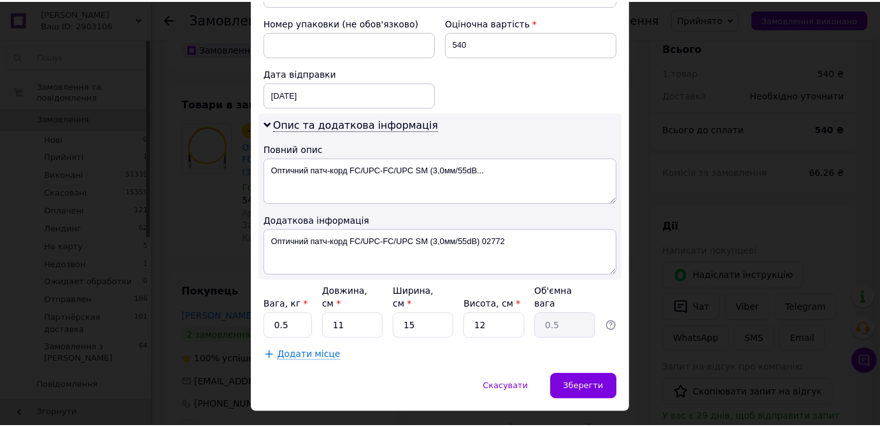
scroll to position [556, 0]
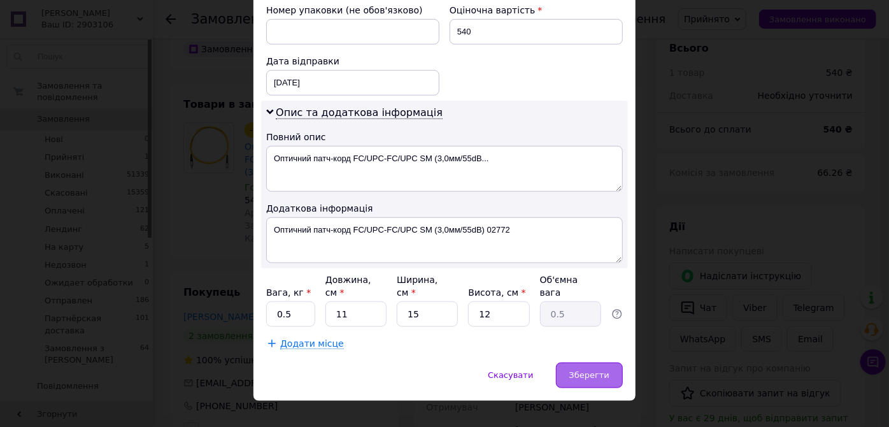
click at [600, 370] on span "Зберегти" at bounding box center [590, 375] width 40 height 10
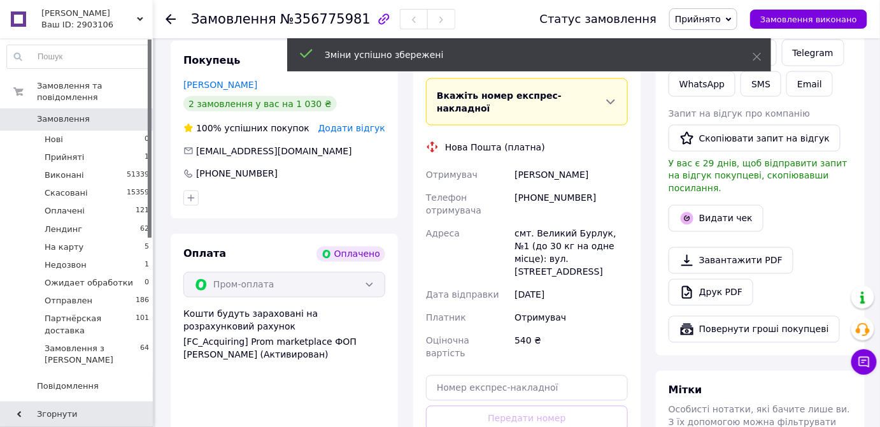
scroll to position [752, 0]
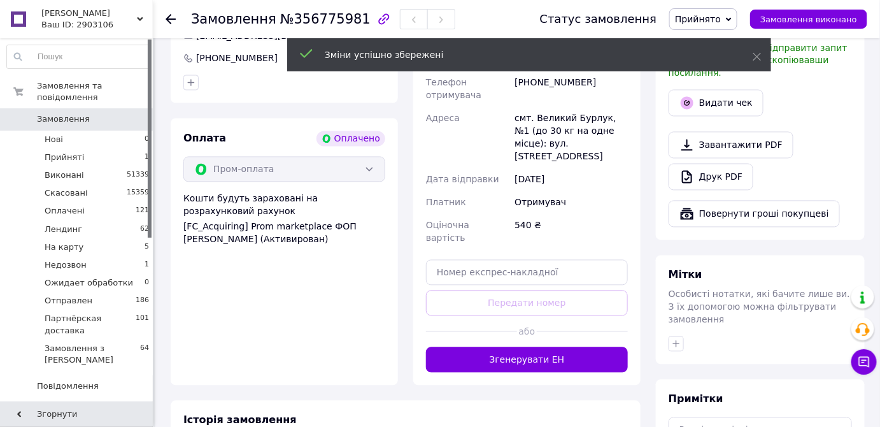
click at [539, 347] on button "Згенерувати ЕН" at bounding box center [527, 359] width 202 height 25
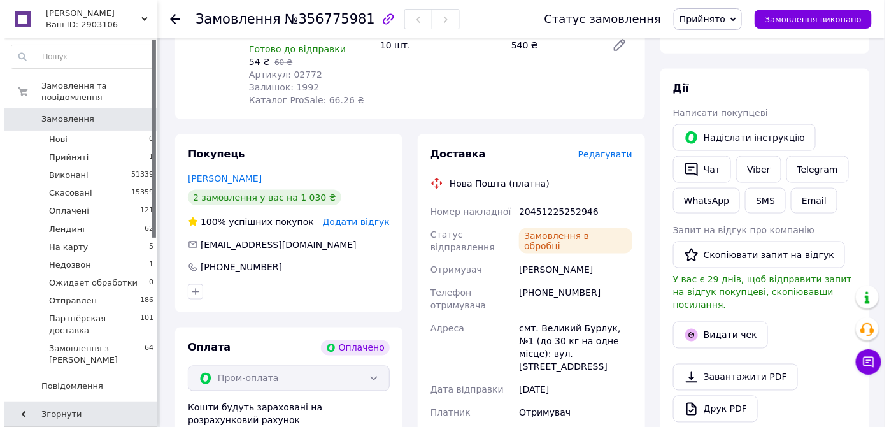
scroll to position [521, 0]
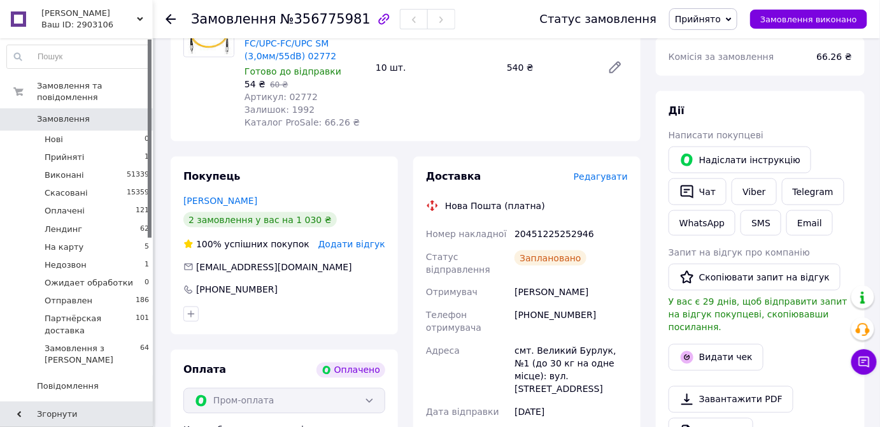
click at [542, 222] on div "20451225252946" at bounding box center [571, 233] width 118 height 23
copy div "20451225252946"
click at [719, 344] on button "Видати чек" at bounding box center [716, 357] width 95 height 27
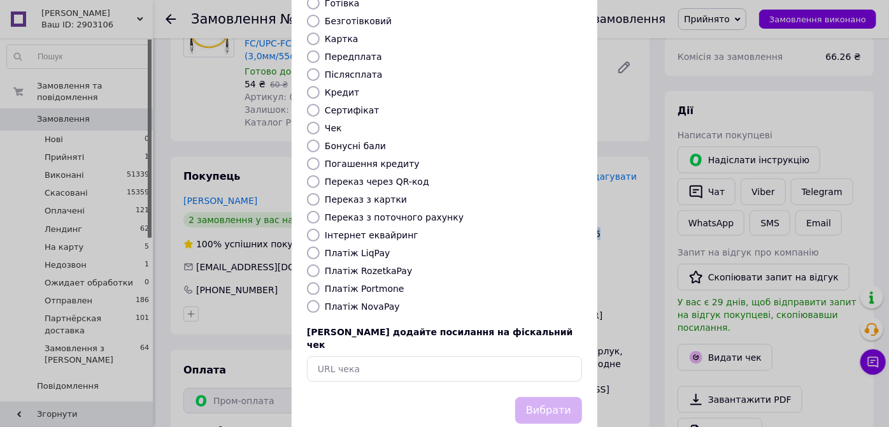
scroll to position [115, 0]
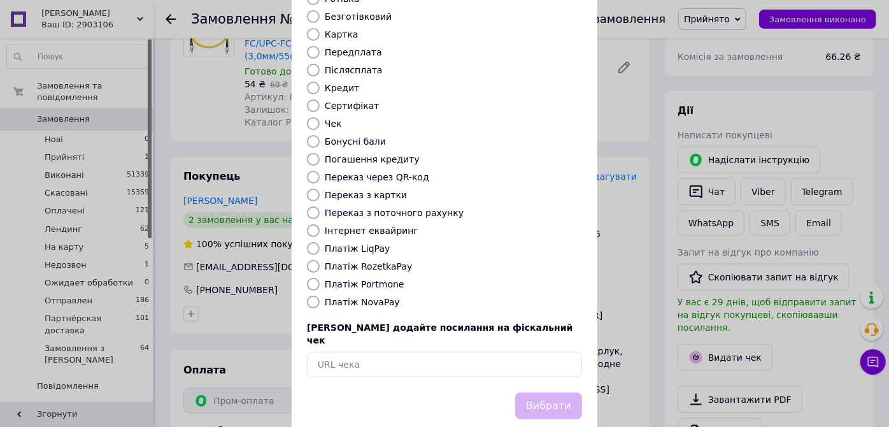
click at [364, 261] on label "Платіж RozetkaPay" at bounding box center [368, 266] width 87 height 10
click at [320, 260] on input "Платіж RozetkaPay" at bounding box center [313, 266] width 13 height 13
radio input "true"
click at [569, 392] on button "Вибрати" at bounding box center [548, 405] width 67 height 27
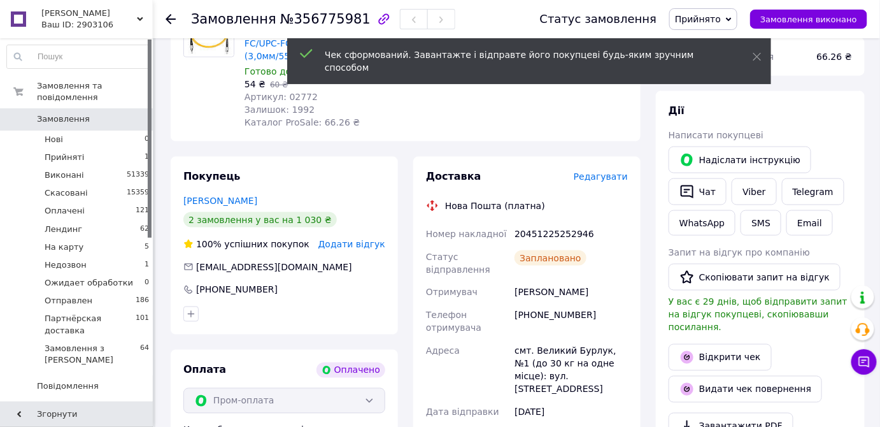
click at [764, 210] on button "SMS" at bounding box center [761, 222] width 41 height 25
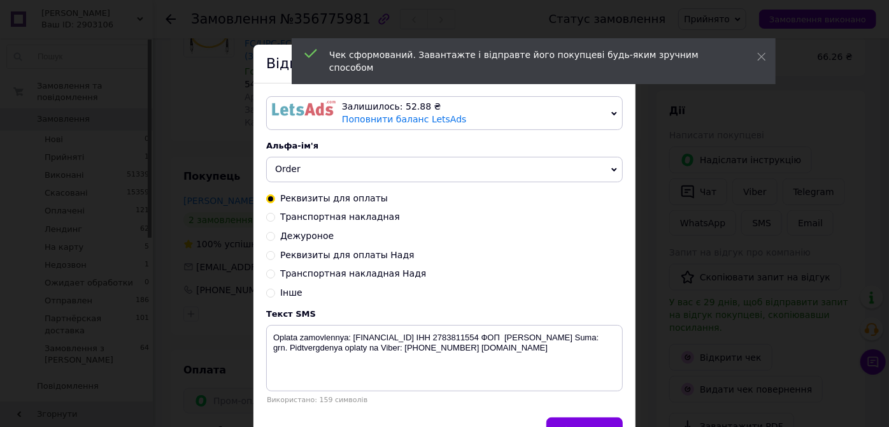
drag, startPoint x: 368, startPoint y: 219, endPoint x: 372, endPoint y: 231, distance: 12.1
click at [368, 219] on span "Транспортная накладная" at bounding box center [340, 217] width 120 height 10
click at [275, 219] on input "Транспортная накладная" at bounding box center [270, 216] width 9 height 9
radio input "true"
radio input "false"
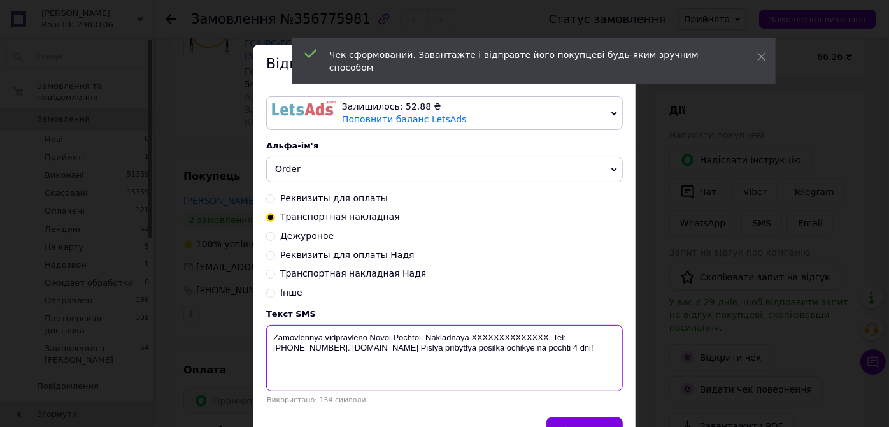
click at [506, 336] on textarea "Zamovlennya vidpravleno Novoi Pochtoi. Nakladnaya XXXXXXXXXXXXXX. Tel: +3806600…" at bounding box center [444, 358] width 357 height 66
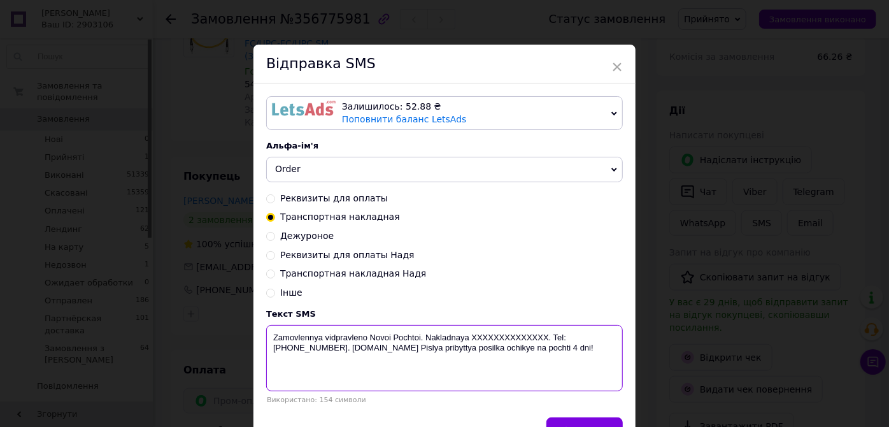
paste textarea "20451225252946"
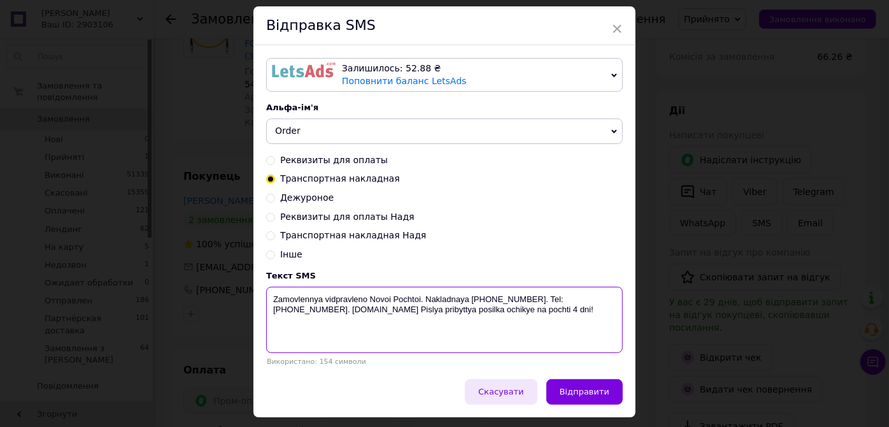
scroll to position [74, 0]
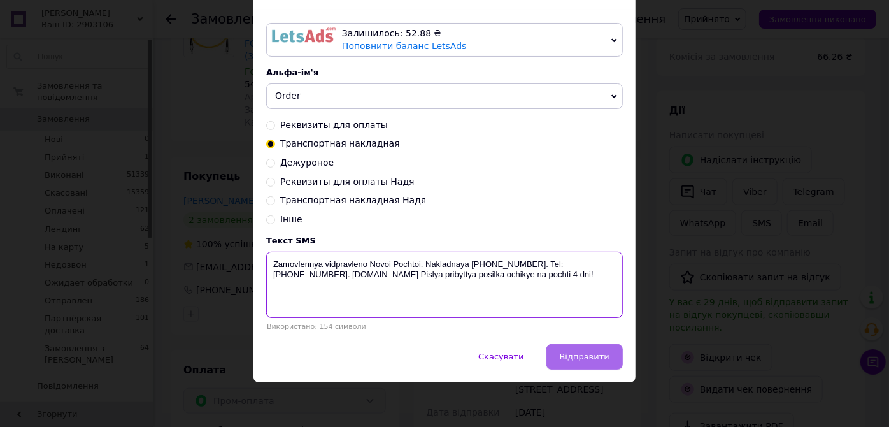
type textarea "Zamovlennya vidpravleno Novoi Pochtoi. Nakladnaya 20451225252946. Tel: +3806600…"
click at [564, 354] on button "Відправити" at bounding box center [585, 356] width 76 height 25
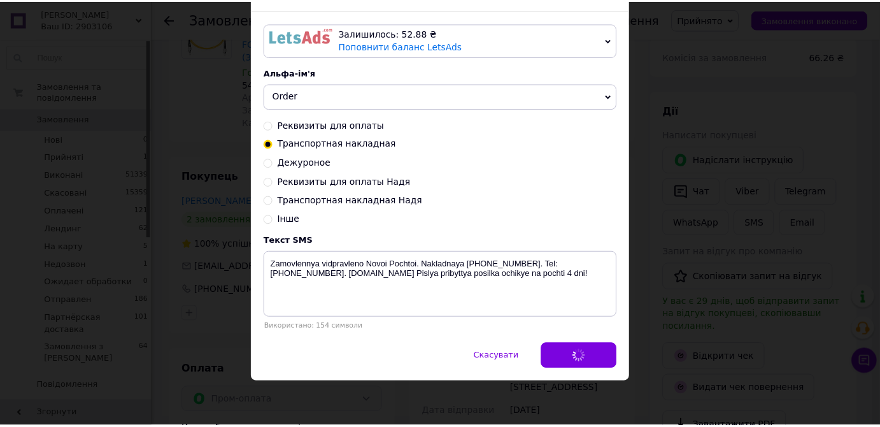
scroll to position [0, 0]
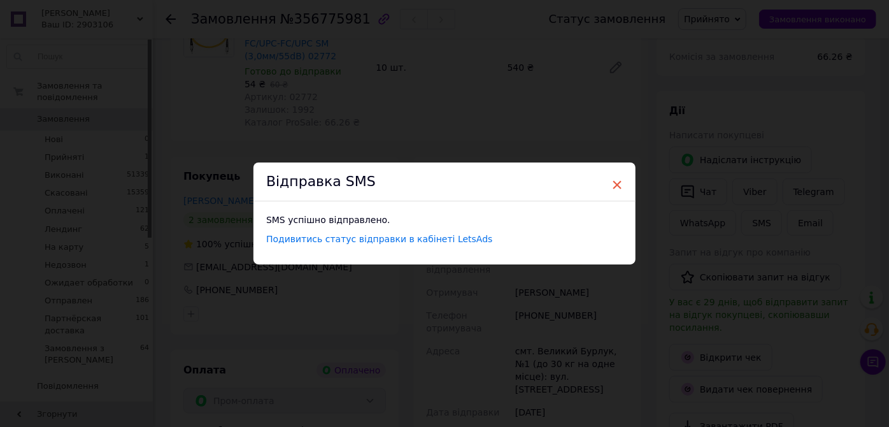
click at [616, 185] on span "×" at bounding box center [617, 185] width 11 height 22
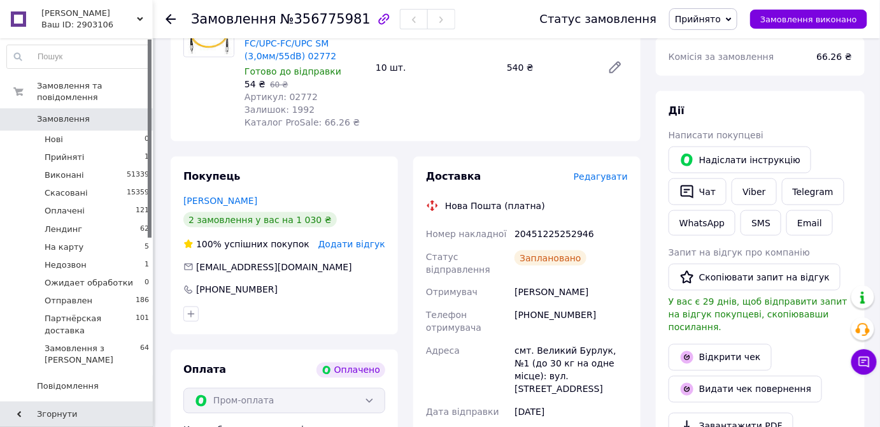
click at [701, 21] on span "Прийнято" at bounding box center [698, 19] width 46 height 10
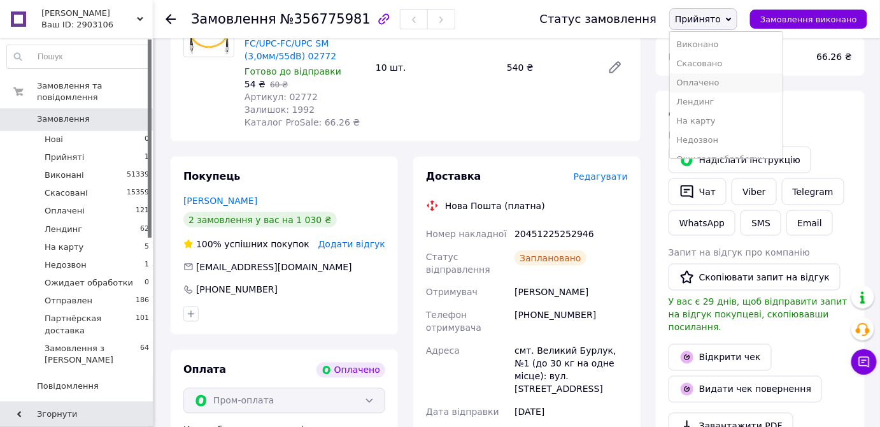
click at [700, 83] on li "Оплачено" at bounding box center [726, 82] width 112 height 19
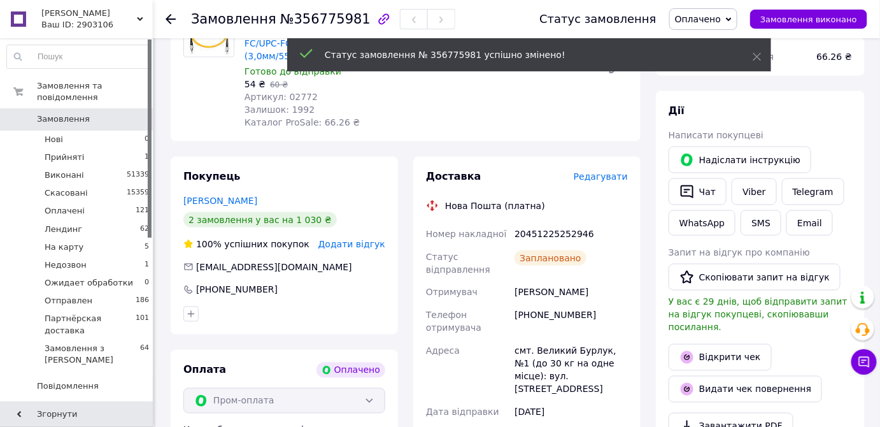
scroll to position [20, 0]
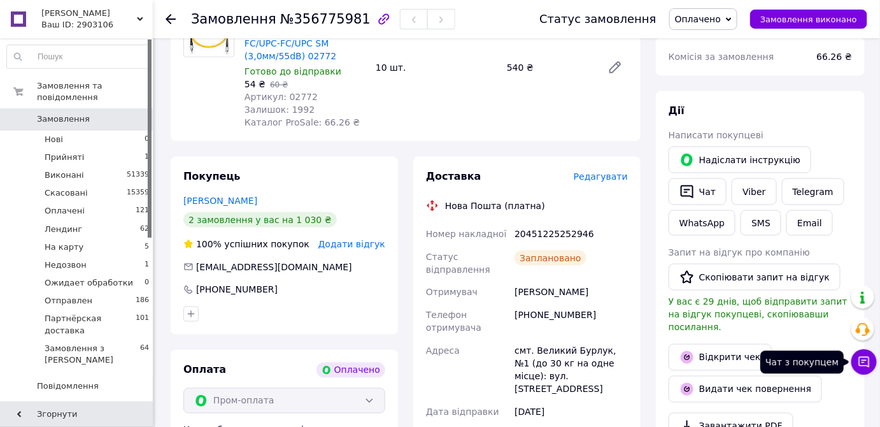
click at [861, 362] on icon at bounding box center [864, 361] width 13 height 13
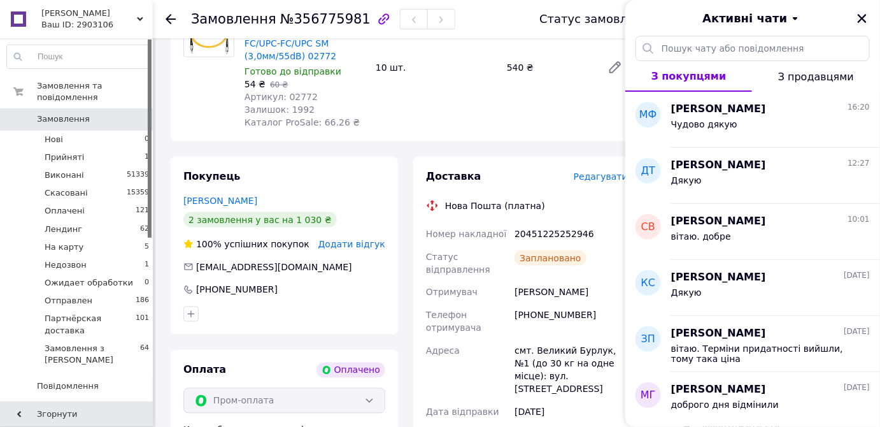
click at [865, 14] on icon "Закрити" at bounding box center [862, 18] width 11 height 11
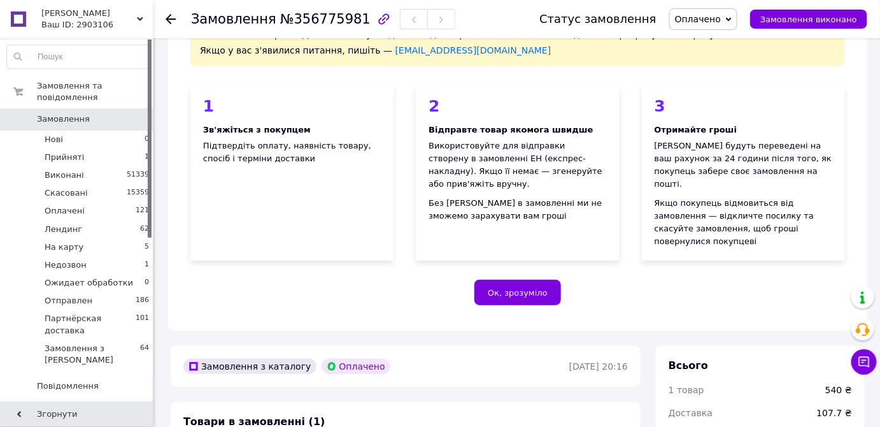
scroll to position [0, 0]
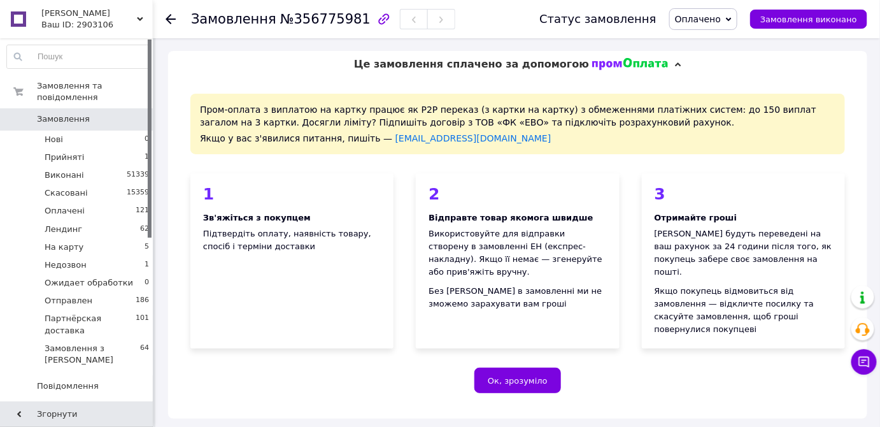
click at [45, 113] on span "Замовлення" at bounding box center [63, 118] width 53 height 11
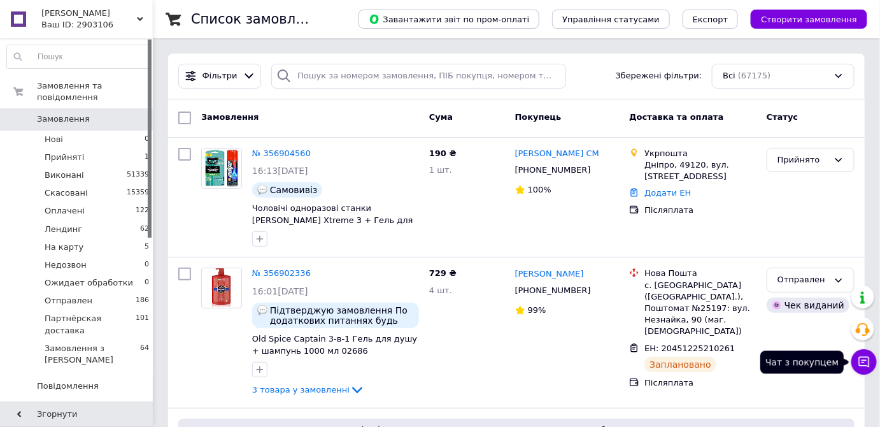
click at [861, 361] on icon at bounding box center [864, 361] width 13 height 13
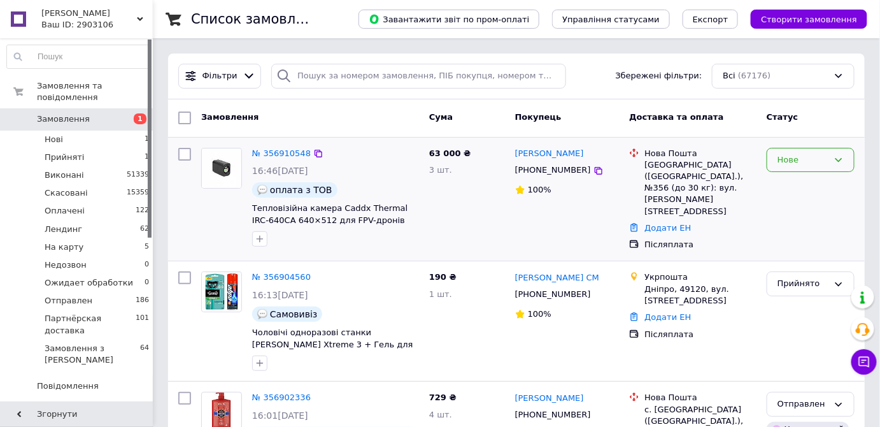
click at [776, 158] on div "Нове" at bounding box center [811, 160] width 88 height 25
click at [781, 182] on li "Прийнято" at bounding box center [811, 187] width 87 height 24
click at [284, 154] on link "№ 356910548" at bounding box center [281, 153] width 59 height 10
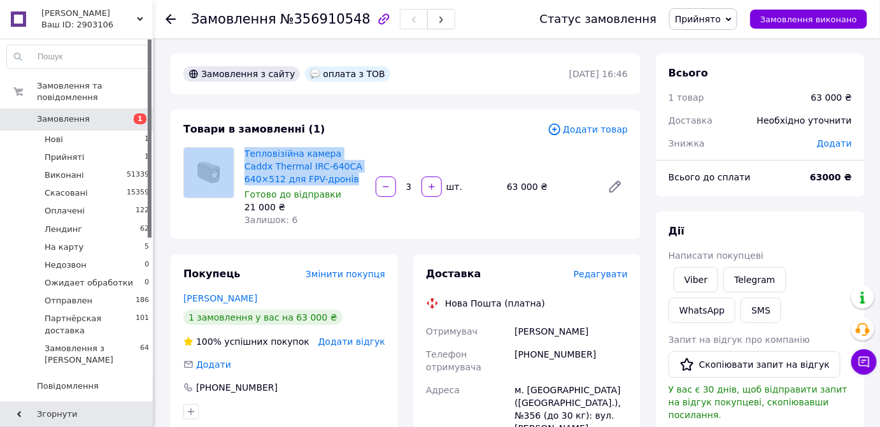
drag, startPoint x: 238, startPoint y: 152, endPoint x: 323, endPoint y: 178, distance: 88.9
click at [320, 177] on div "Тепловізійна камера Caddx Thermal IRC-640CA 640×512 для FPV-дронів Готово до ві…" at bounding box center [405, 186] width 455 height 79
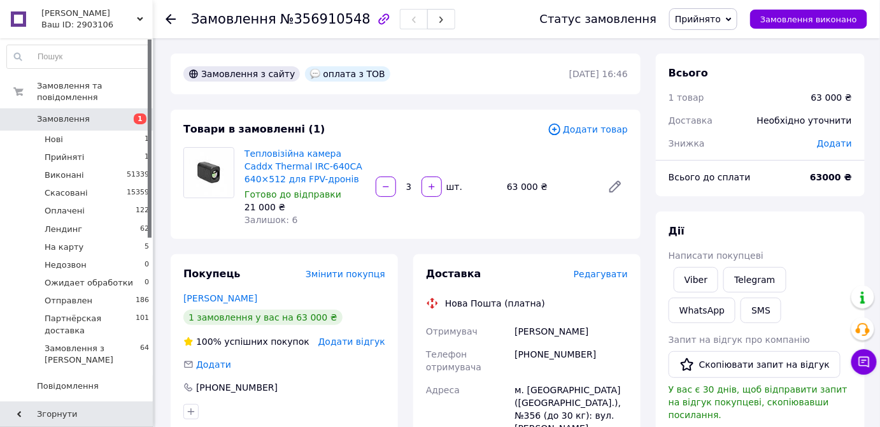
click at [344, 197] on div "Готово до відправки" at bounding box center [305, 194] width 121 height 13
drag, startPoint x: 243, startPoint y: 152, endPoint x: 317, endPoint y: 180, distance: 79.6
click at [319, 180] on div "Тепловізійна камера Caddx Thermal IRC-640CA 640×512 для FPV-дронів Готово до ві…" at bounding box center [305, 187] width 131 height 84
copy link "Тепловізійна камера Caddx Thermal IRC-640CA 640×512 для FPV-дронів"
click at [316, 20] on span "№356910548" at bounding box center [325, 18] width 90 height 15
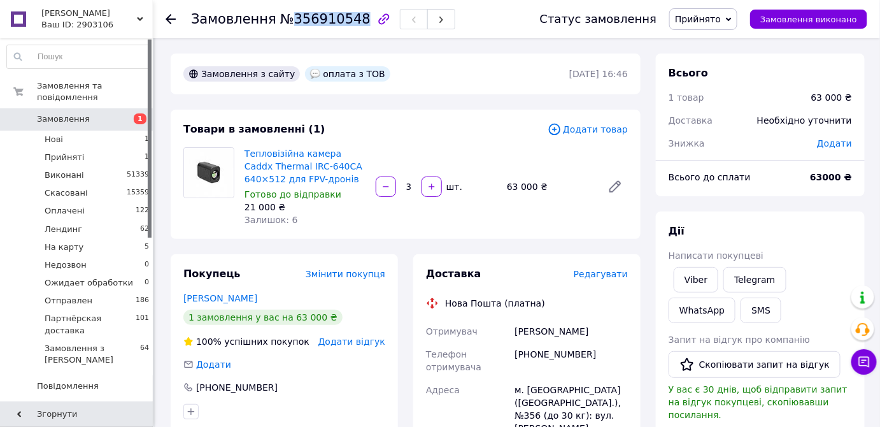
click at [316, 20] on span "№356910548" at bounding box center [325, 18] width 90 height 15
copy span "356910548"
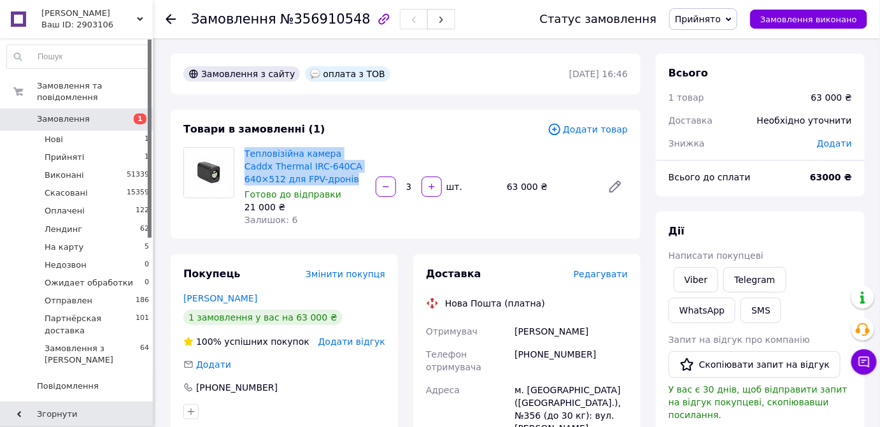
drag, startPoint x: 243, startPoint y: 152, endPoint x: 327, endPoint y: 183, distance: 90.5
click at [327, 183] on div "Тепловізійна камера Caddx Thermal IRC-640CA 640×512 для FPV-дронів Готово до ві…" at bounding box center [305, 187] width 131 height 84
copy link "Тепловізійна камера Caddx Thermal IRC-640CA 640×512 для FPV-дронів"
click at [427, 141] on div "Товари в замовленні (1) Додати товар Тепловізійна камера Caddx Thermal IRC-640C…" at bounding box center [406, 174] width 470 height 129
click at [241, 152] on div "Тепловізійна камера Caddx Thermal IRC-640CA 640×512 для FPV-дронів Готово до ві…" at bounding box center [305, 187] width 131 height 84
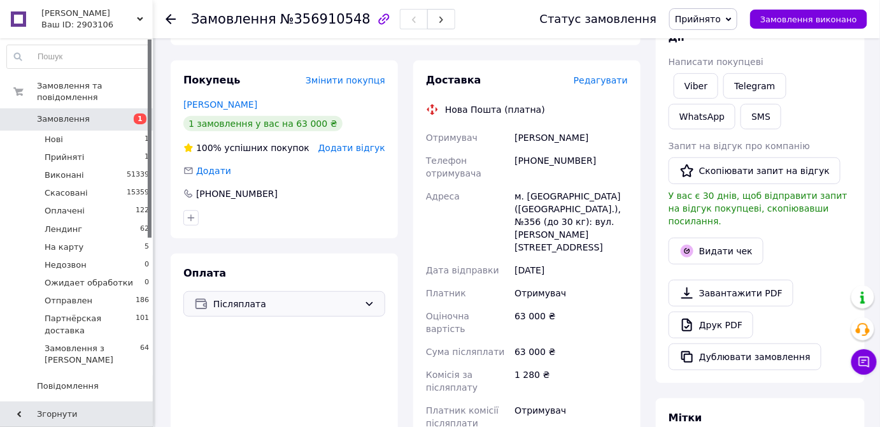
scroll to position [231, 0]
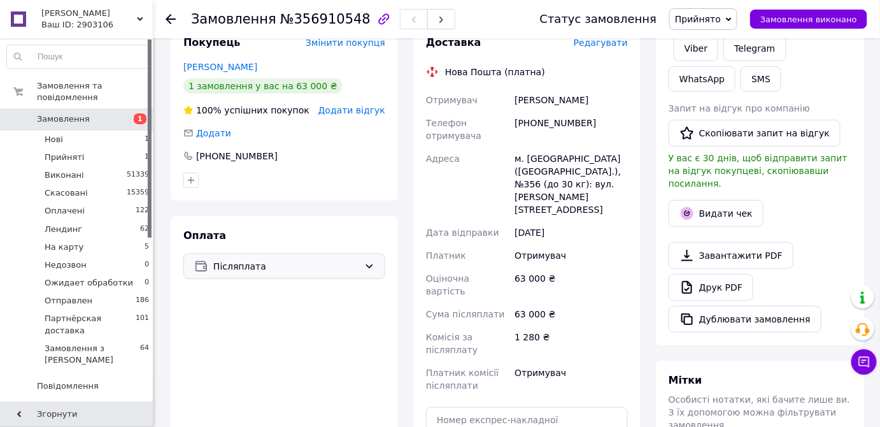
click at [268, 267] on span "Післяплата" at bounding box center [286, 266] width 146 height 14
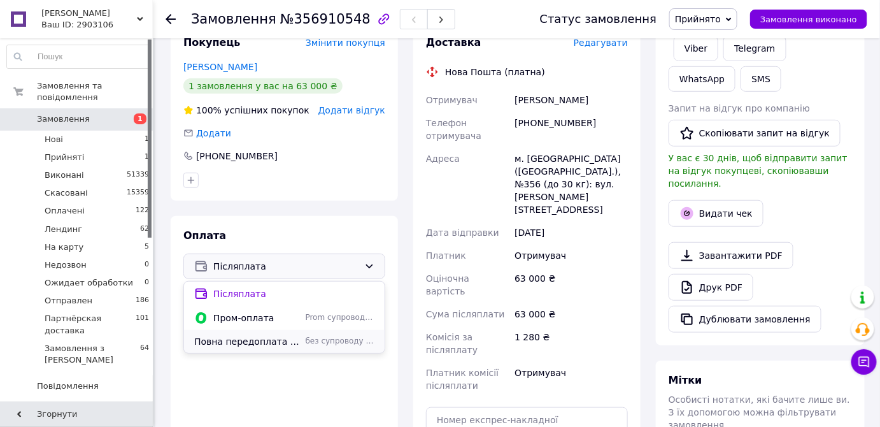
click at [233, 338] on span "Повна передоплата Приват24" at bounding box center [247, 341] width 106 height 13
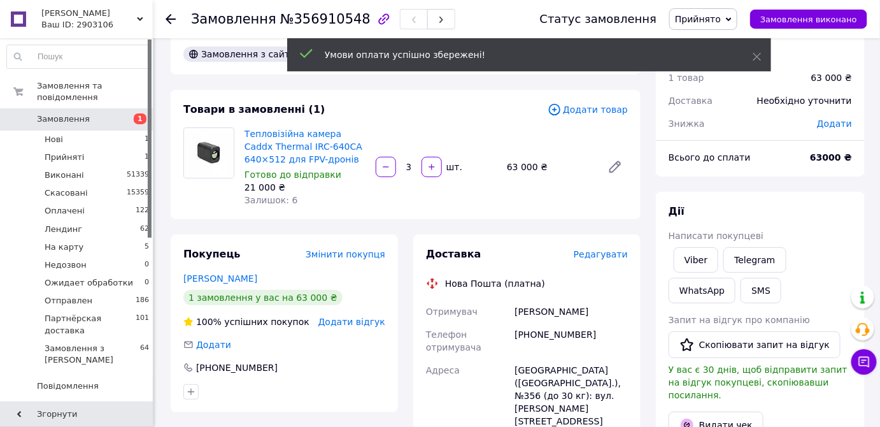
scroll to position [0, 0]
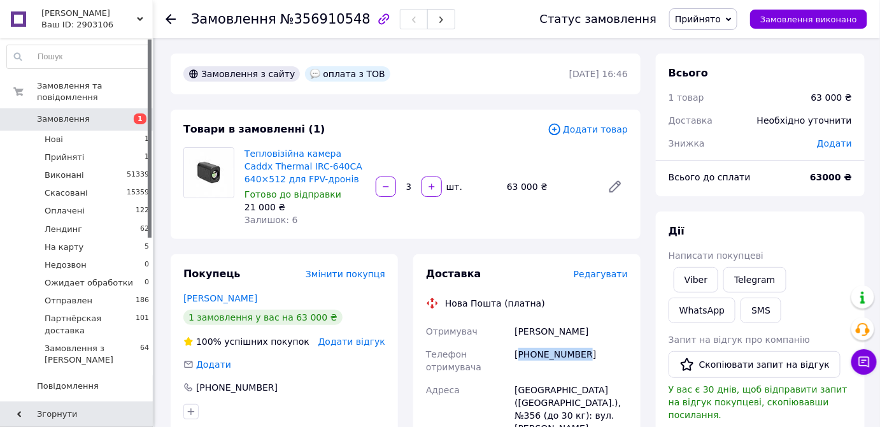
drag, startPoint x: 584, startPoint y: 354, endPoint x: 520, endPoint y: 352, distance: 63.8
click at [520, 352] on div "[PHONE_NUMBER]" at bounding box center [571, 361] width 118 height 36
copy div "380939550298"
